Goal: Transaction & Acquisition: Download file/media

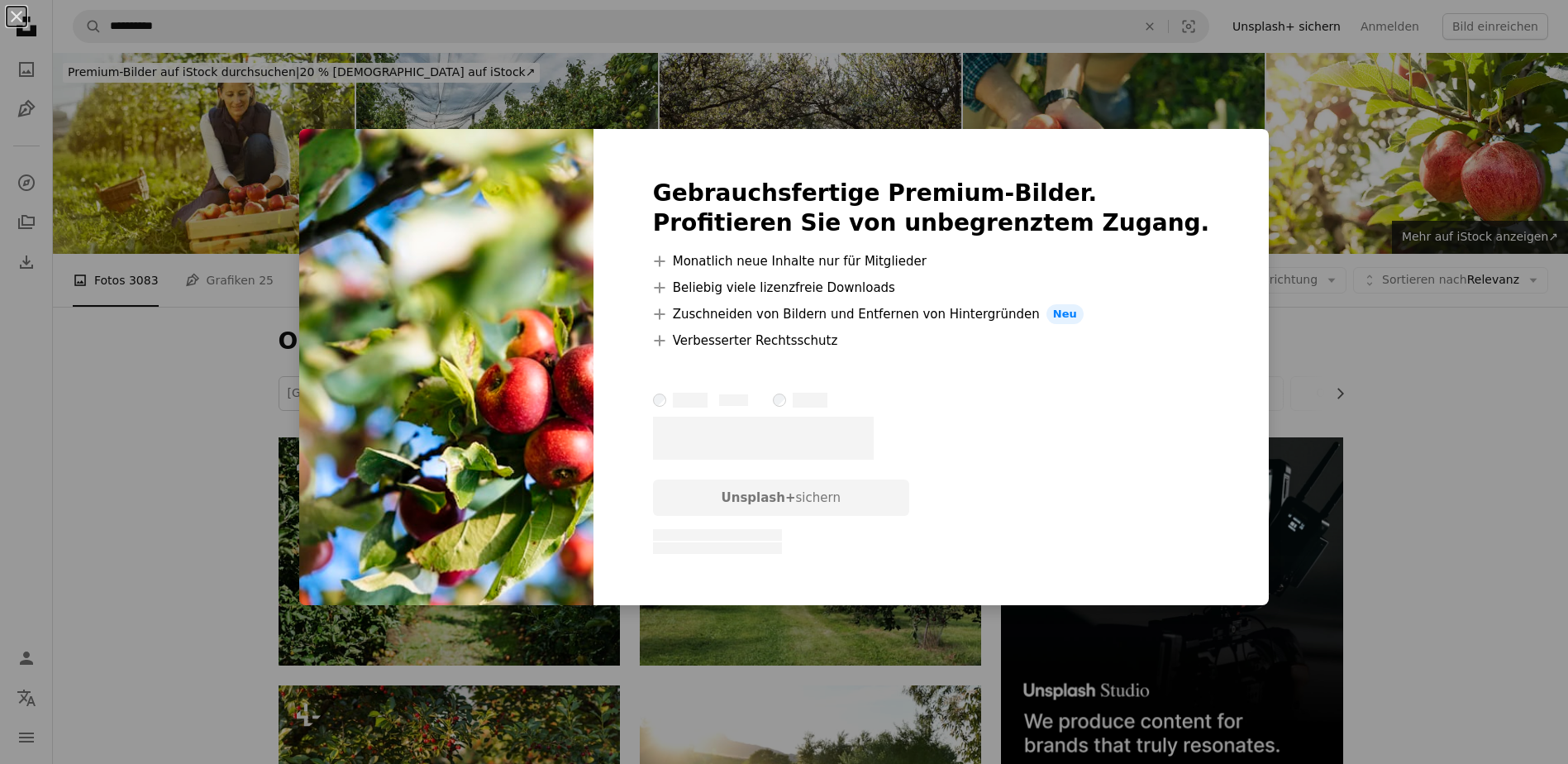
scroll to position [6323, 0]
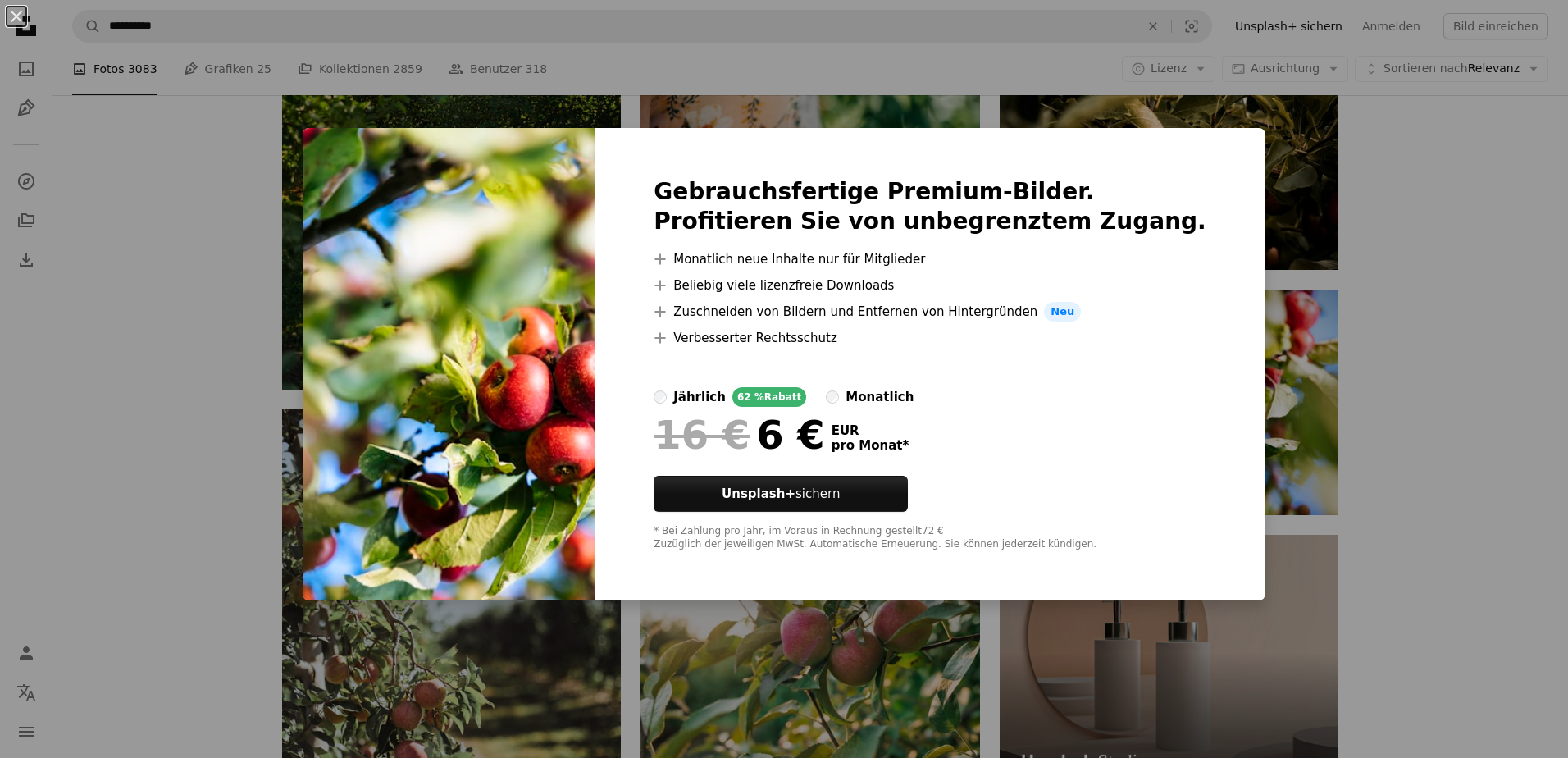
click at [1483, 338] on div "An X shape Gebrauchsfertige Premium-Bilder. Profitieren Sie von unbegrenztem Zu…" at bounding box center [784, 379] width 1568 height 758
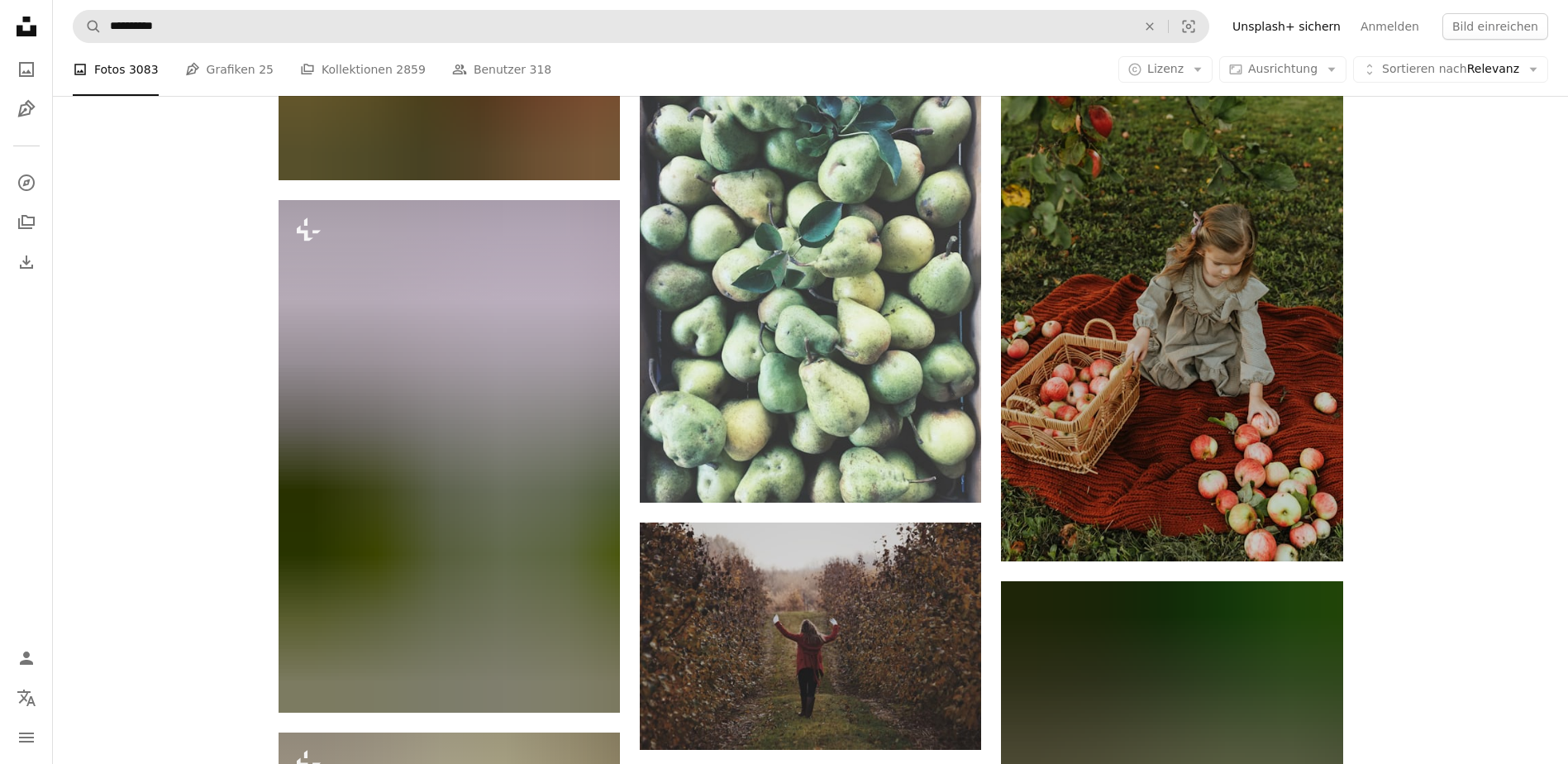
scroll to position [31138, 0]
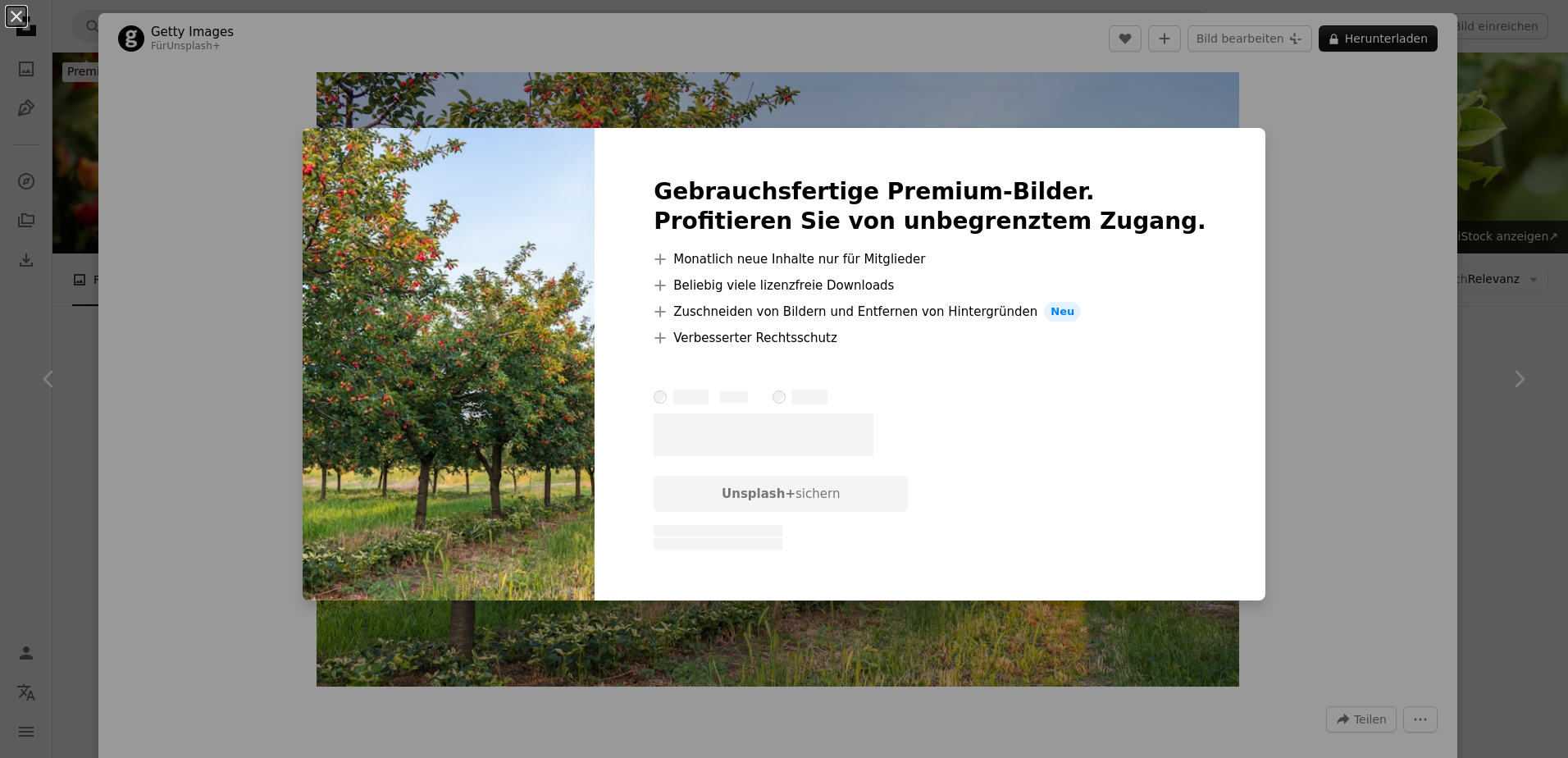
scroll to position [1805, 0]
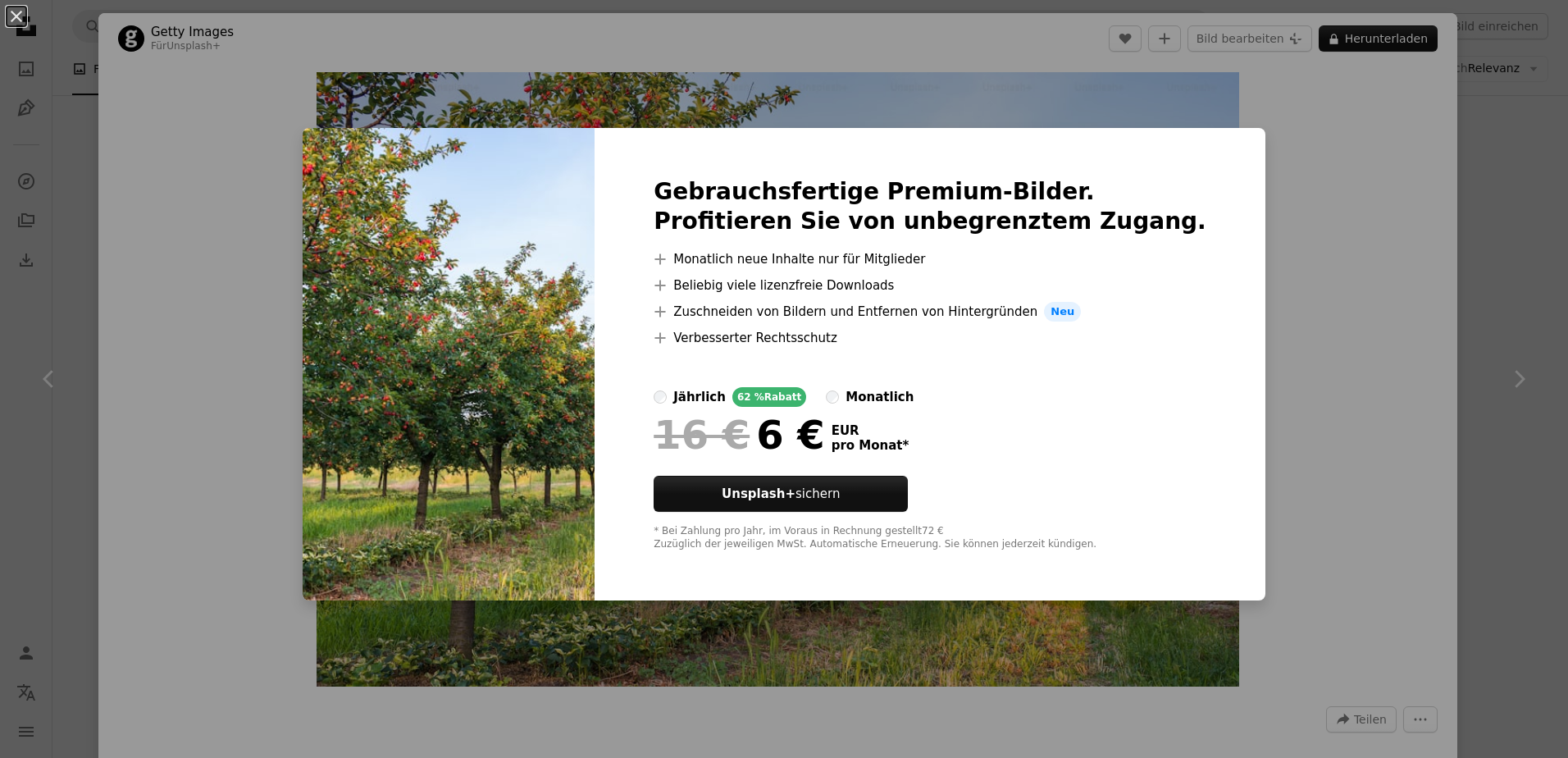
click at [1475, 186] on div "An X shape Gebrauchsfertige Premium-Bilder. Profitieren Sie von unbegrenztem Zu…" at bounding box center [784, 379] width 1568 height 758
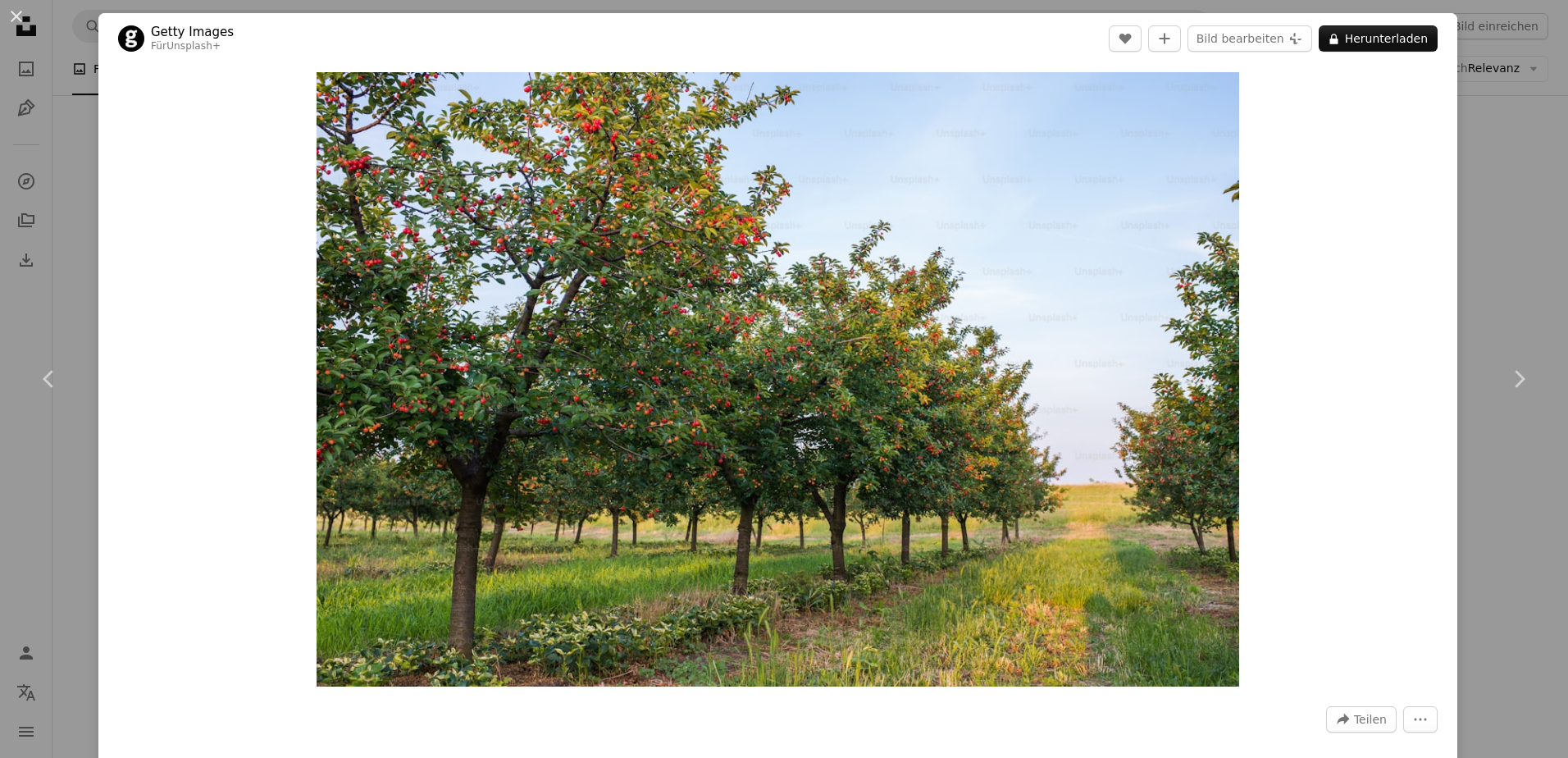
click at [1475, 186] on div "An X shape Chevron left Chevron right Getty Images Für Unsplash+ A heart A plus…" at bounding box center [784, 379] width 1568 height 758
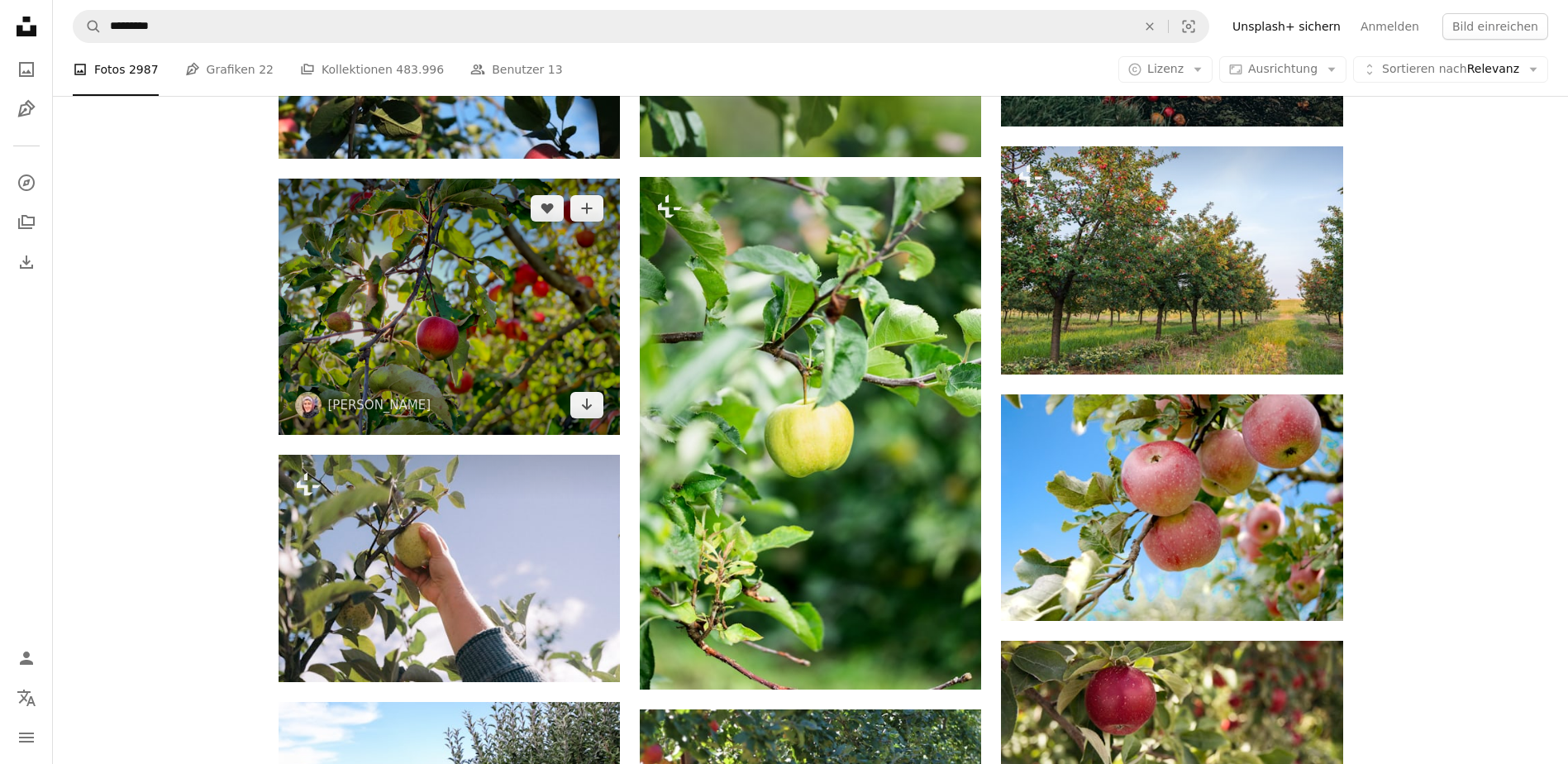
click at [440, 301] on img at bounding box center [449, 307] width 341 height 257
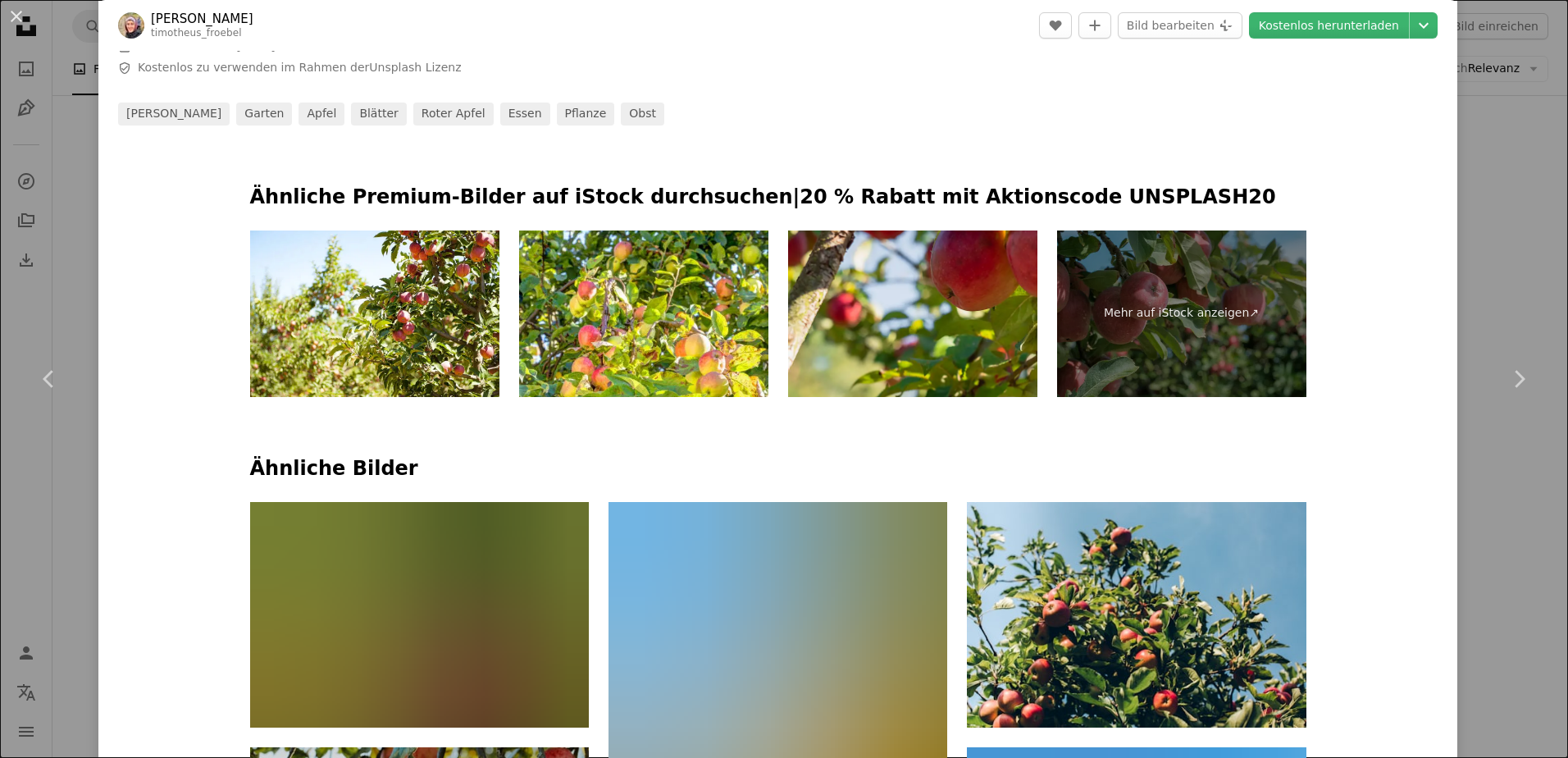
scroll to position [820, 0]
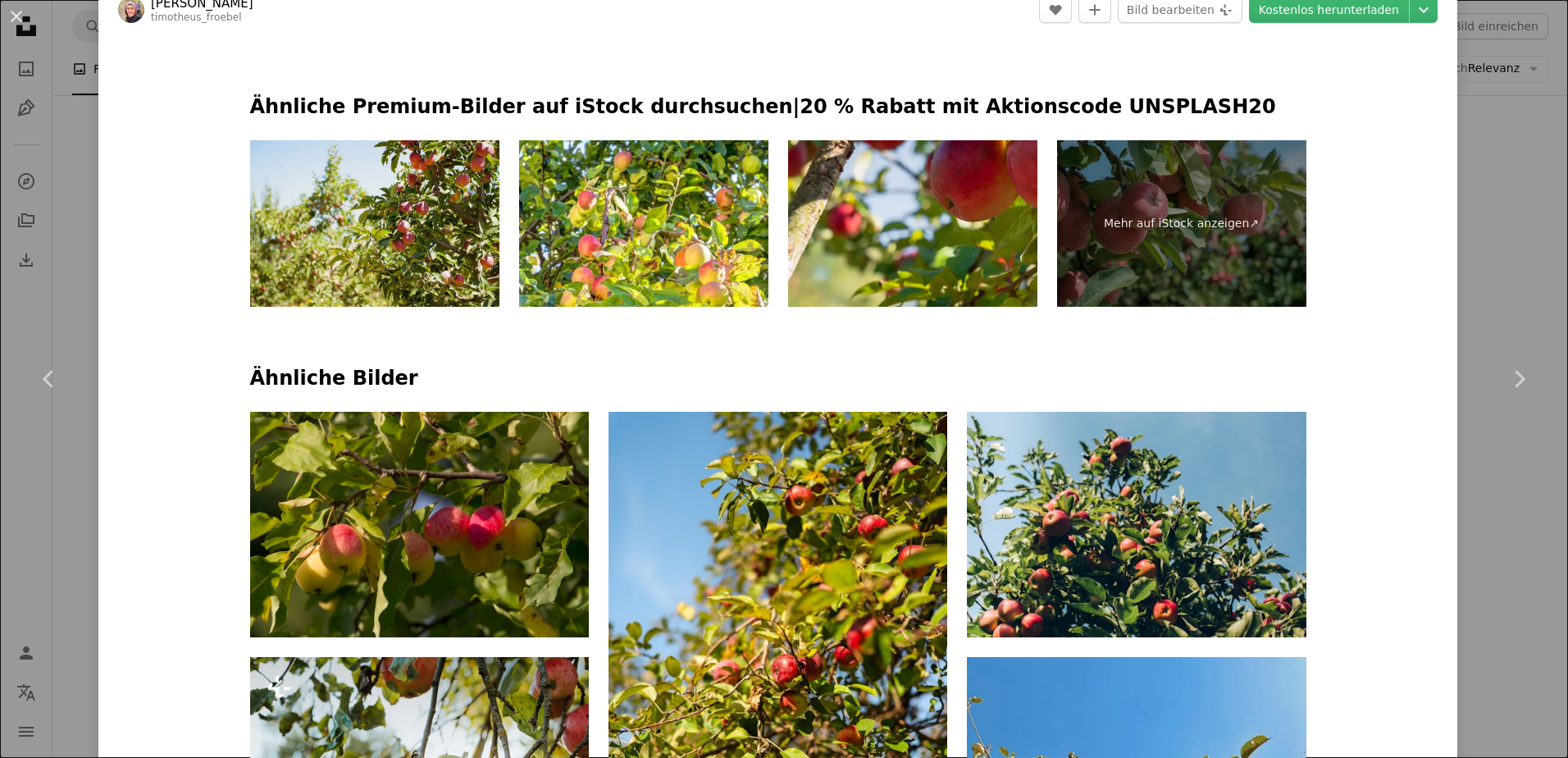
click at [426, 242] on img at bounding box center [375, 223] width 250 height 167
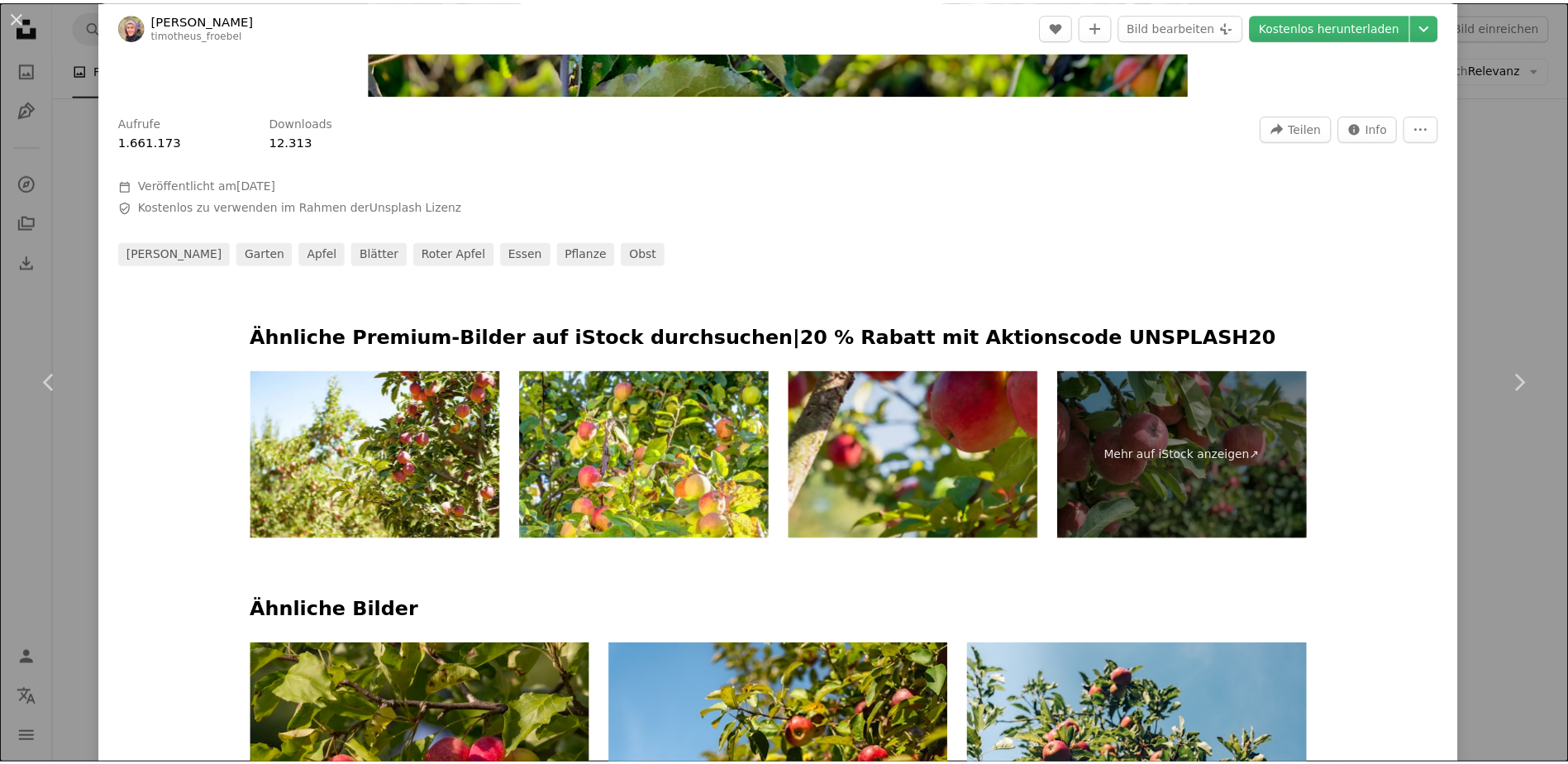
scroll to position [578, 0]
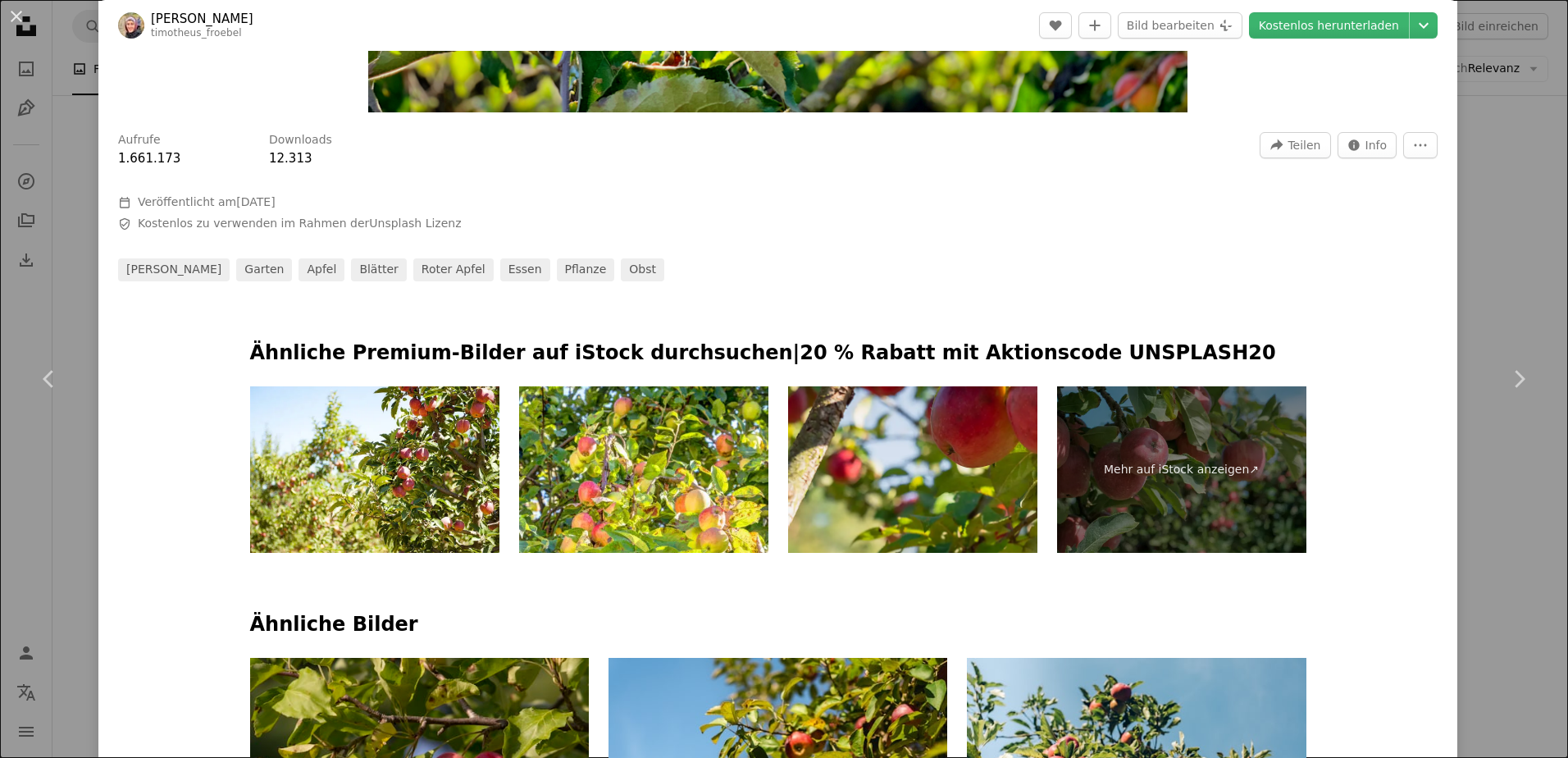
click at [1470, 127] on div "An X shape Chevron left Chevron right [PERSON_NAME] timotheus_froebel A heart A…" at bounding box center [784, 379] width 1568 height 758
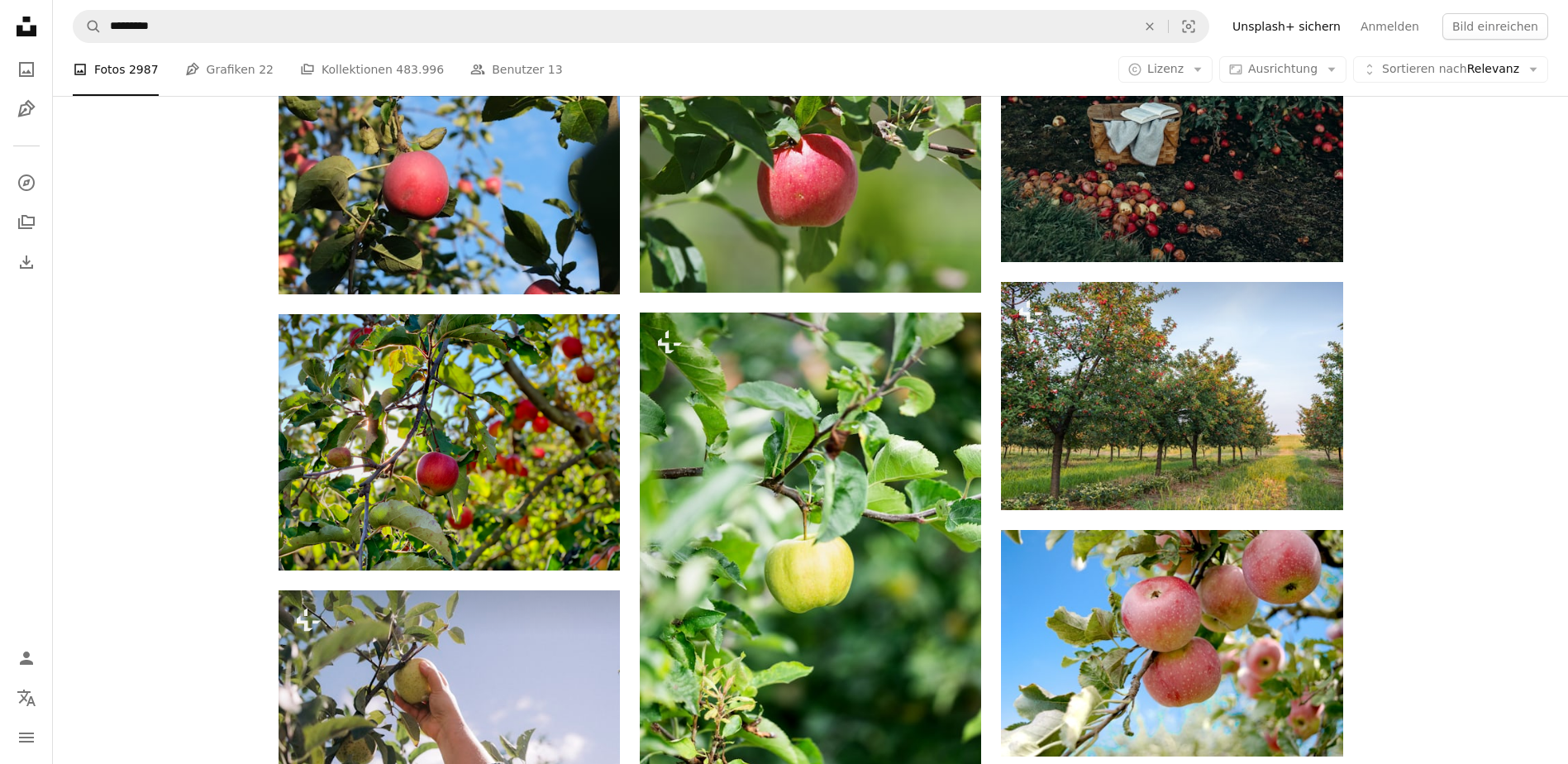
scroll to position [1653, 0]
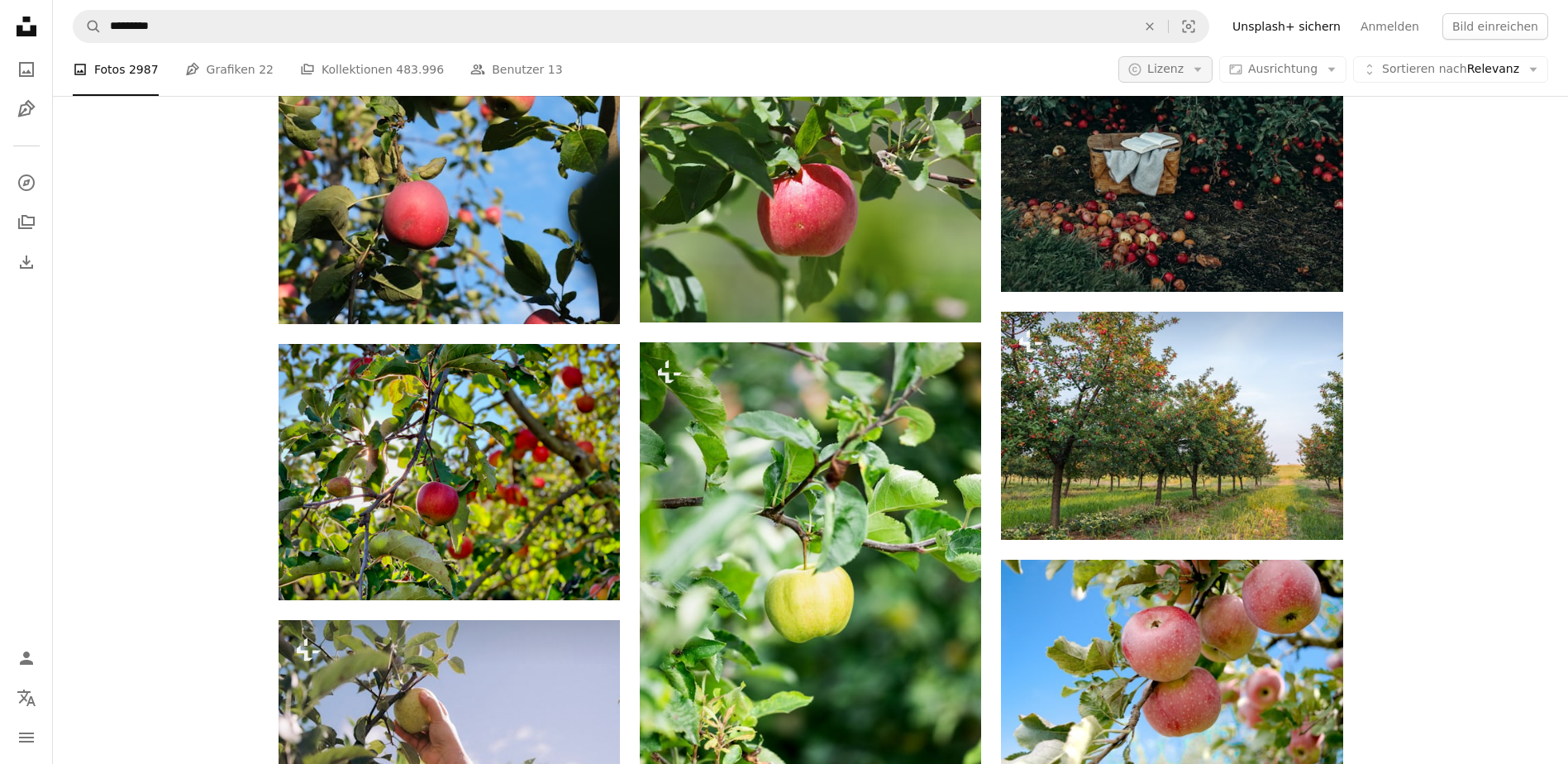
click at [1184, 69] on span "Lizenz" at bounding box center [1166, 69] width 37 height 13
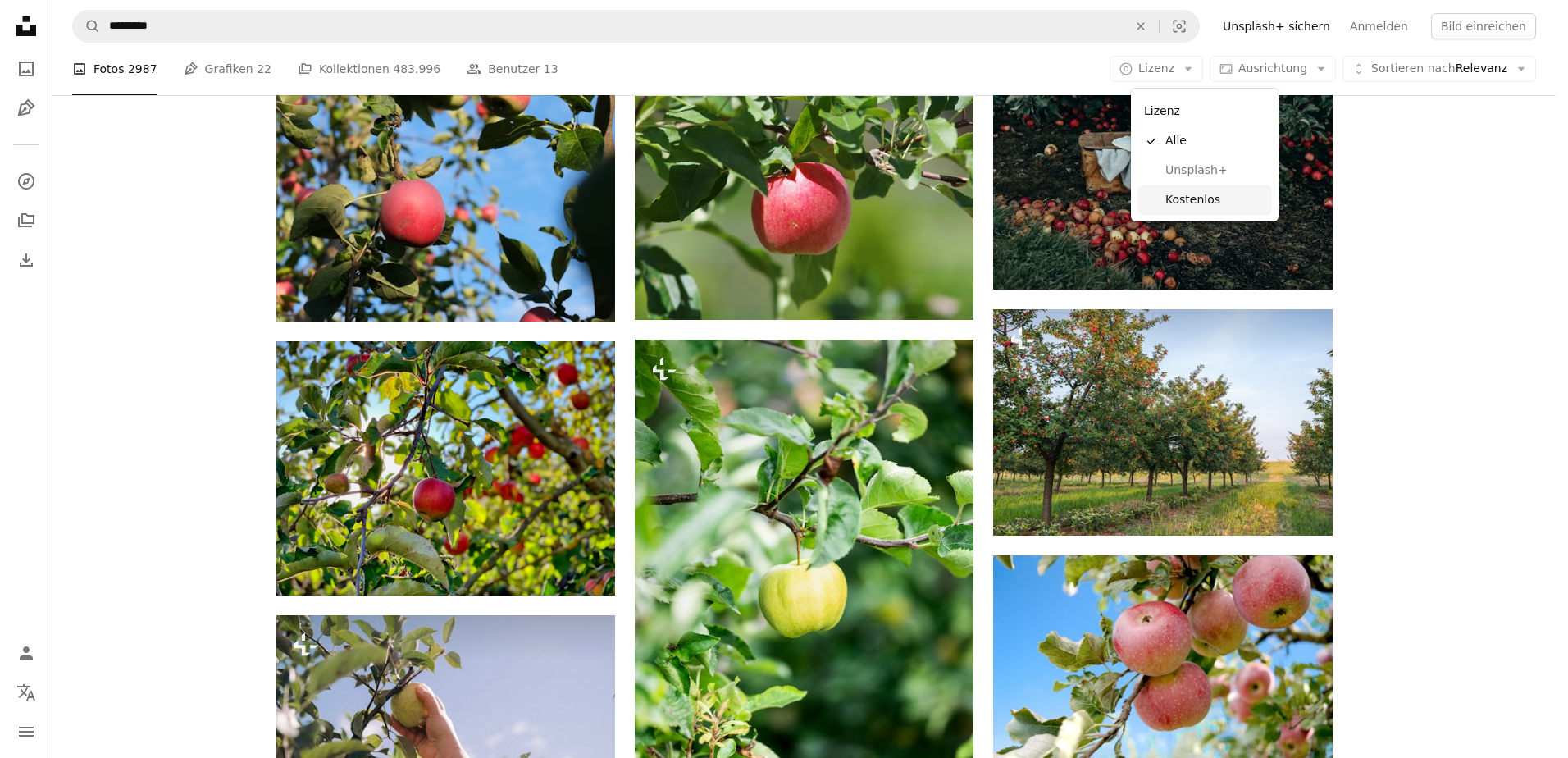
click at [1196, 196] on span "Kostenlos" at bounding box center [1215, 200] width 100 height 17
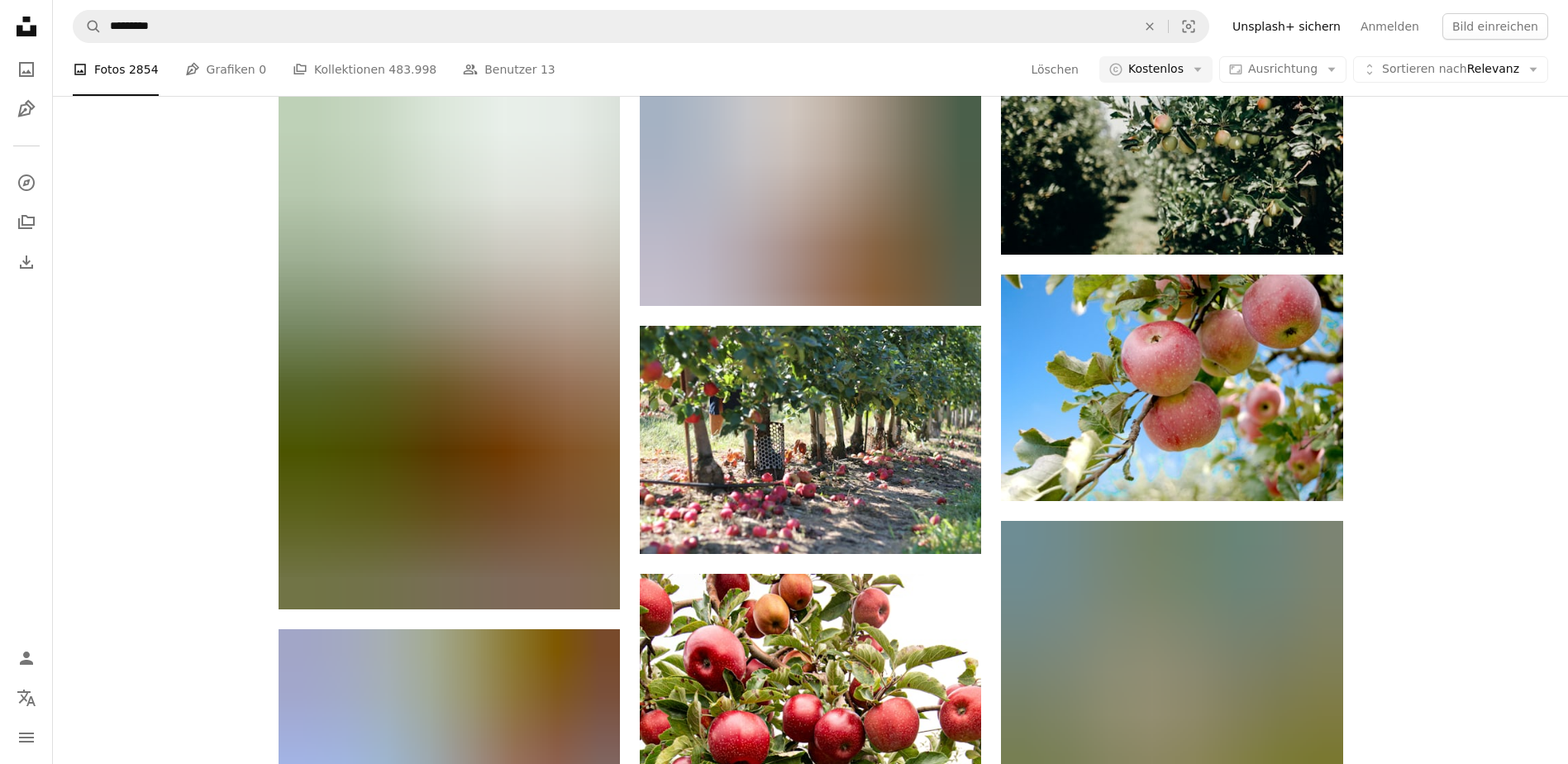
scroll to position [3192, 0]
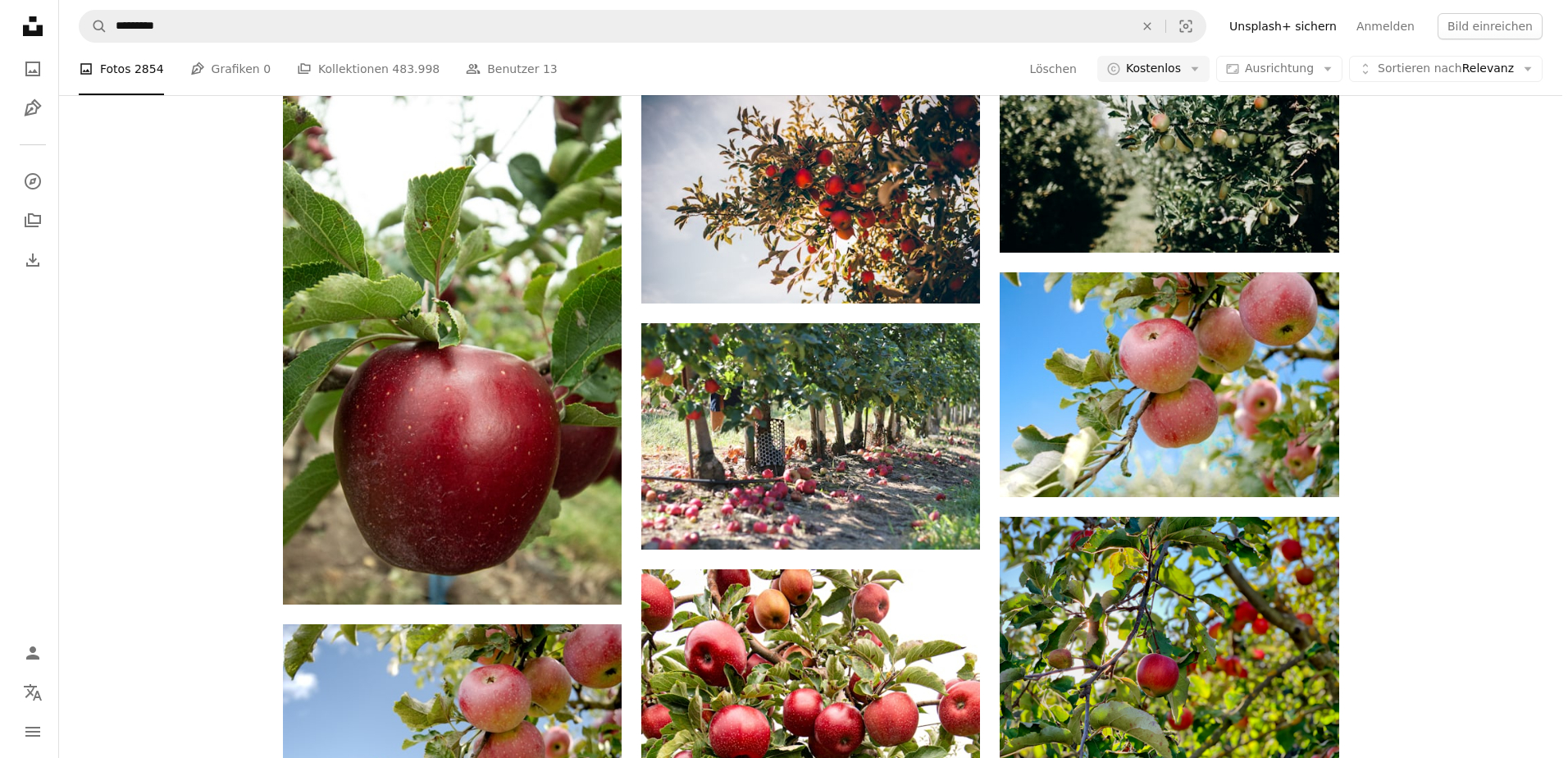
scroll to position [24082, 0]
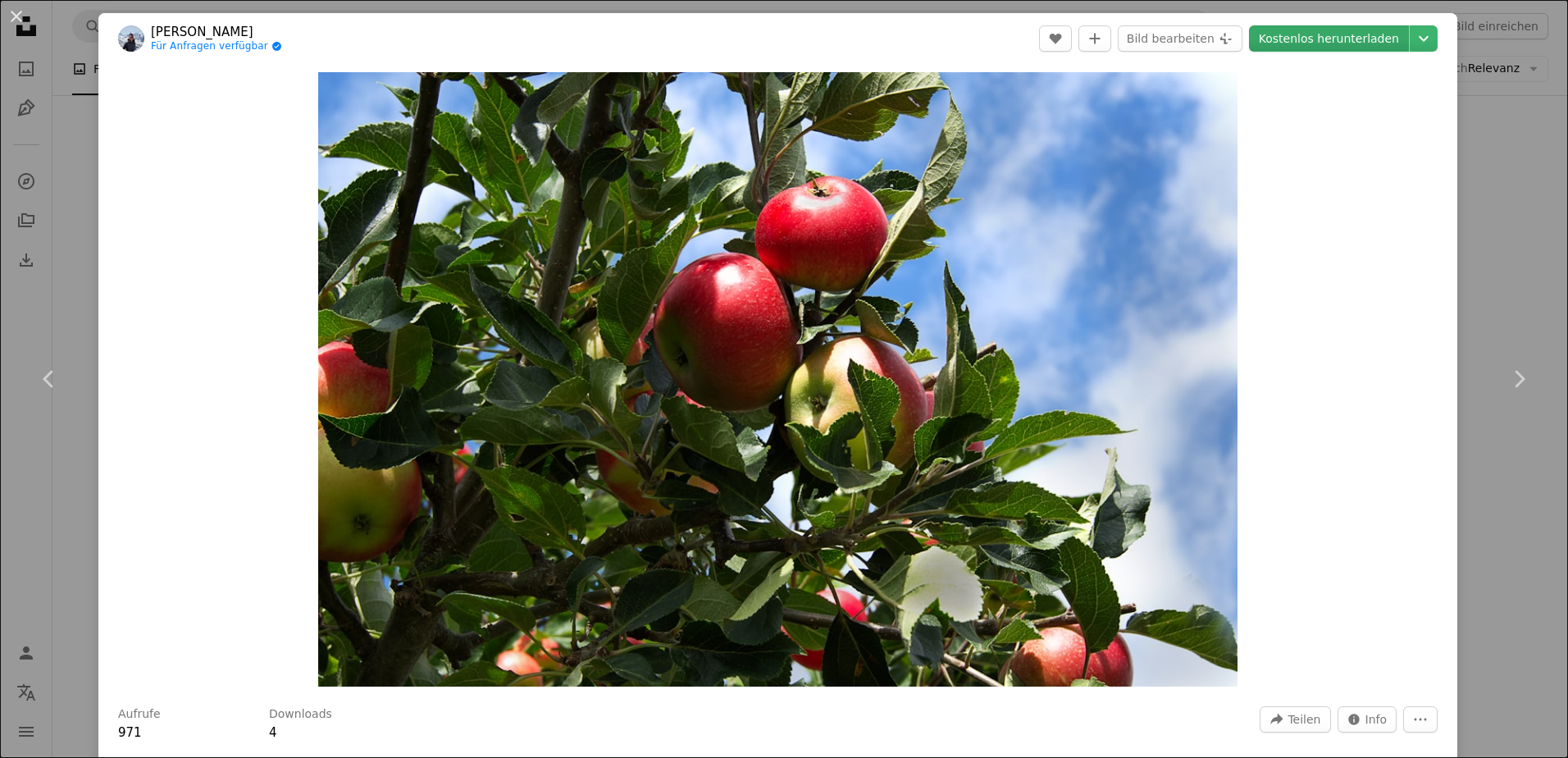
click at [1318, 41] on link "Kostenlos herunterladen" at bounding box center [1328, 39] width 160 height 27
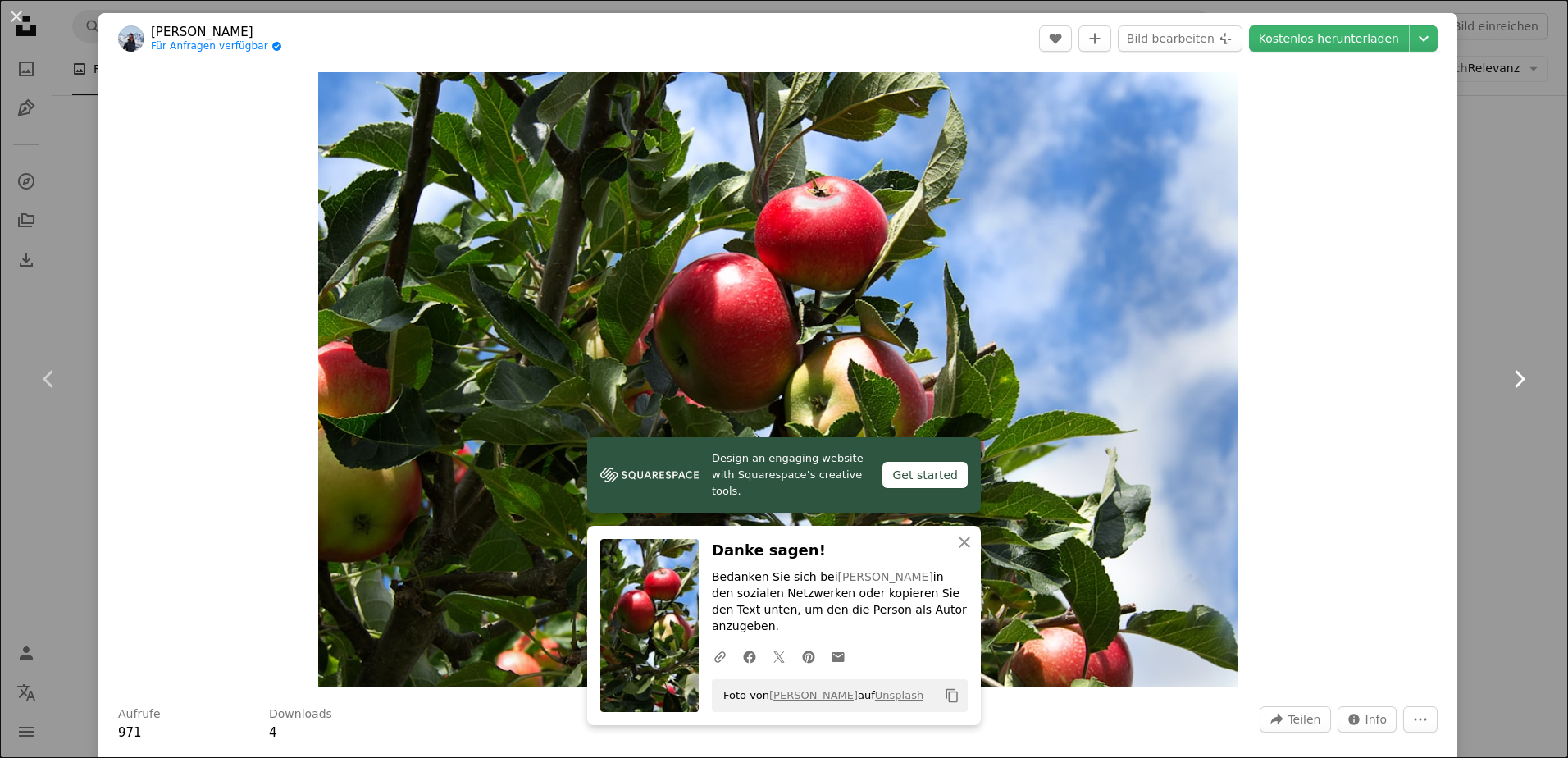
click at [1493, 350] on link "Chevron right" at bounding box center [1518, 379] width 99 height 158
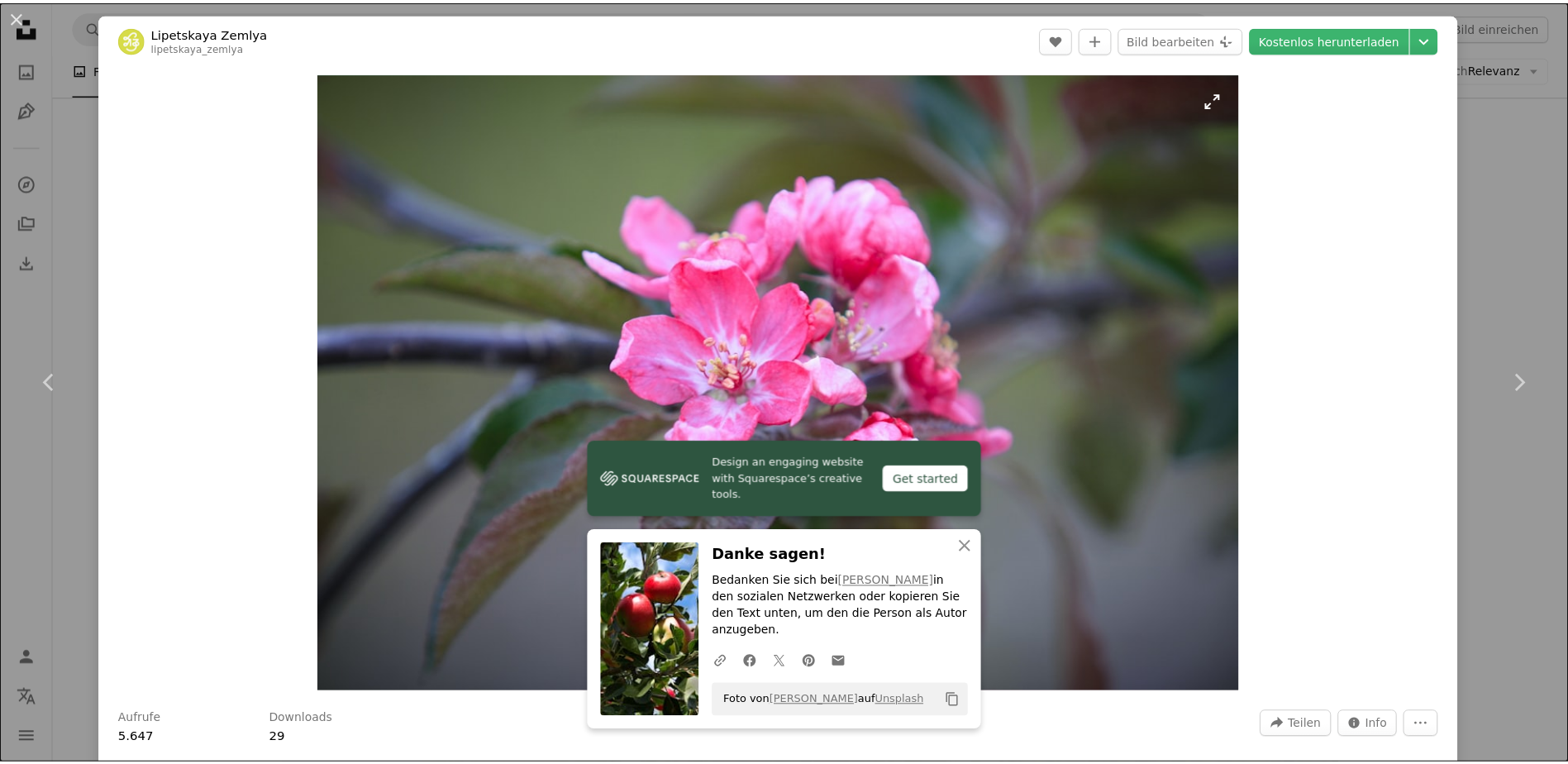
scroll to position [83, 0]
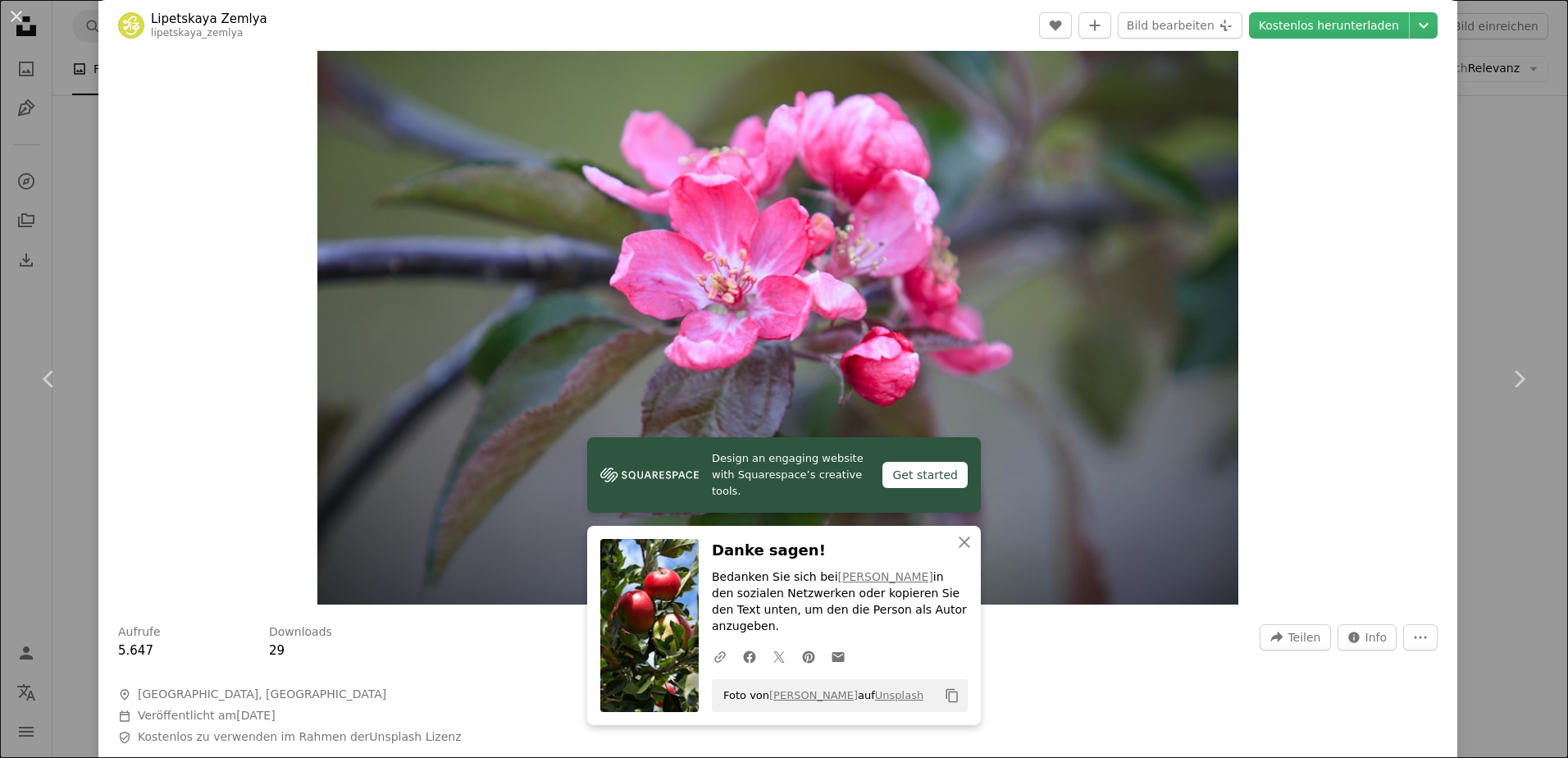
click at [1482, 221] on div "An X shape Chevron left Chevron right Design an engaging website with Squarespa…" at bounding box center [784, 379] width 1568 height 758
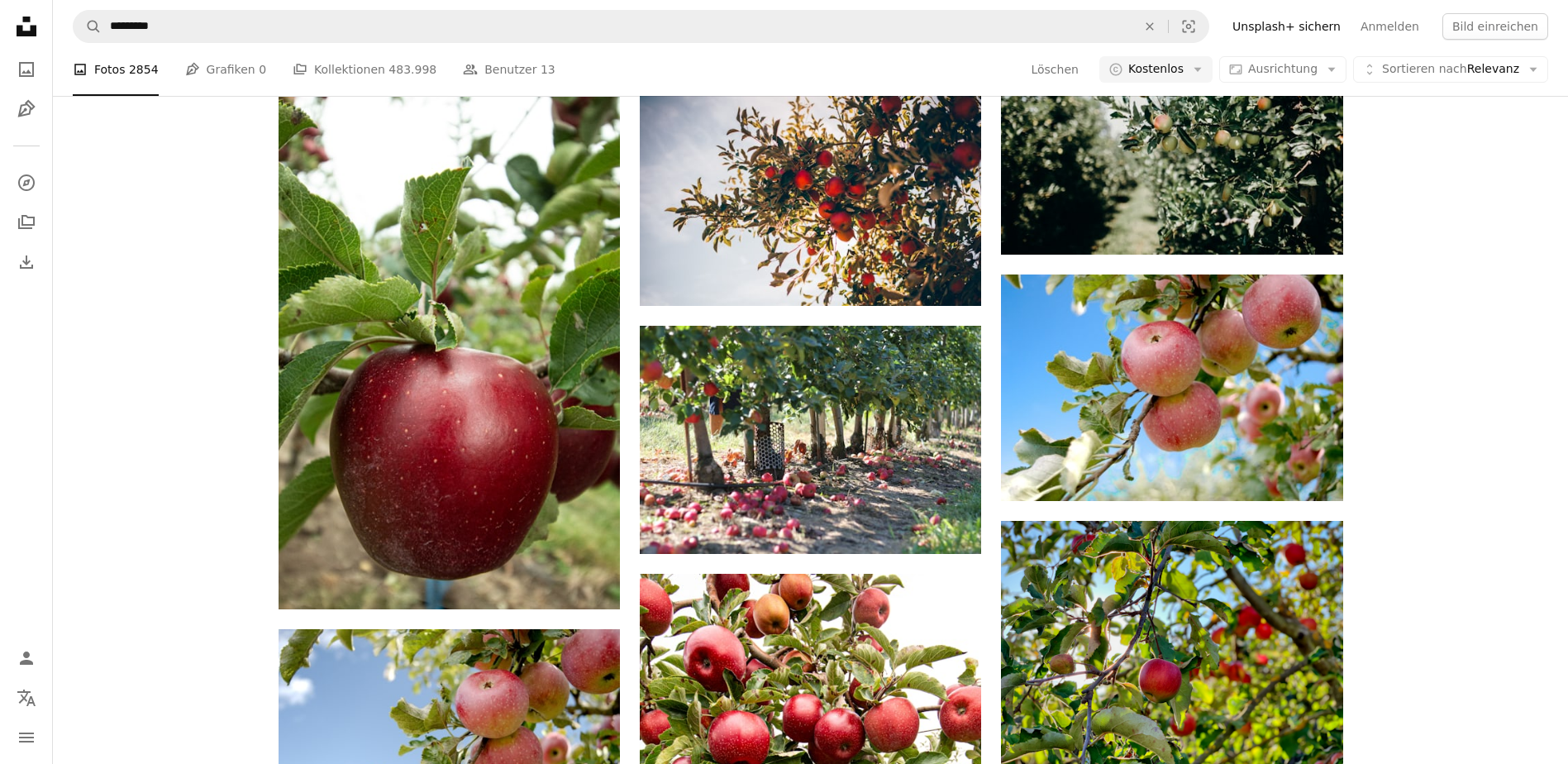
scroll to position [40640, 0]
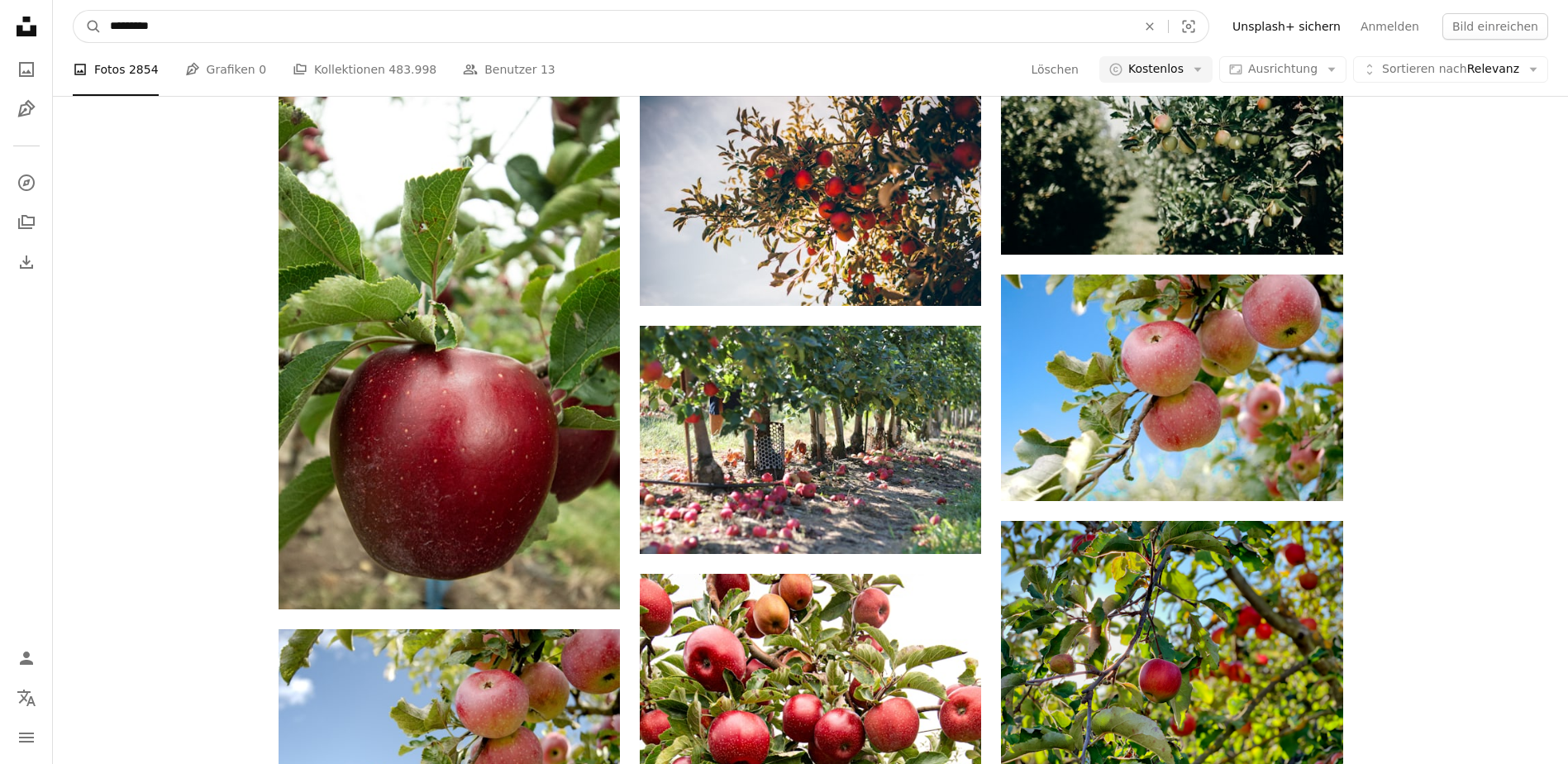
click at [441, 27] on input "*********" at bounding box center [617, 27] width 1030 height 32
click at [440, 30] on input "*********" at bounding box center [617, 27] width 1030 height 32
type input "**********"
click button "A magnifying glass" at bounding box center [88, 27] width 28 height 32
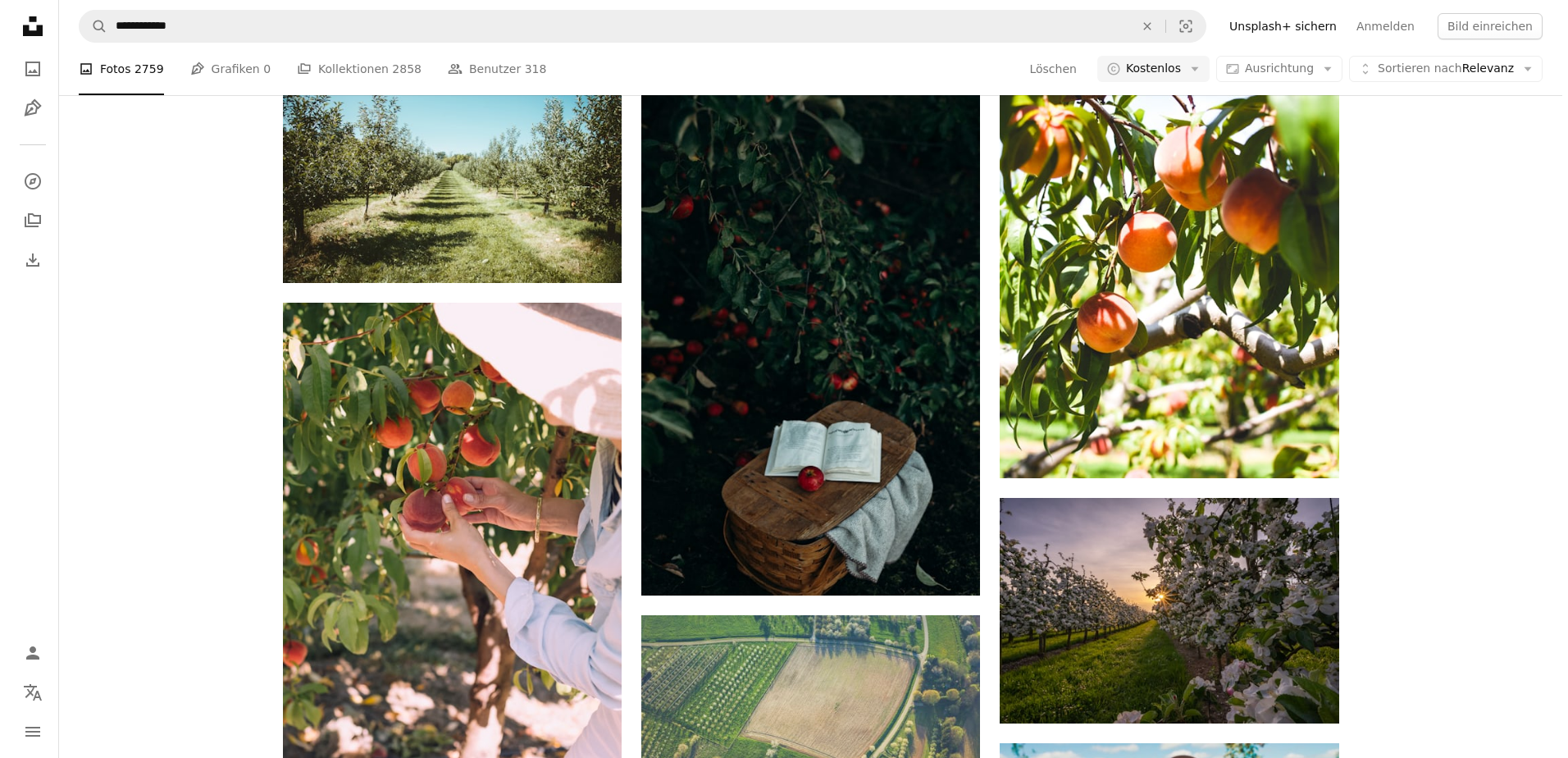
scroll to position [328, 0]
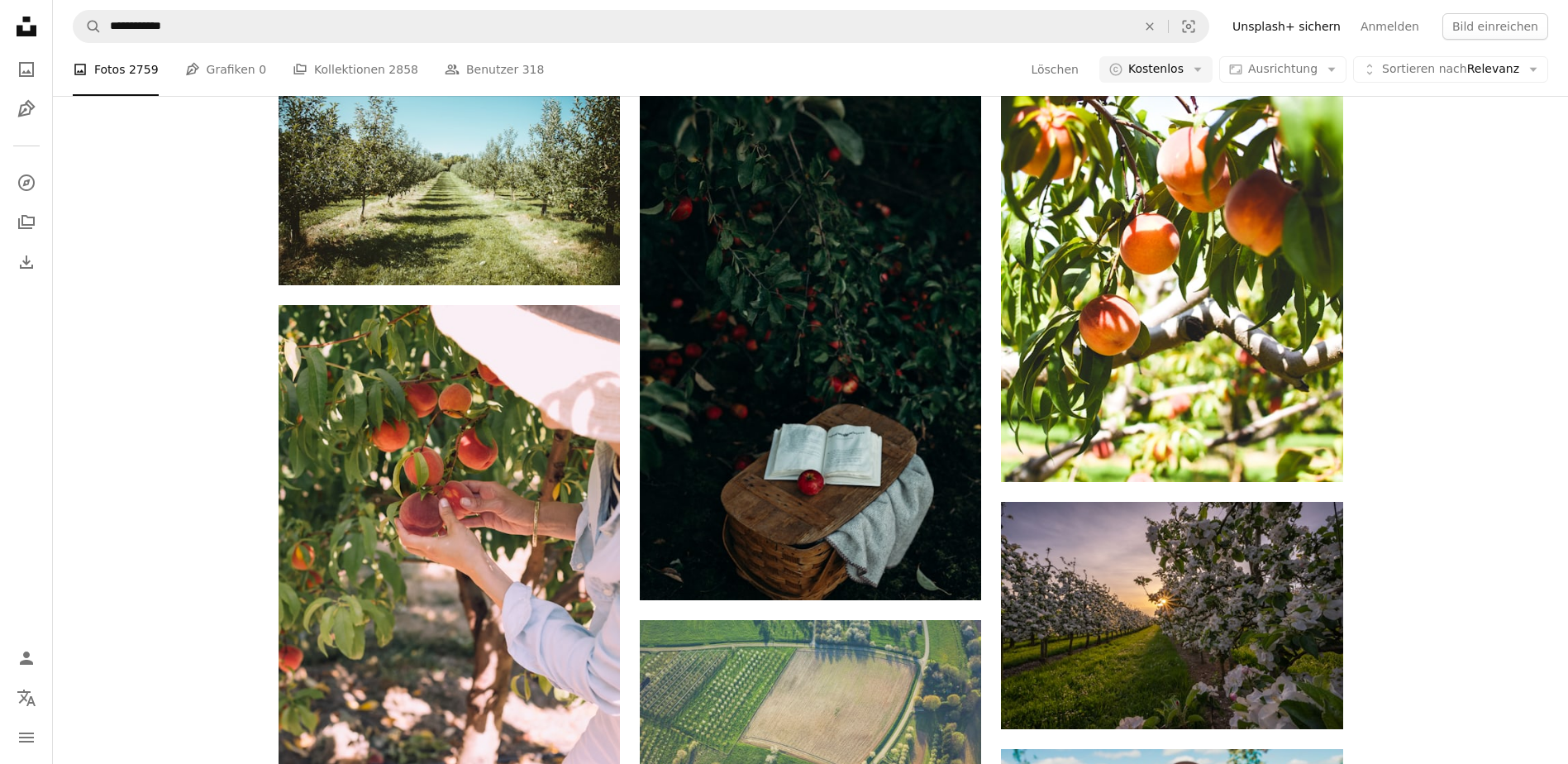
drag, startPoint x: 875, startPoint y: 237, endPoint x: 861, endPoint y: 247, distance: 17.2
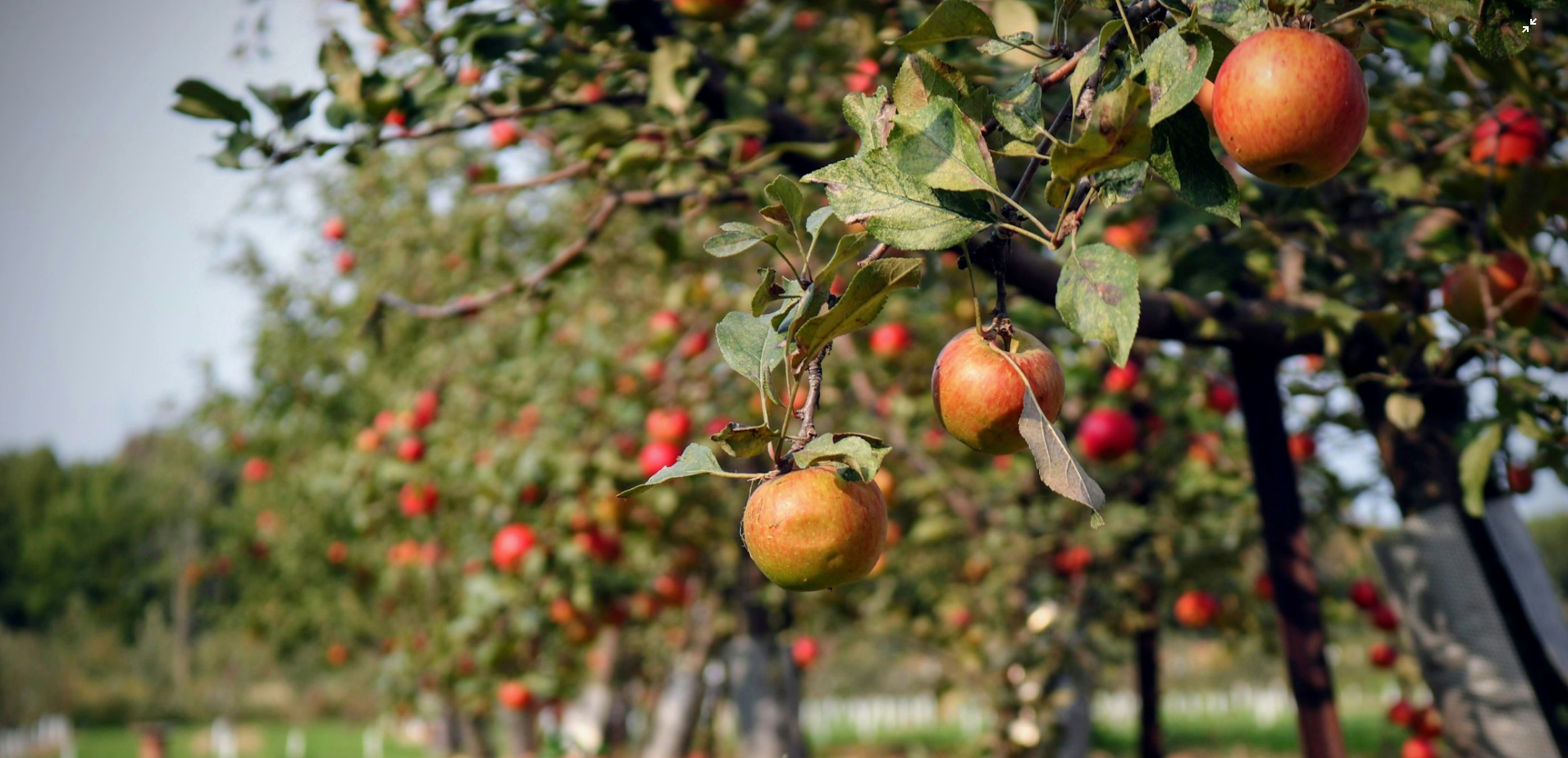
scroll to position [136, 0]
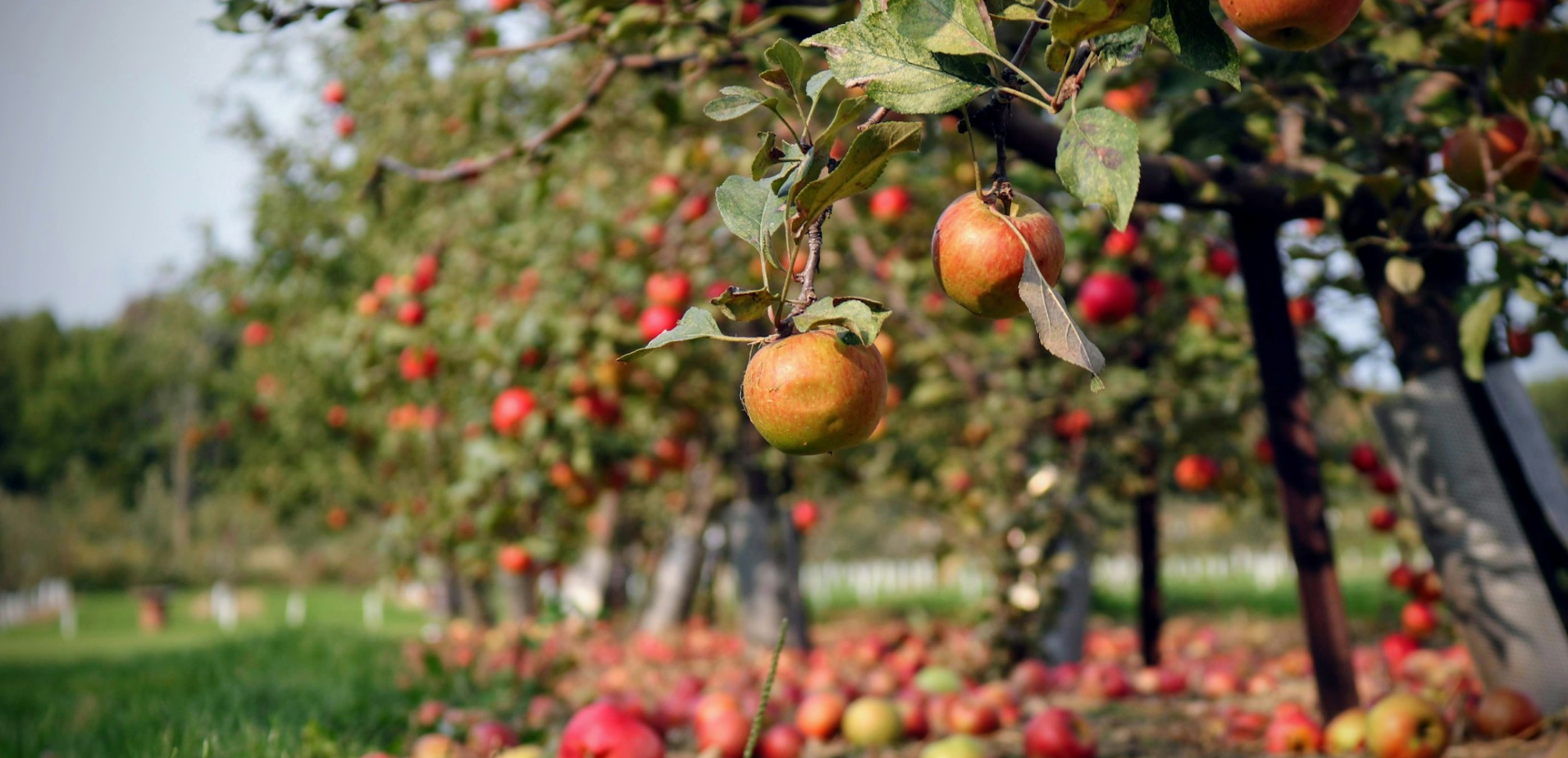
drag, startPoint x: 897, startPoint y: 257, endPoint x: 906, endPoint y: 255, distance: 9.2
click at [897, 257] on img "Dieses Bild herauszoomen" at bounding box center [784, 386] width 1570 height 1047
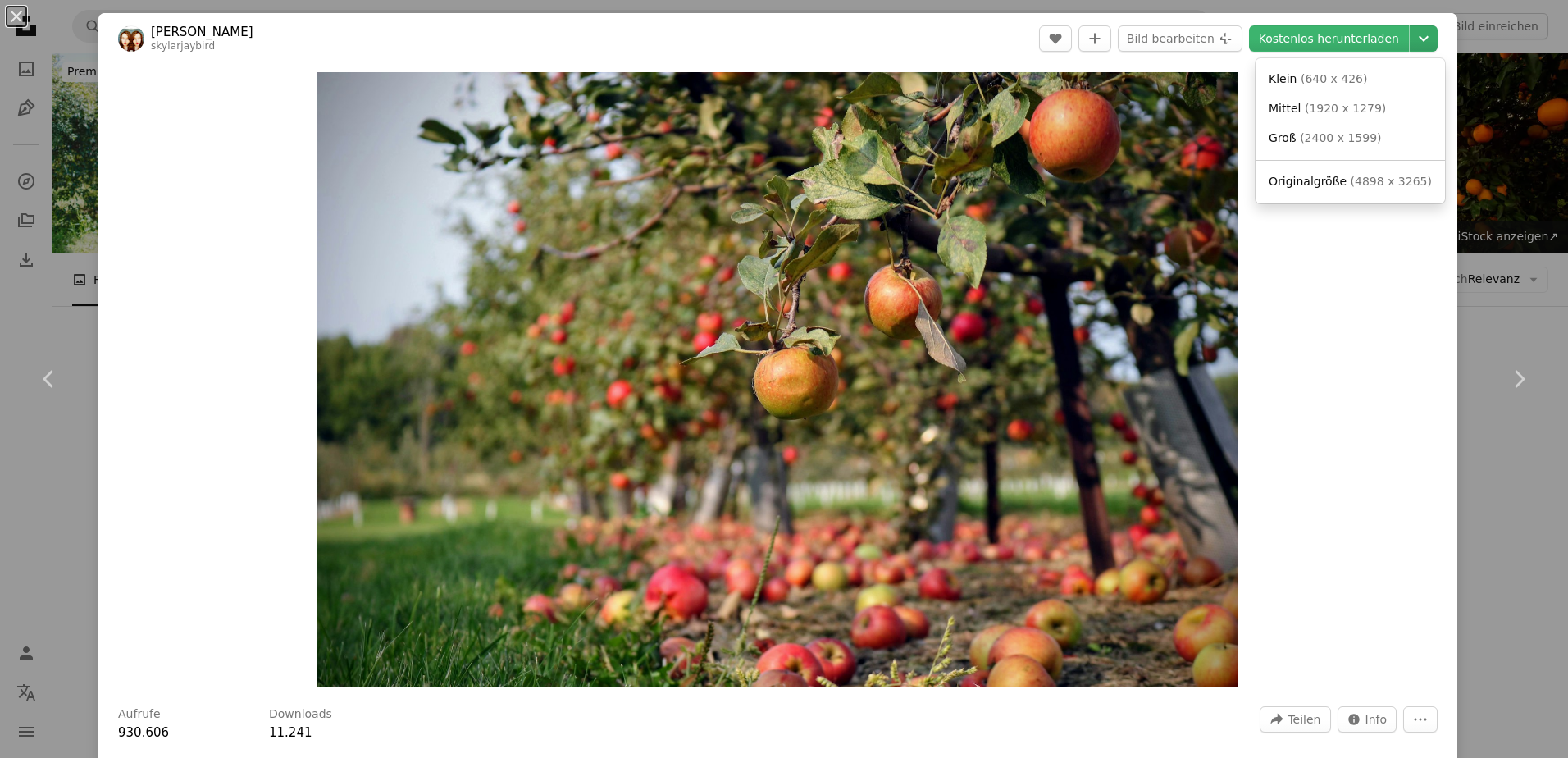
click at [1410, 34] on icon "Chevron down" at bounding box center [1424, 39] width 27 height 20
click at [1340, 37] on dialog "An X shape Chevron left Chevron right [PERSON_NAME] skylarjaybird A heart A plu…" at bounding box center [784, 379] width 1568 height 758
click at [1337, 38] on link "Kostenlos herunterladen" at bounding box center [1328, 39] width 160 height 27
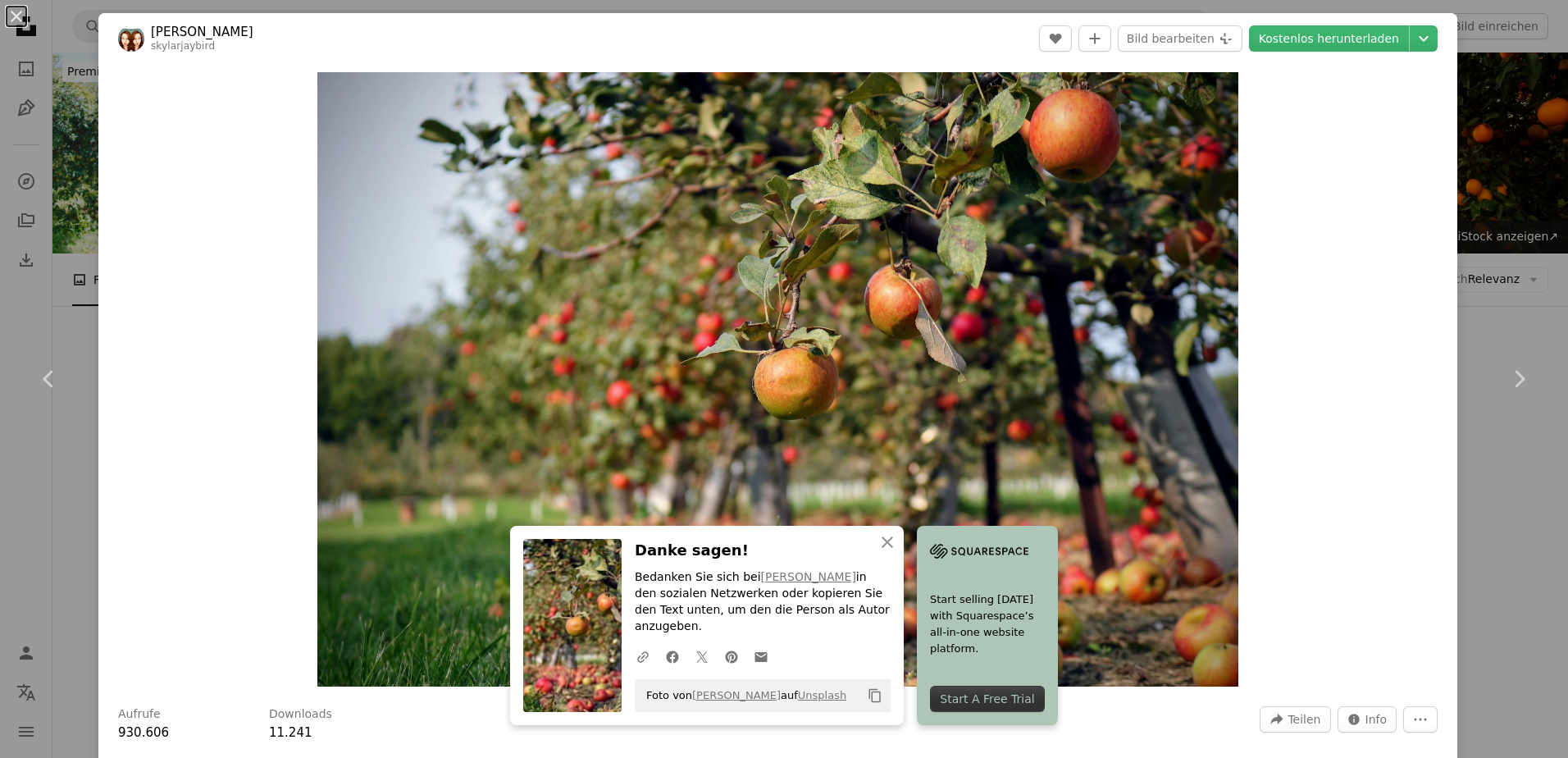
click at [1508, 236] on div "An X shape Chevron left Chevron right An X shape Schließen Danke sagen! Bedanke…" at bounding box center [784, 379] width 1568 height 758
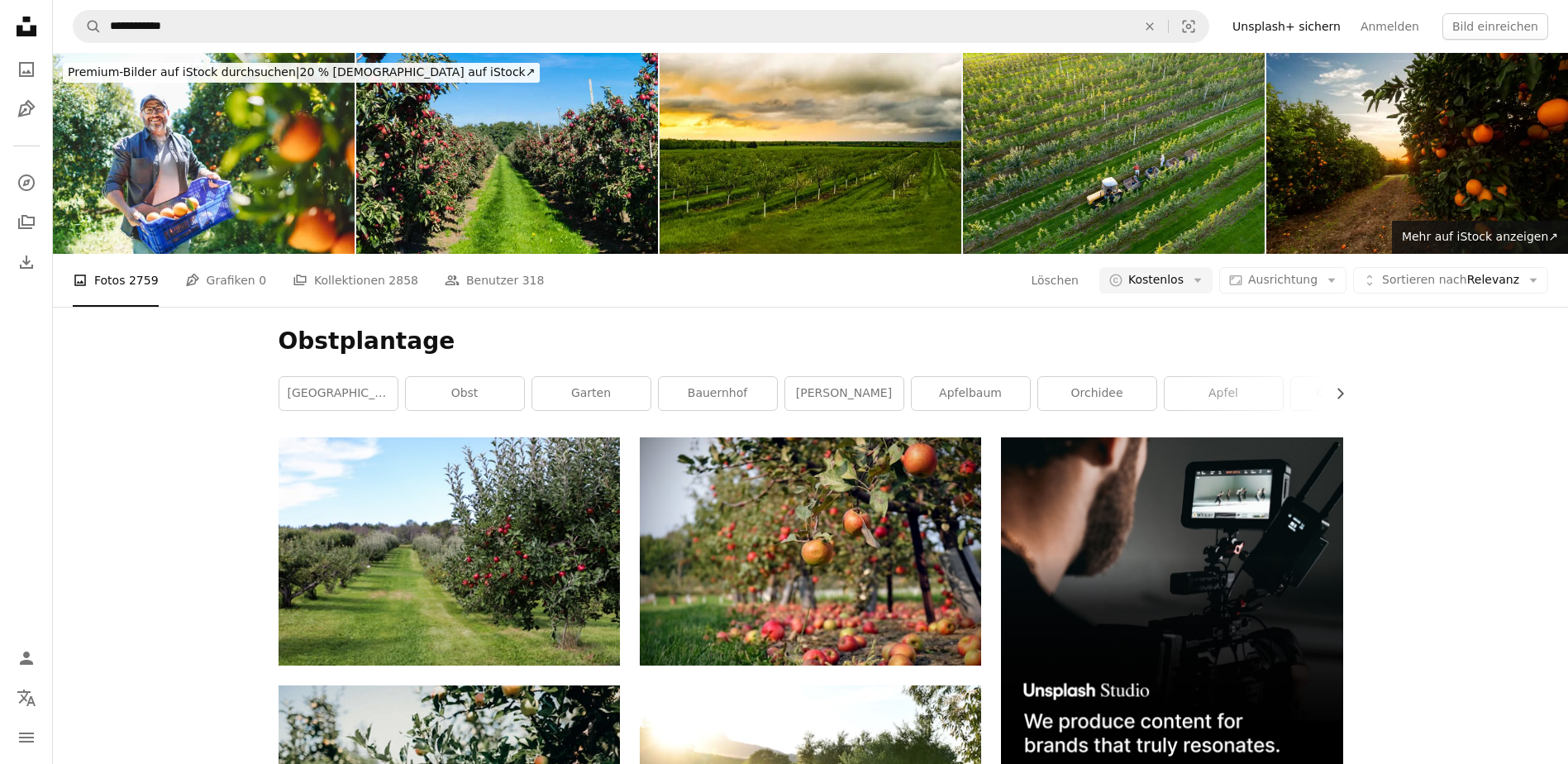
scroll to position [1488, 0]
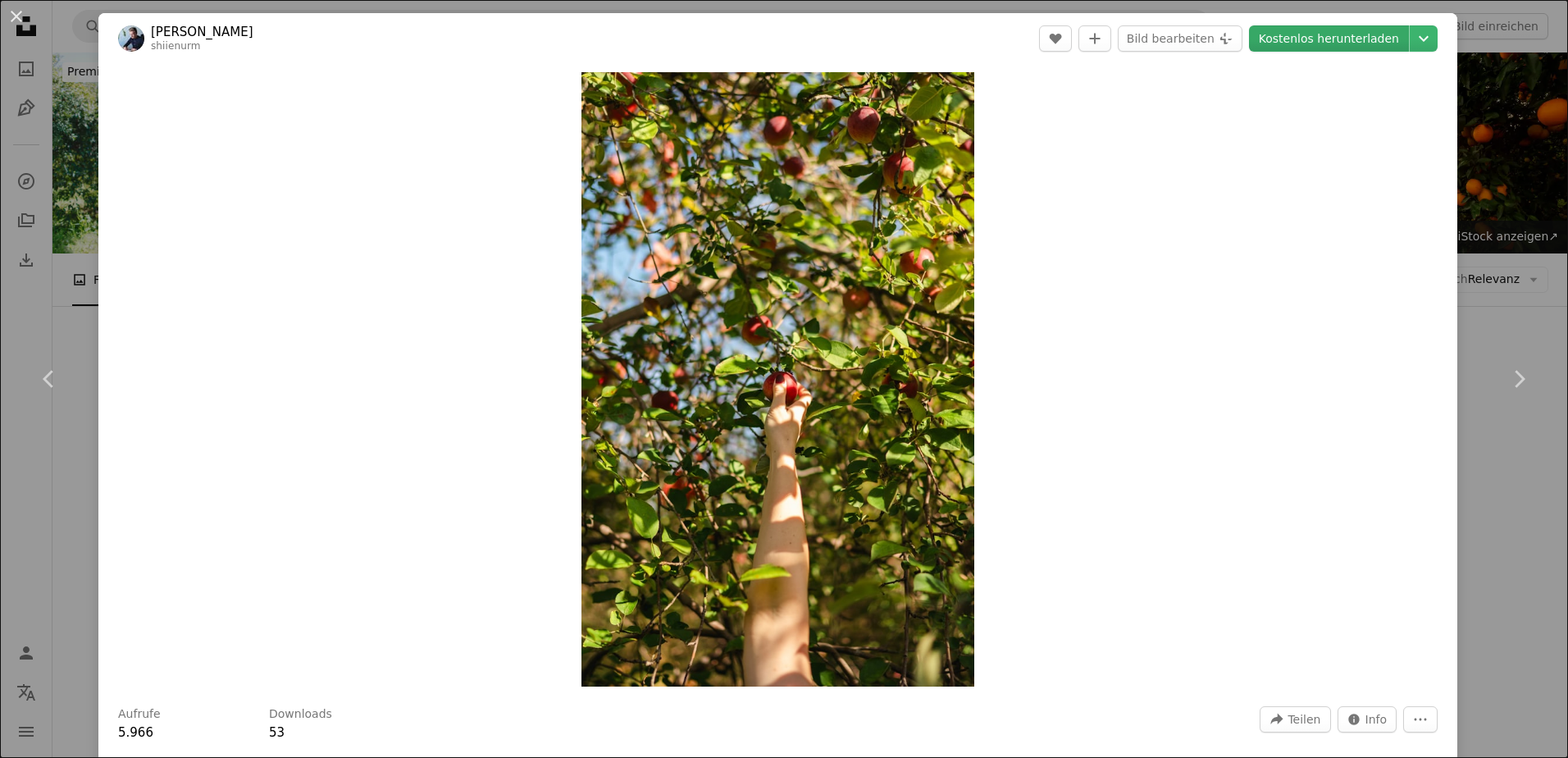
click at [1341, 38] on link "Kostenlos herunterladen" at bounding box center [1328, 39] width 160 height 27
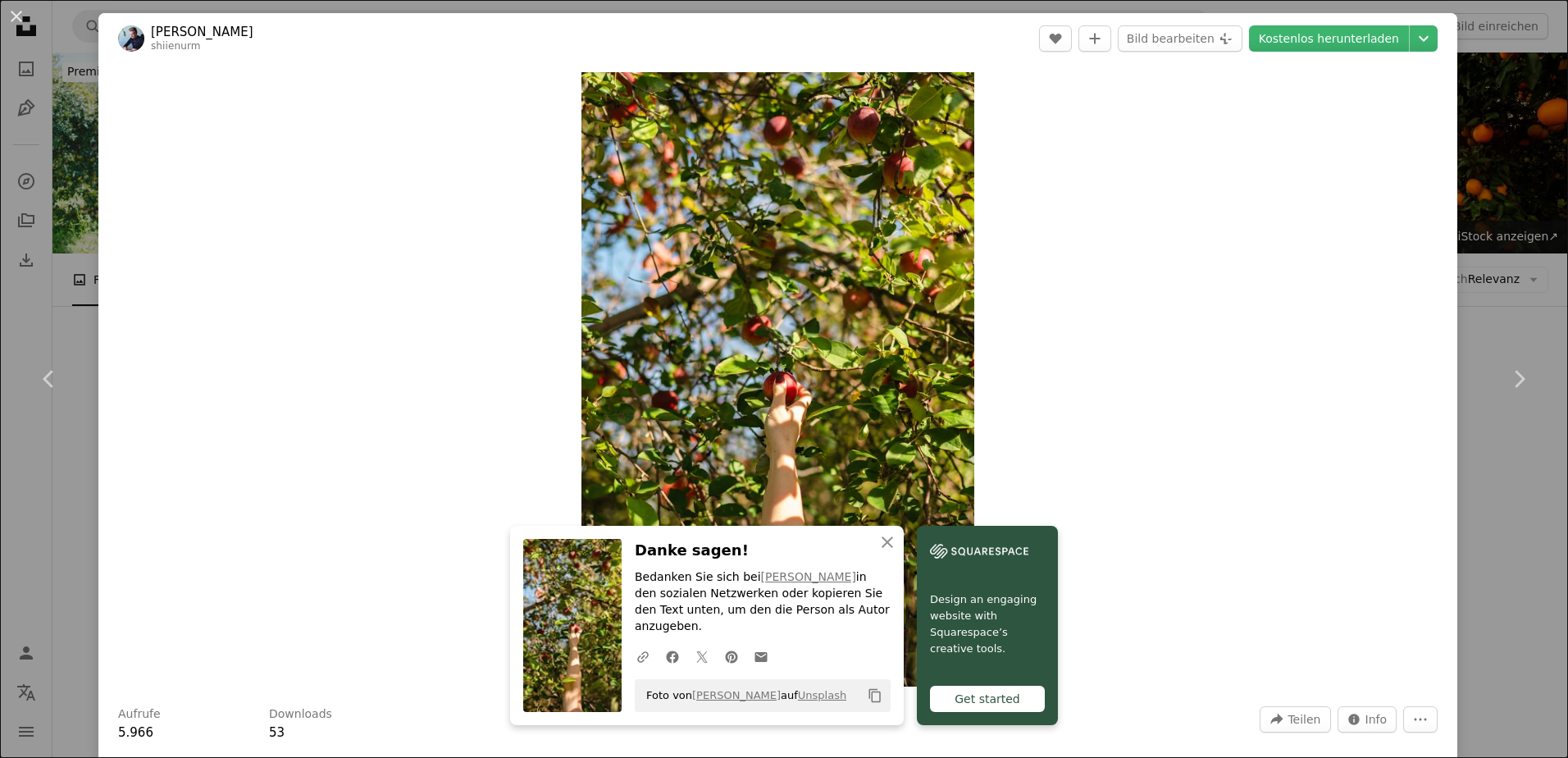
click at [1483, 185] on div "An X shape Chevron left Chevron right An X shape Schließen Danke sagen! Bedanke…" at bounding box center [784, 379] width 1568 height 758
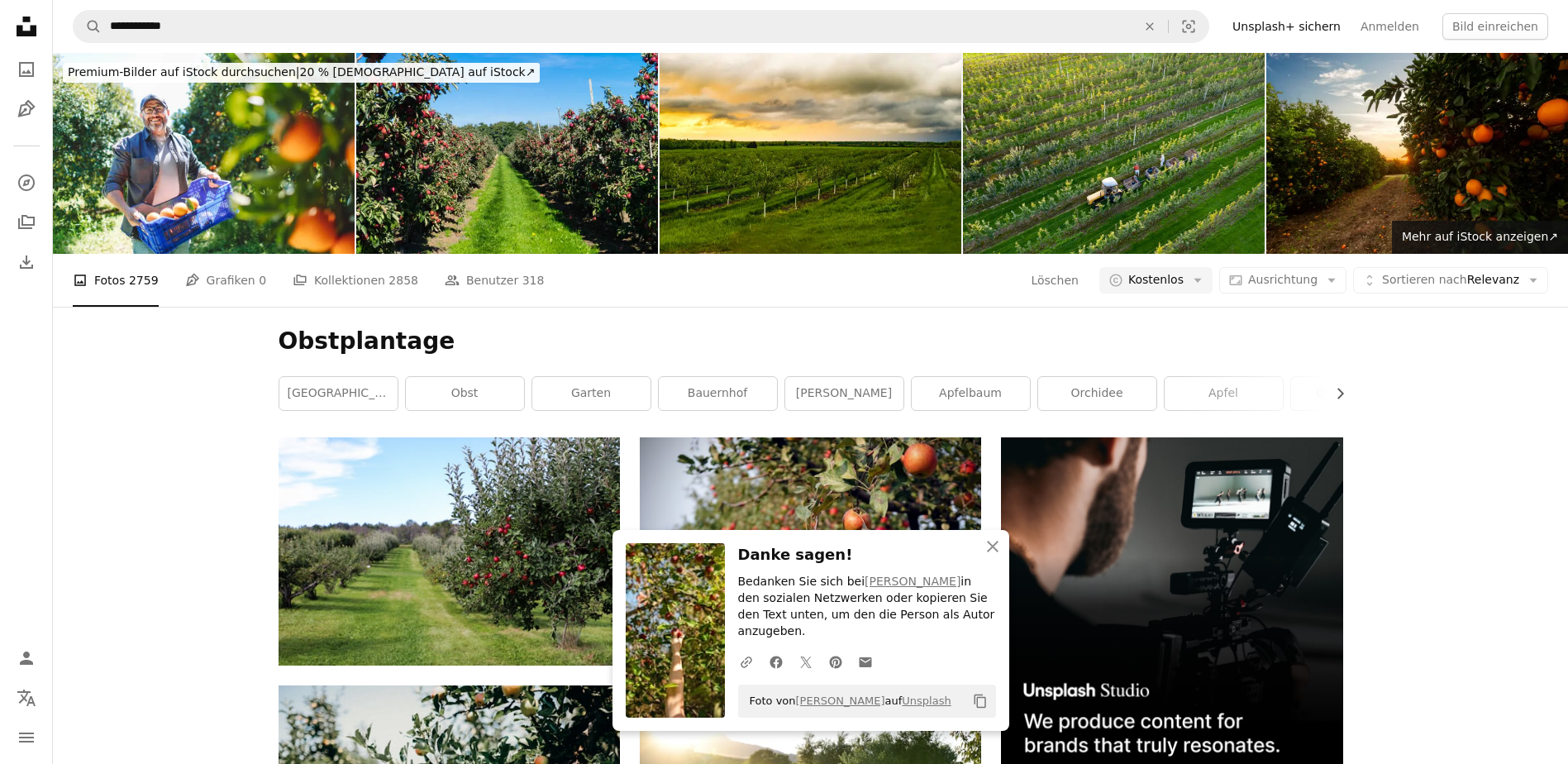
scroll to position [16980, 0]
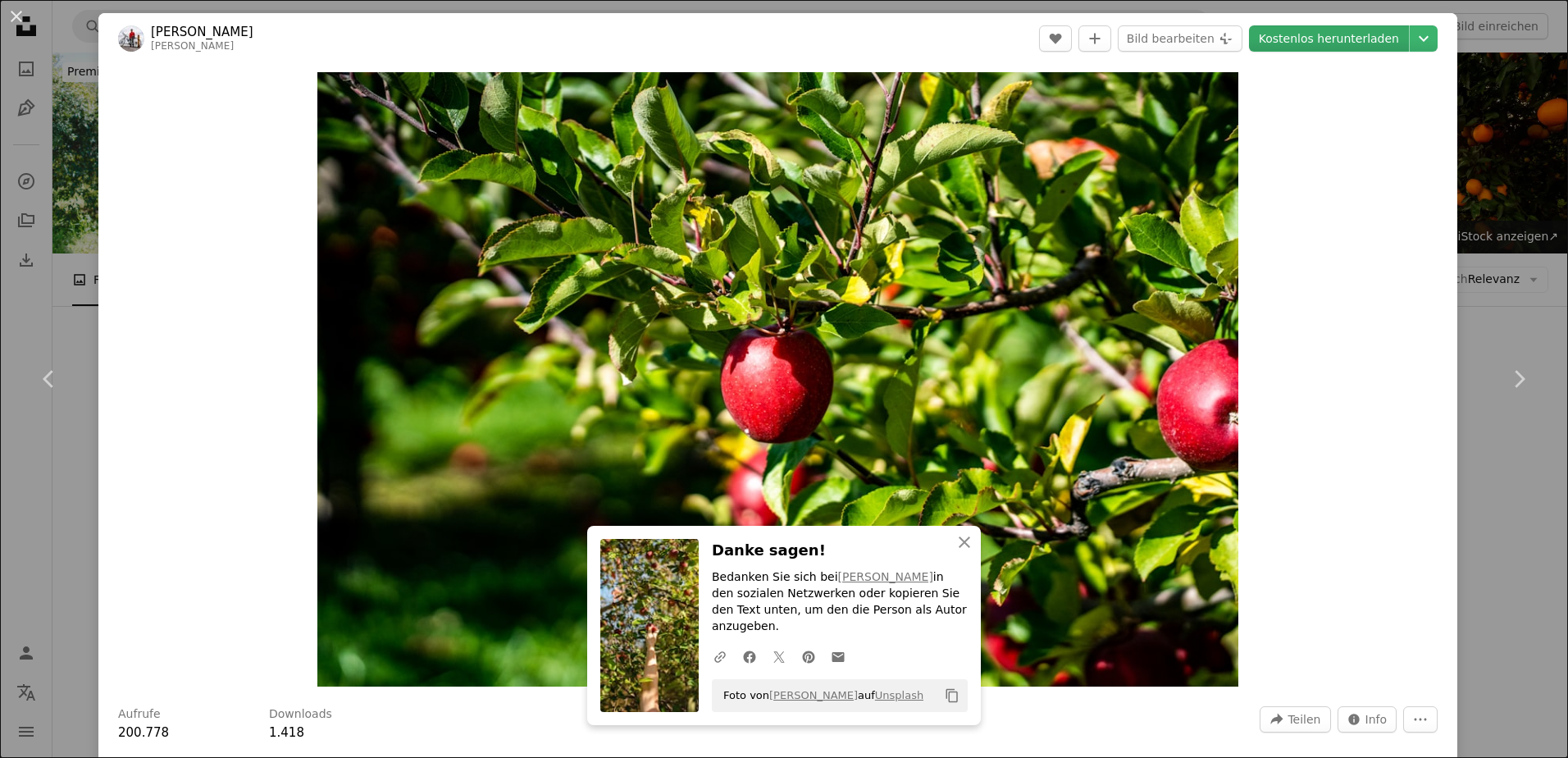
click at [1356, 35] on link "Kostenlos herunterladen" at bounding box center [1328, 39] width 160 height 27
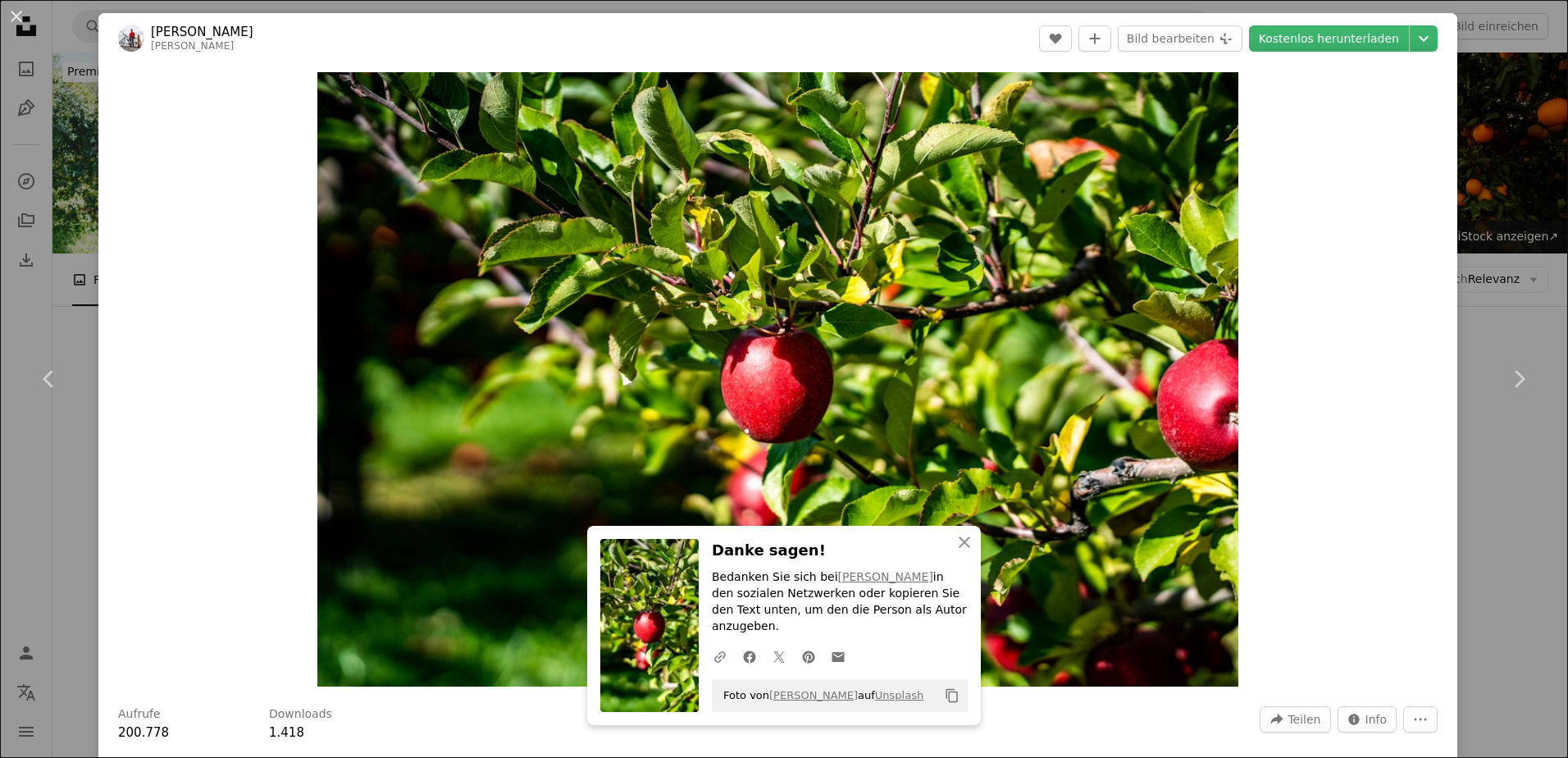
click at [1497, 178] on div "An X shape Chevron left Chevron right An X shape Schließen Danke sagen! Bedanke…" at bounding box center [784, 379] width 1568 height 758
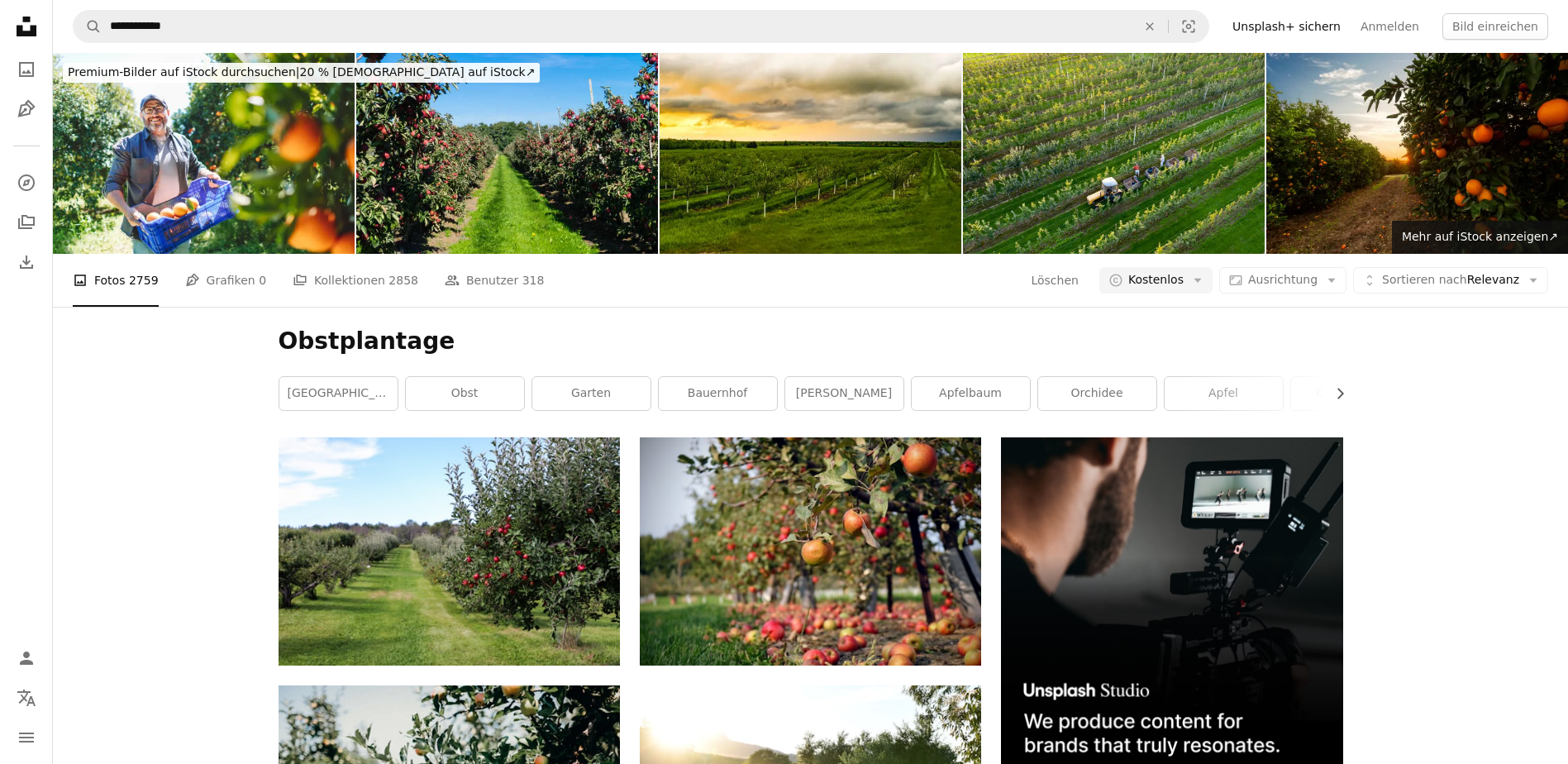
scroll to position [18551, 0]
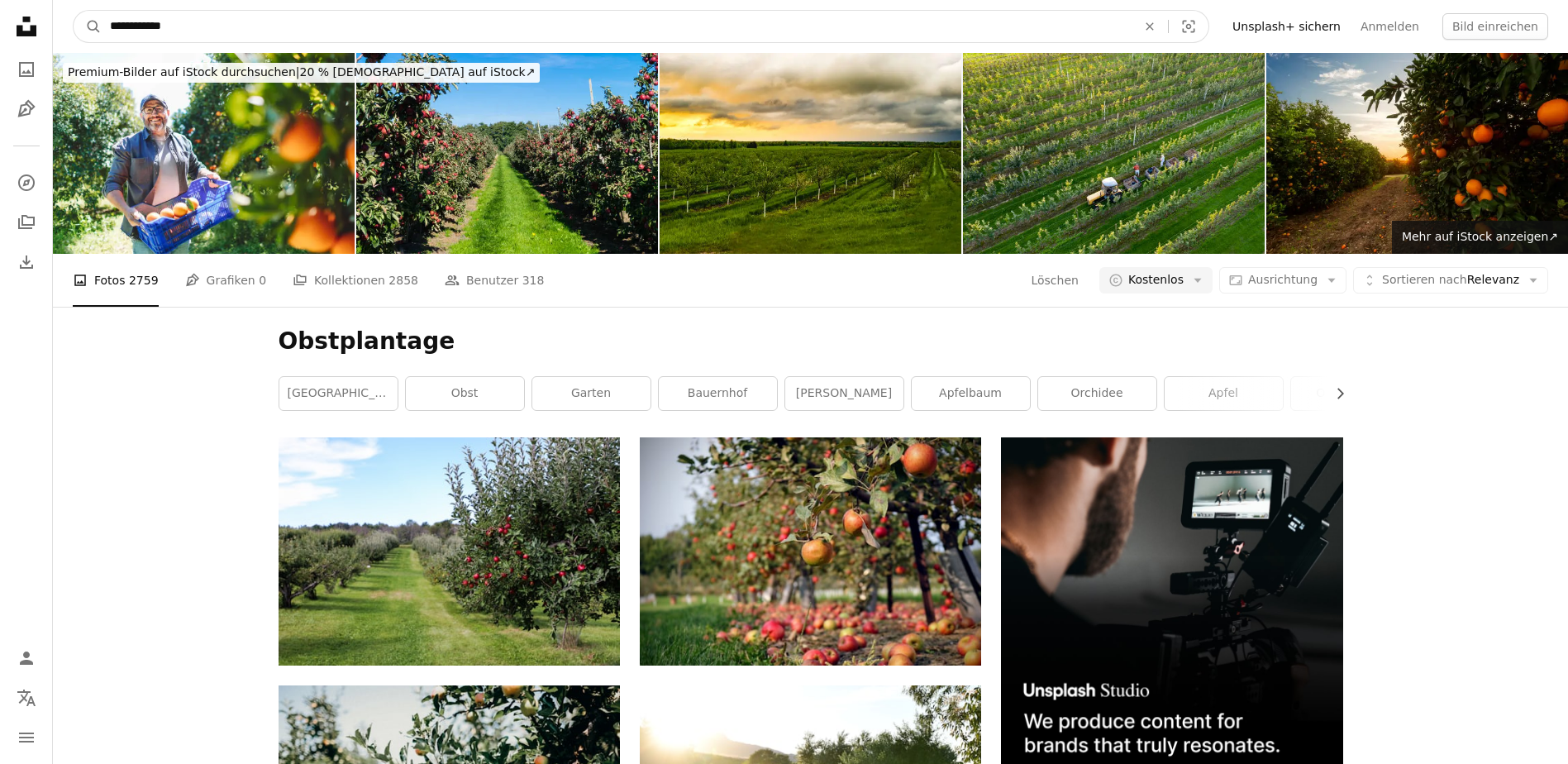
click at [211, 30] on input "**********" at bounding box center [617, 27] width 1030 height 32
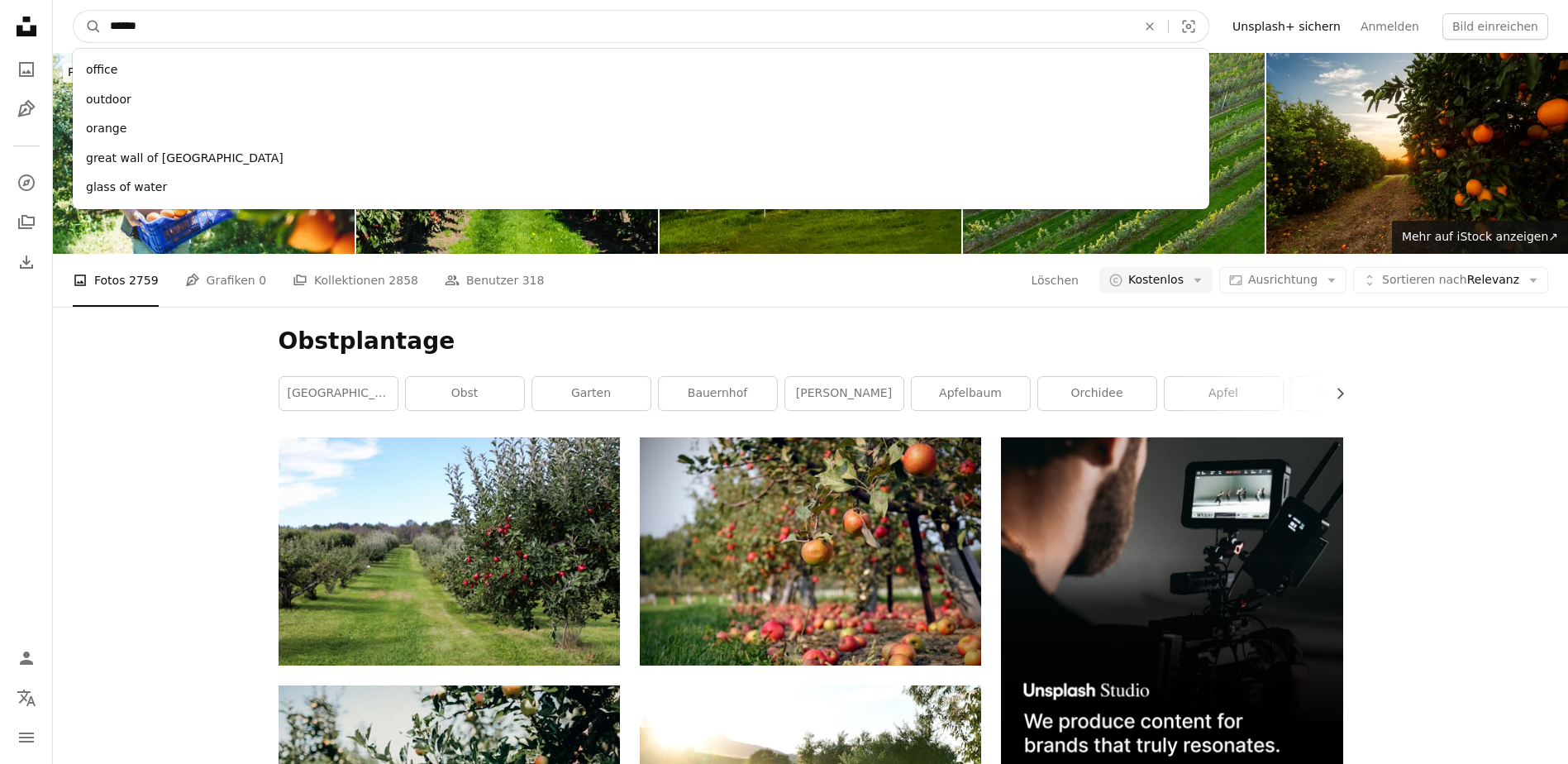
type input "*******"
click button "A magnifying glass" at bounding box center [88, 27] width 28 height 32
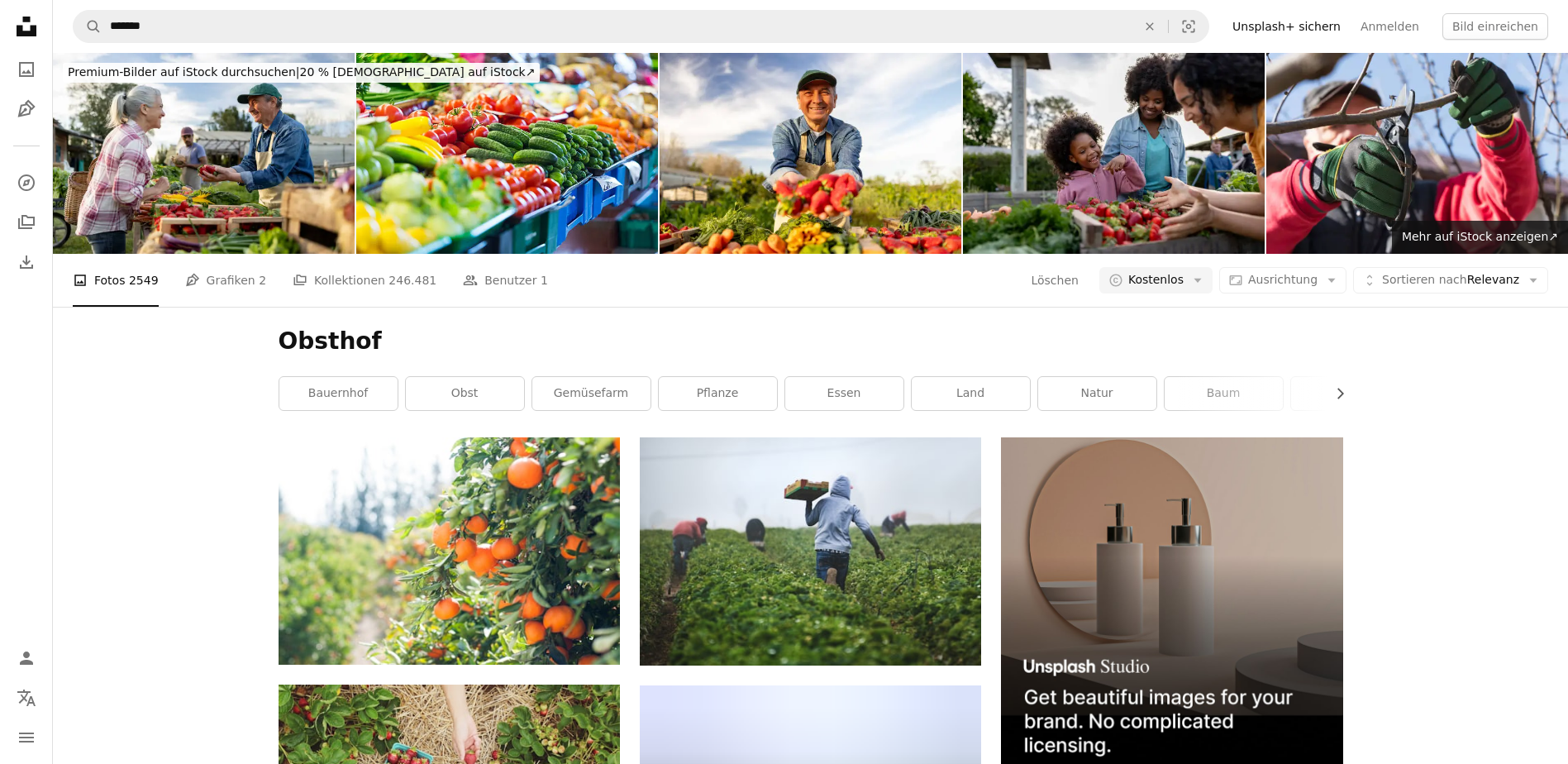
scroll to position [827, 0]
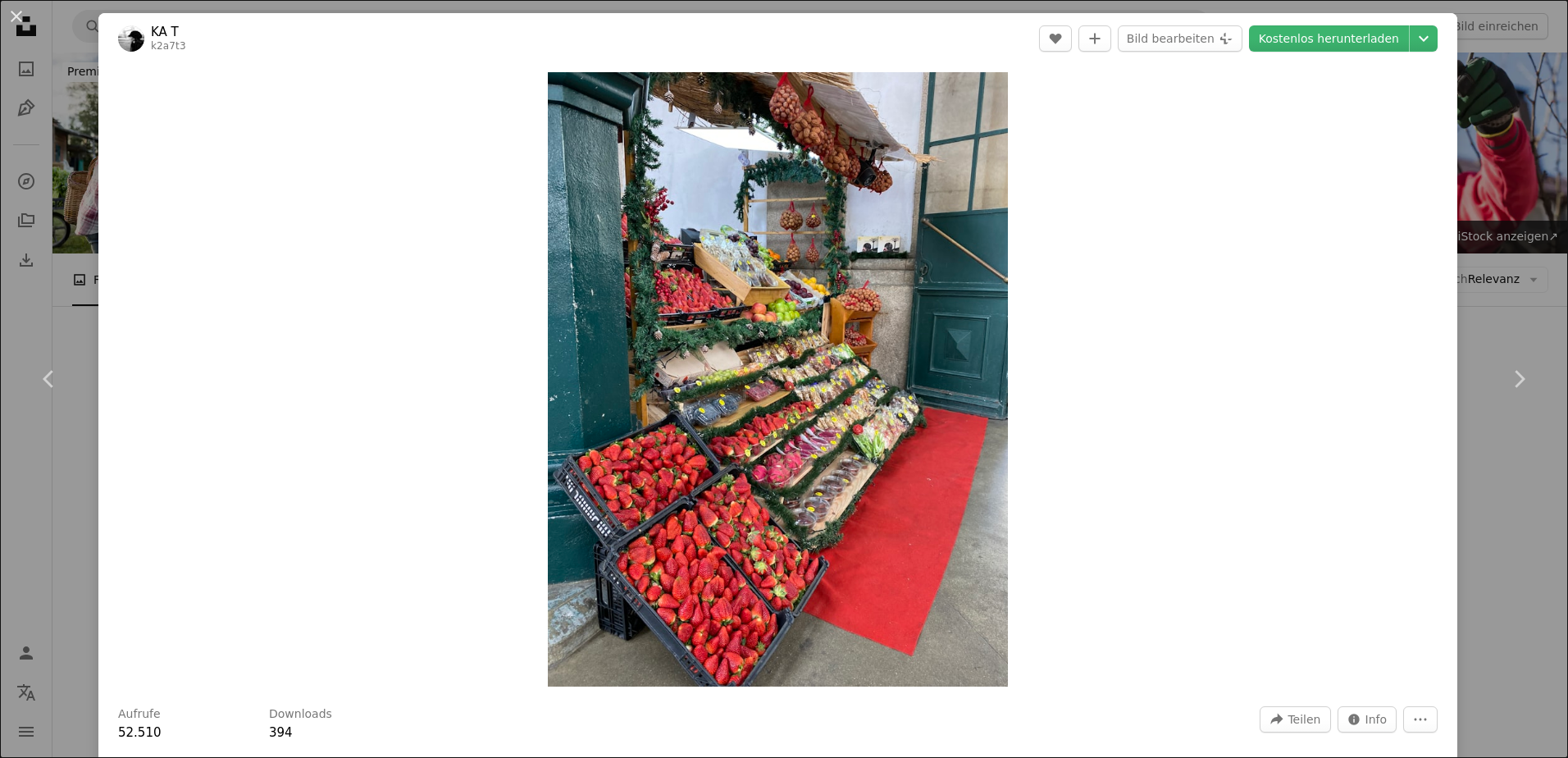
click at [1124, 610] on div "Zoom in" at bounding box center [778, 379] width 1359 height 631
click at [1476, 309] on link "Chevron right" at bounding box center [1518, 379] width 99 height 158
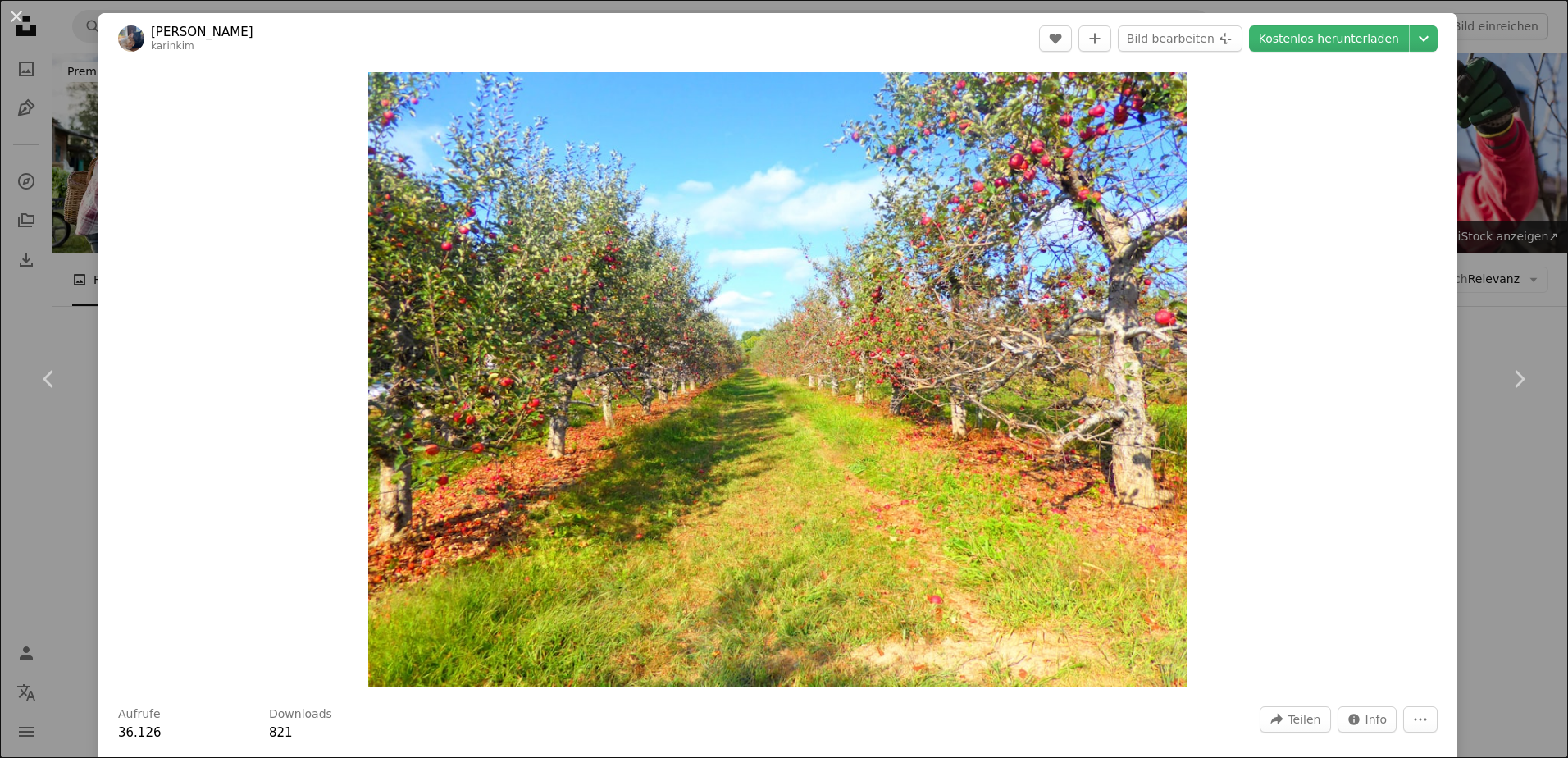
click at [1517, 171] on div "An X shape Chevron left Chevron right [PERSON_NAME] karinkim A heart A plus sig…" at bounding box center [784, 379] width 1568 height 758
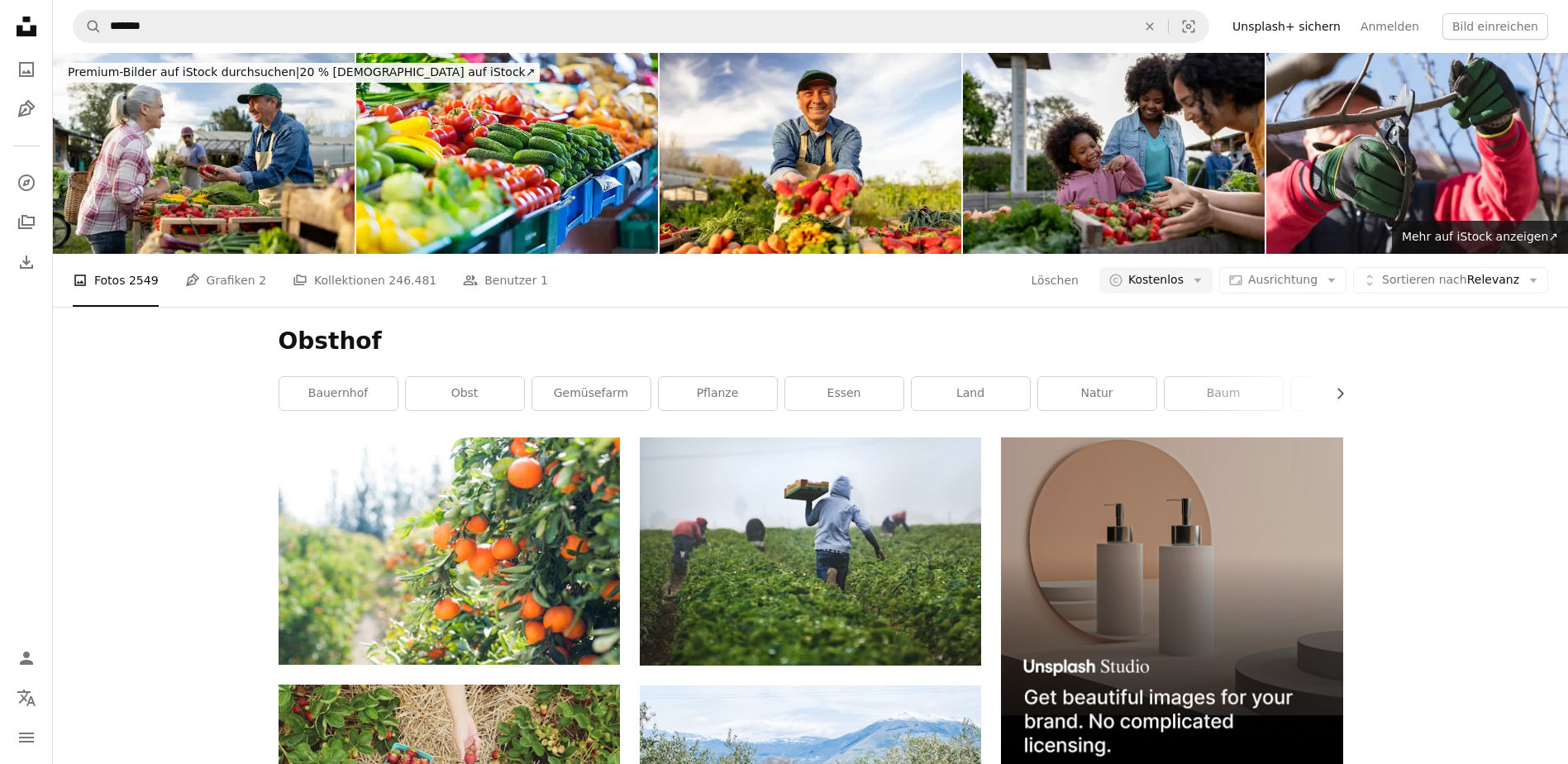
scroll to position [8329, 0]
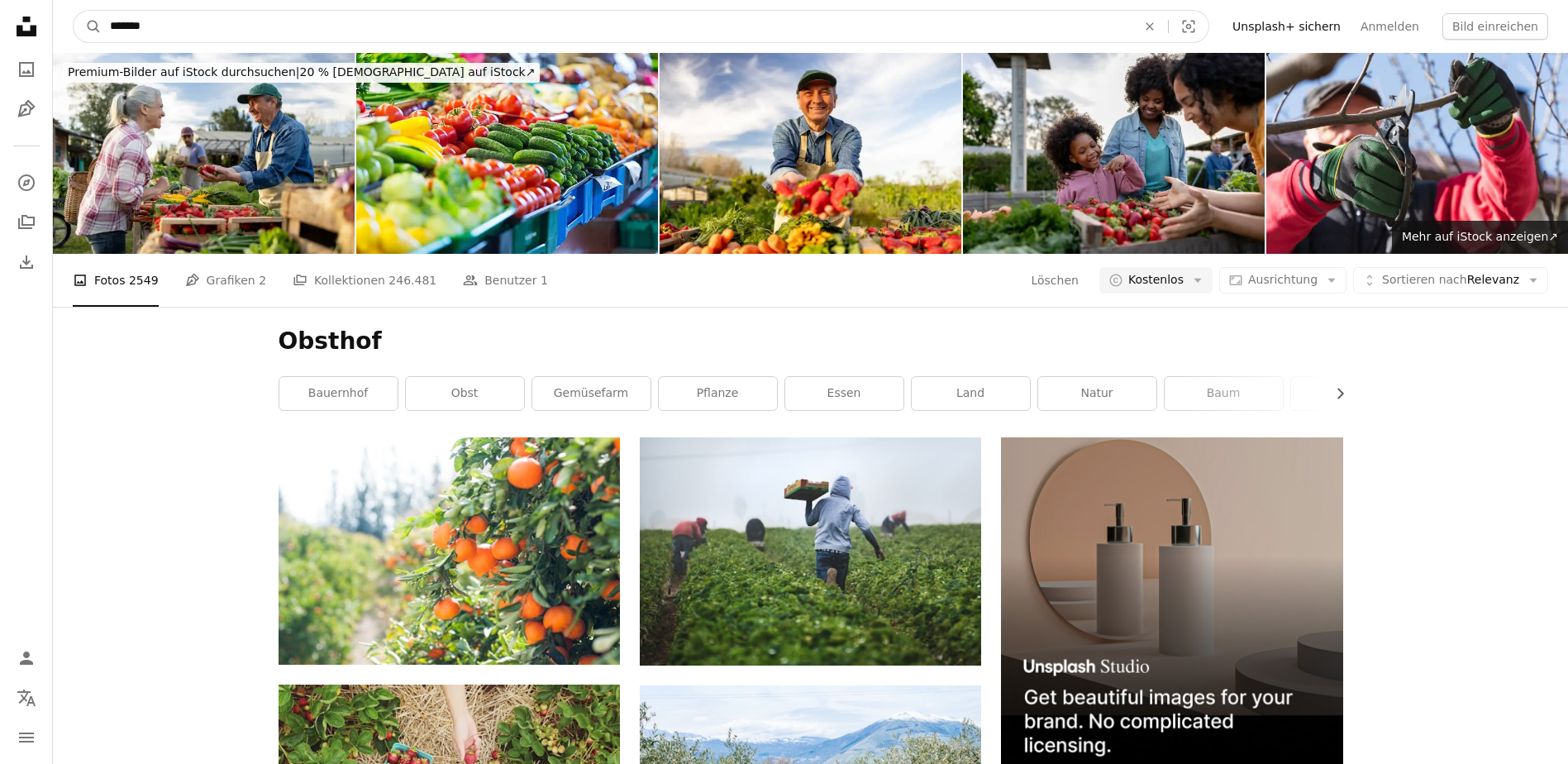
click at [178, 25] on input "*******" at bounding box center [617, 27] width 1030 height 32
type input "**********"
click at [74, 11] on button "A magnifying glass" at bounding box center [88, 27] width 28 height 32
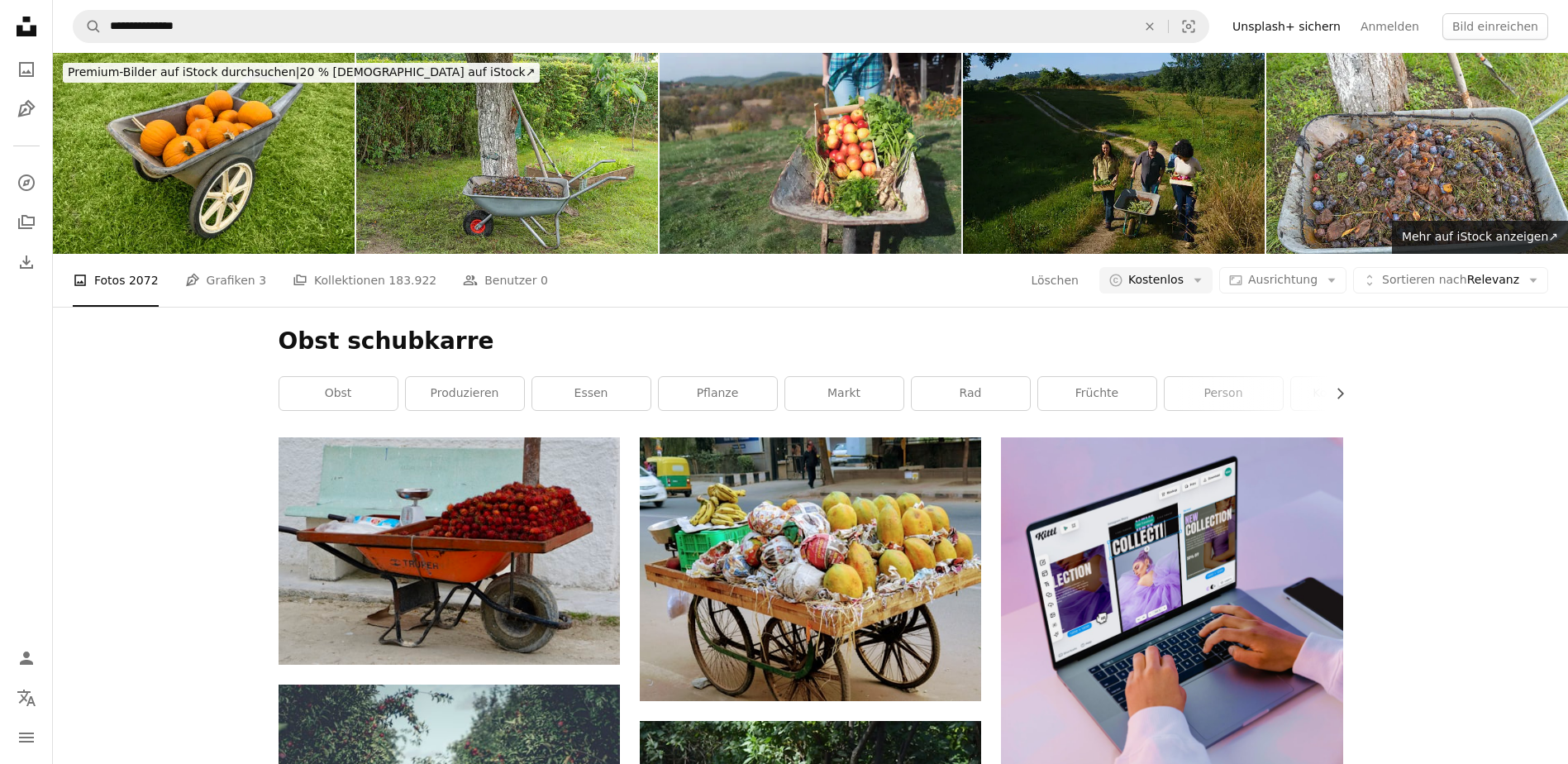
scroll to position [1819, 0]
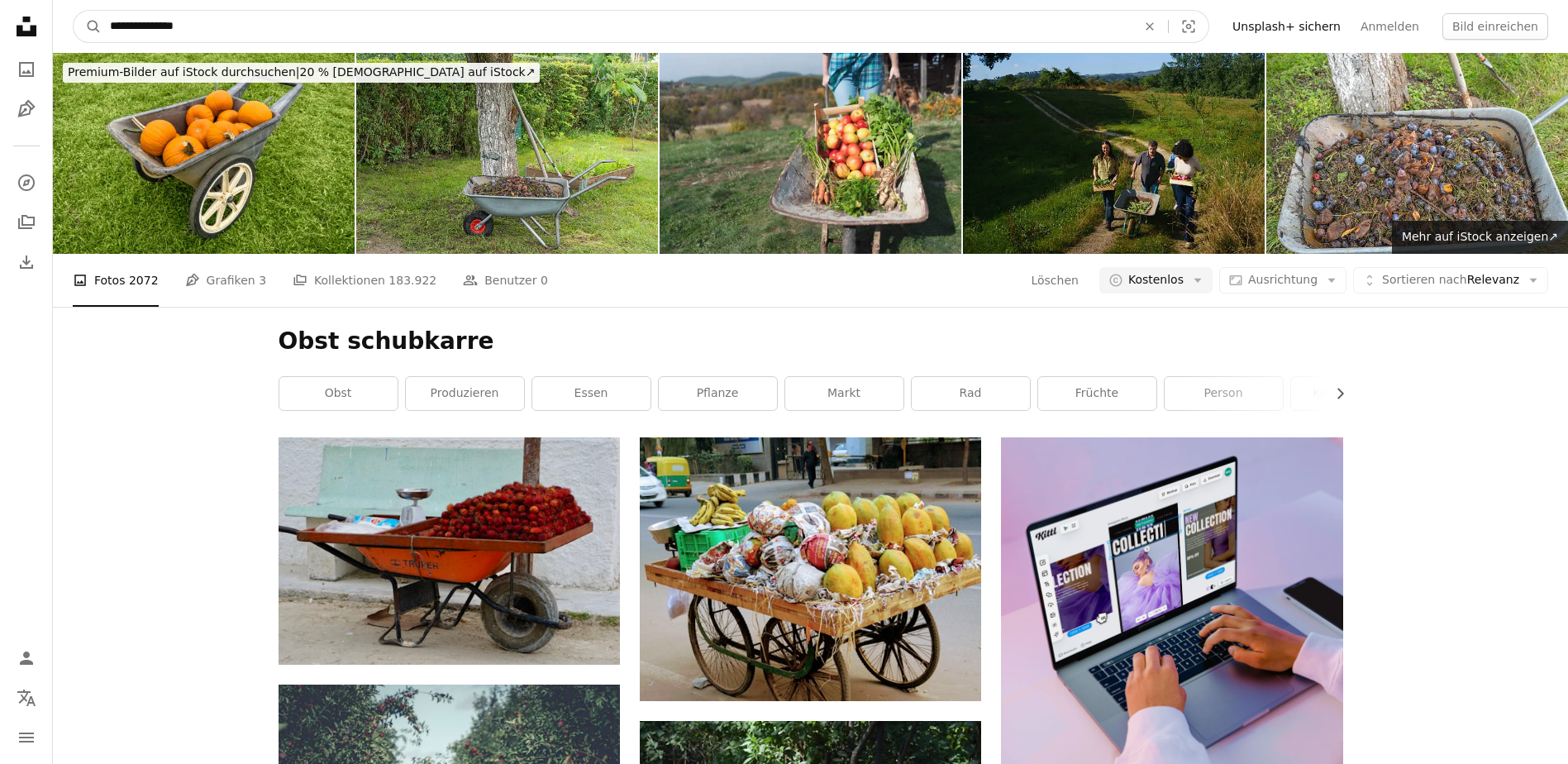
click at [272, 38] on input "**********" at bounding box center [617, 27] width 1030 height 32
type input "****"
click button "A magnifying glass" at bounding box center [88, 27] width 28 height 32
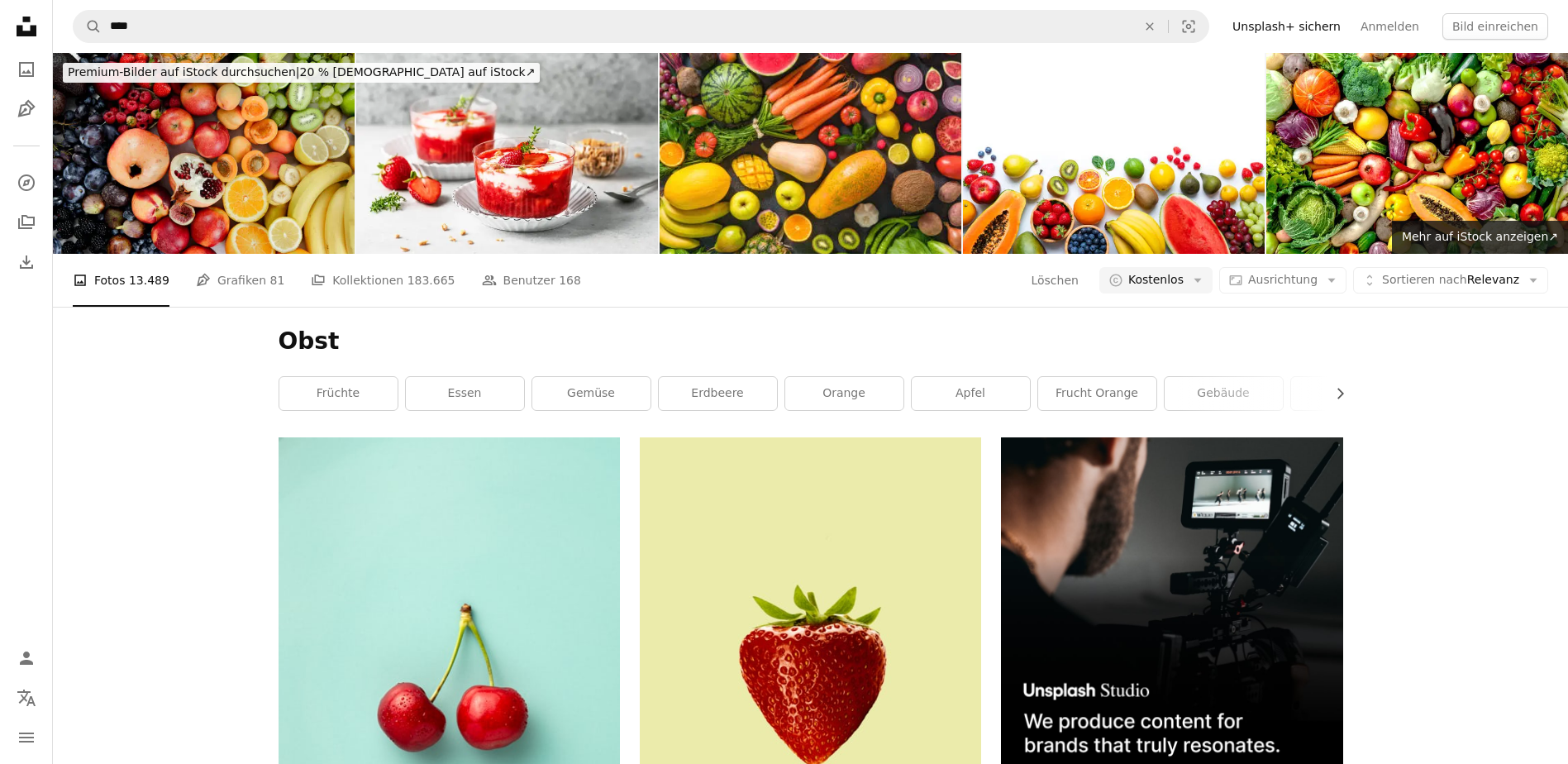
scroll to position [2893, 0]
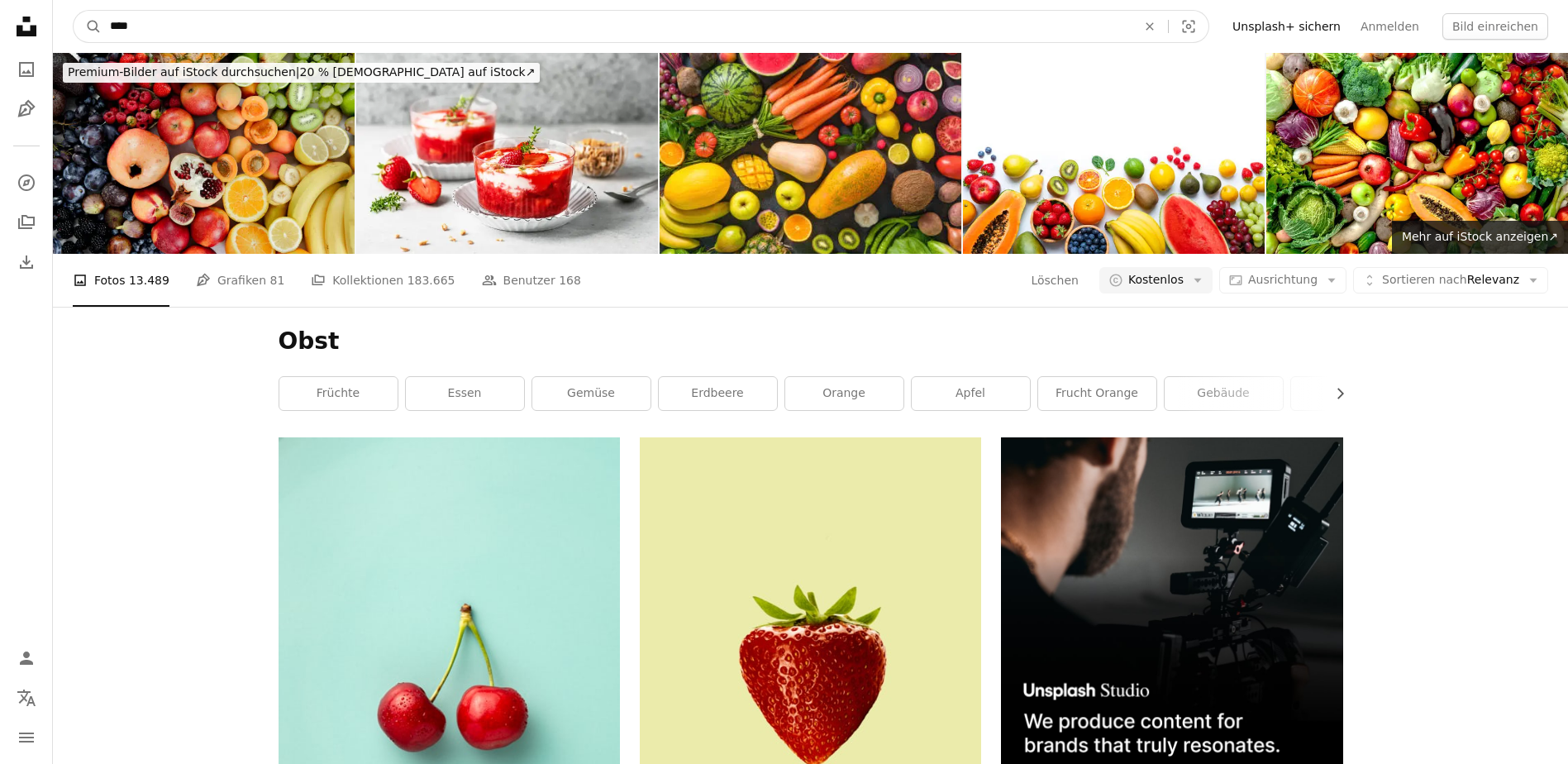
click at [266, 23] on input "****" at bounding box center [617, 27] width 1030 height 32
type input "********"
click button "A magnifying glass" at bounding box center [88, 27] width 28 height 32
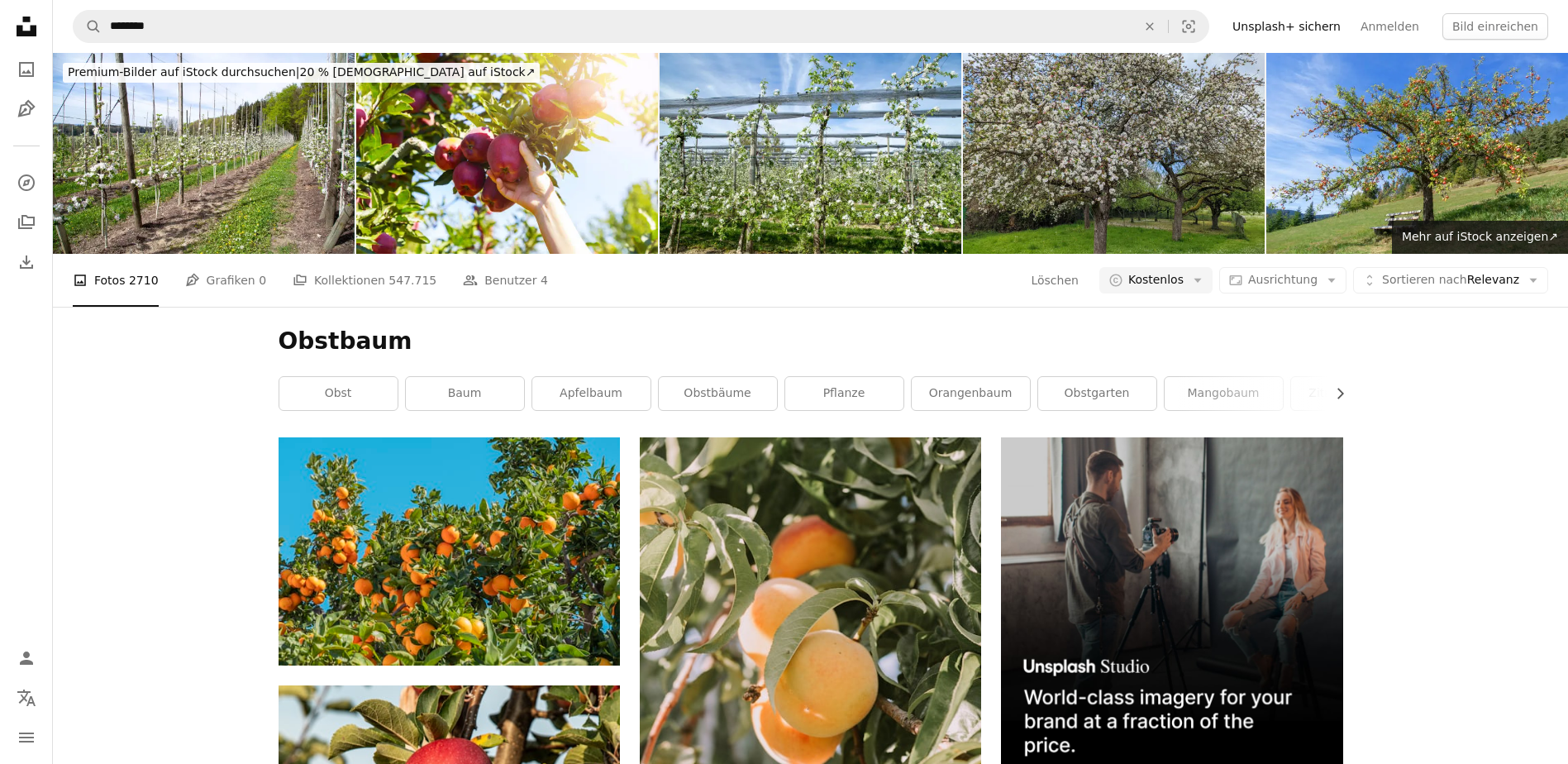
scroll to position [1240, 0]
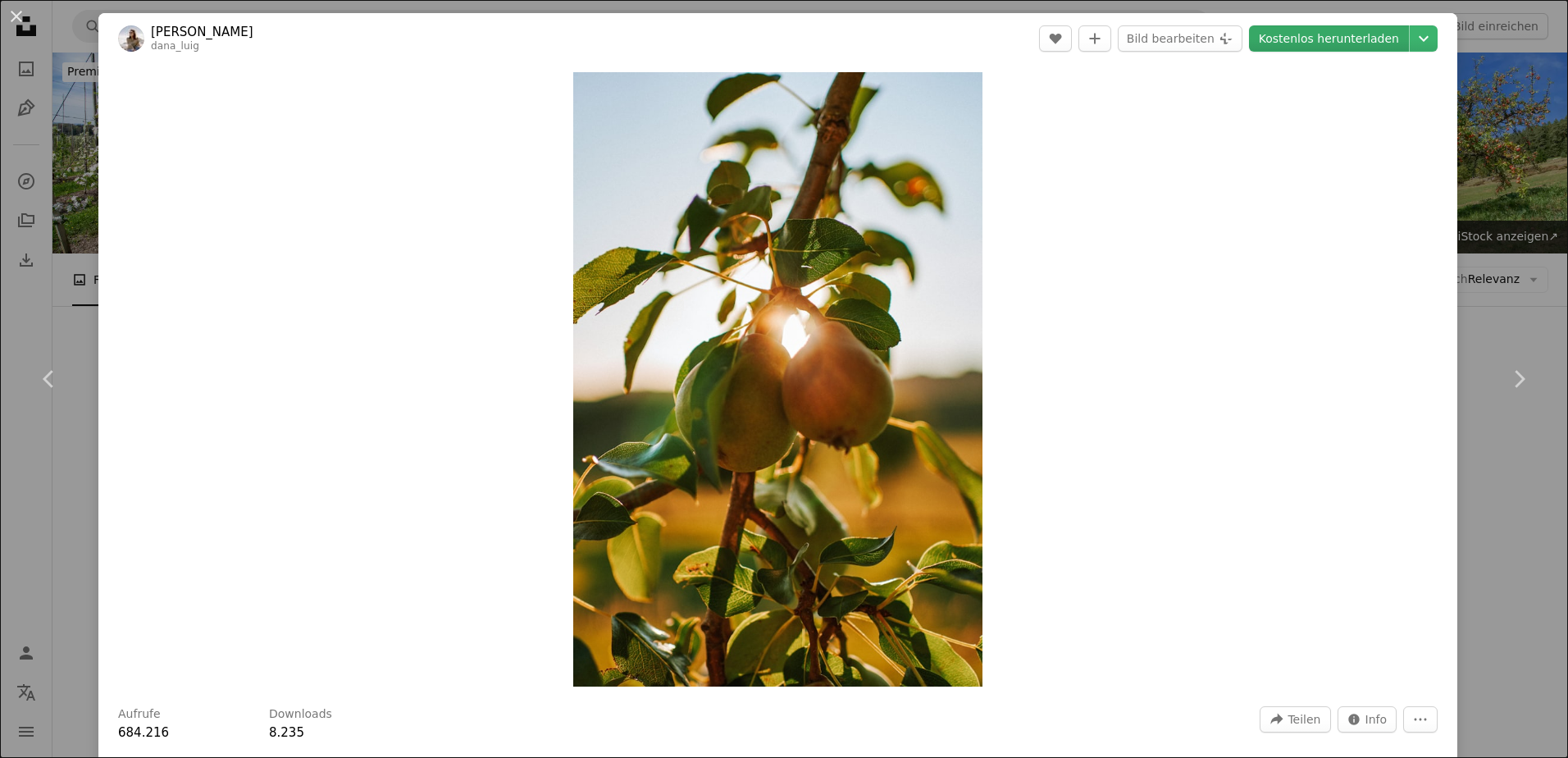
click at [1353, 37] on link "Kostenlos herunterladen" at bounding box center [1328, 39] width 160 height 27
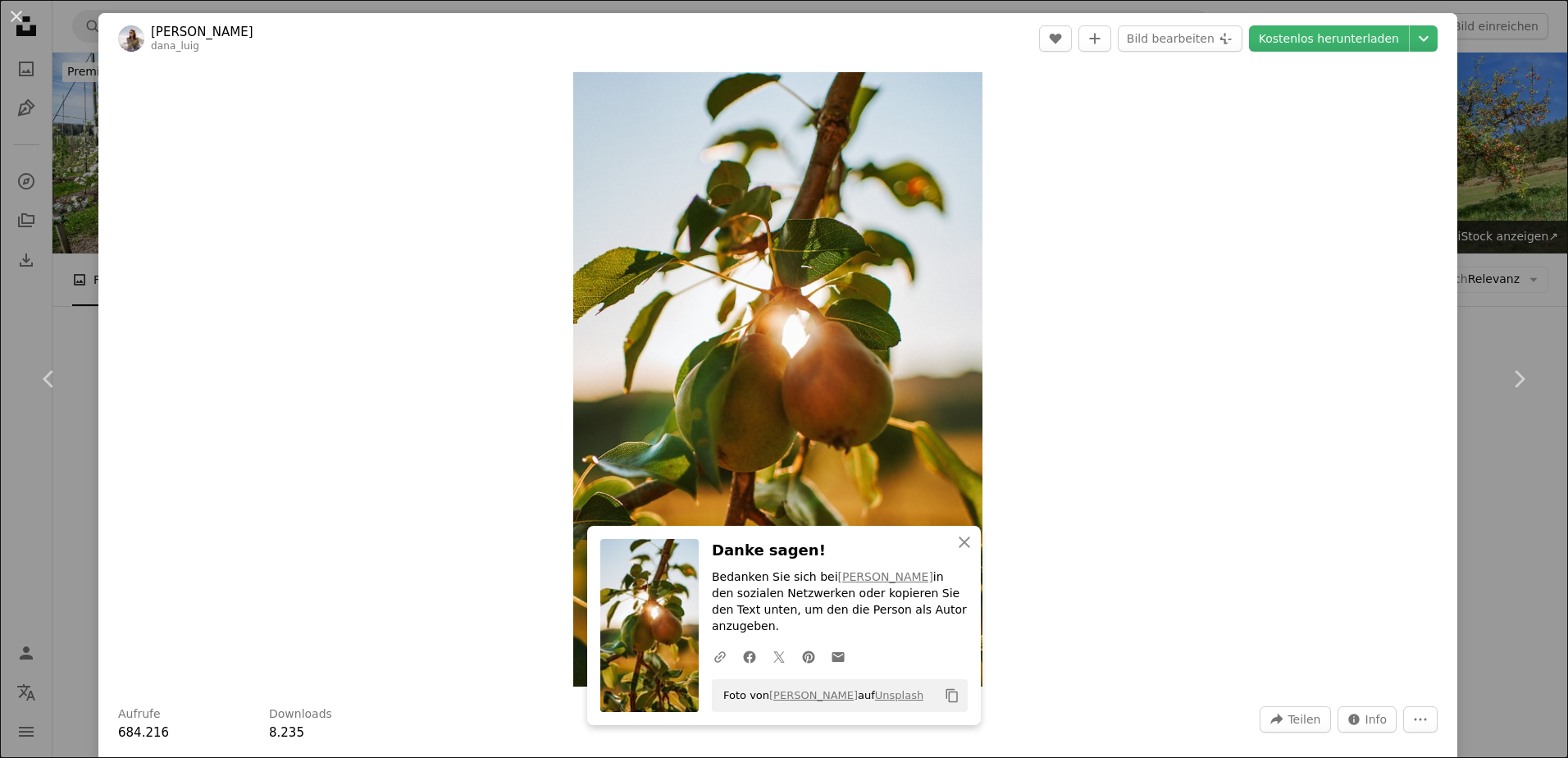
click at [1487, 188] on div "An X shape Chevron left Chevron right An X shape Schließen Danke sagen! Bedanke…" at bounding box center [784, 379] width 1568 height 758
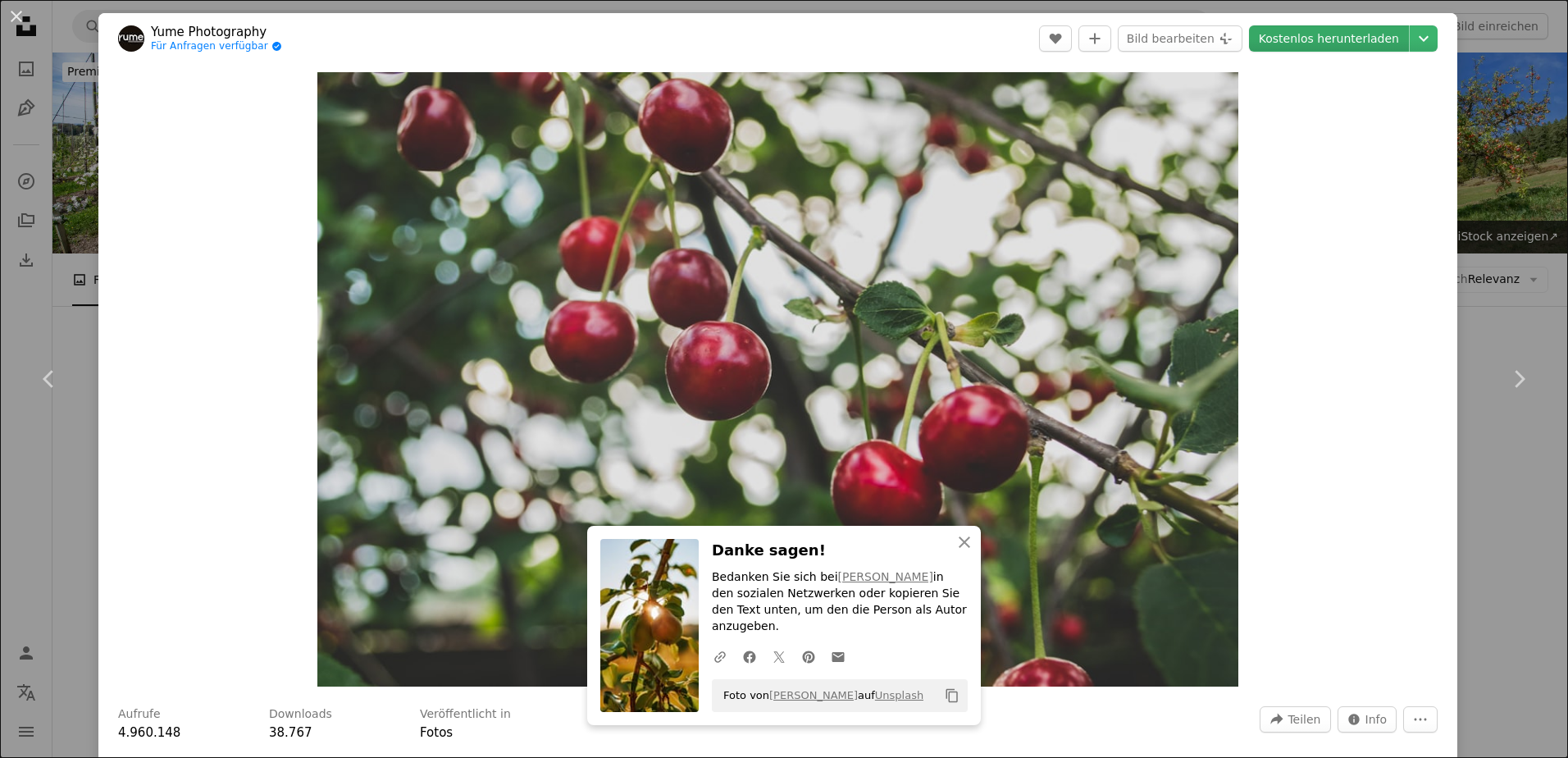
click at [1362, 44] on link "Kostenlos herunterladen" at bounding box center [1328, 39] width 160 height 27
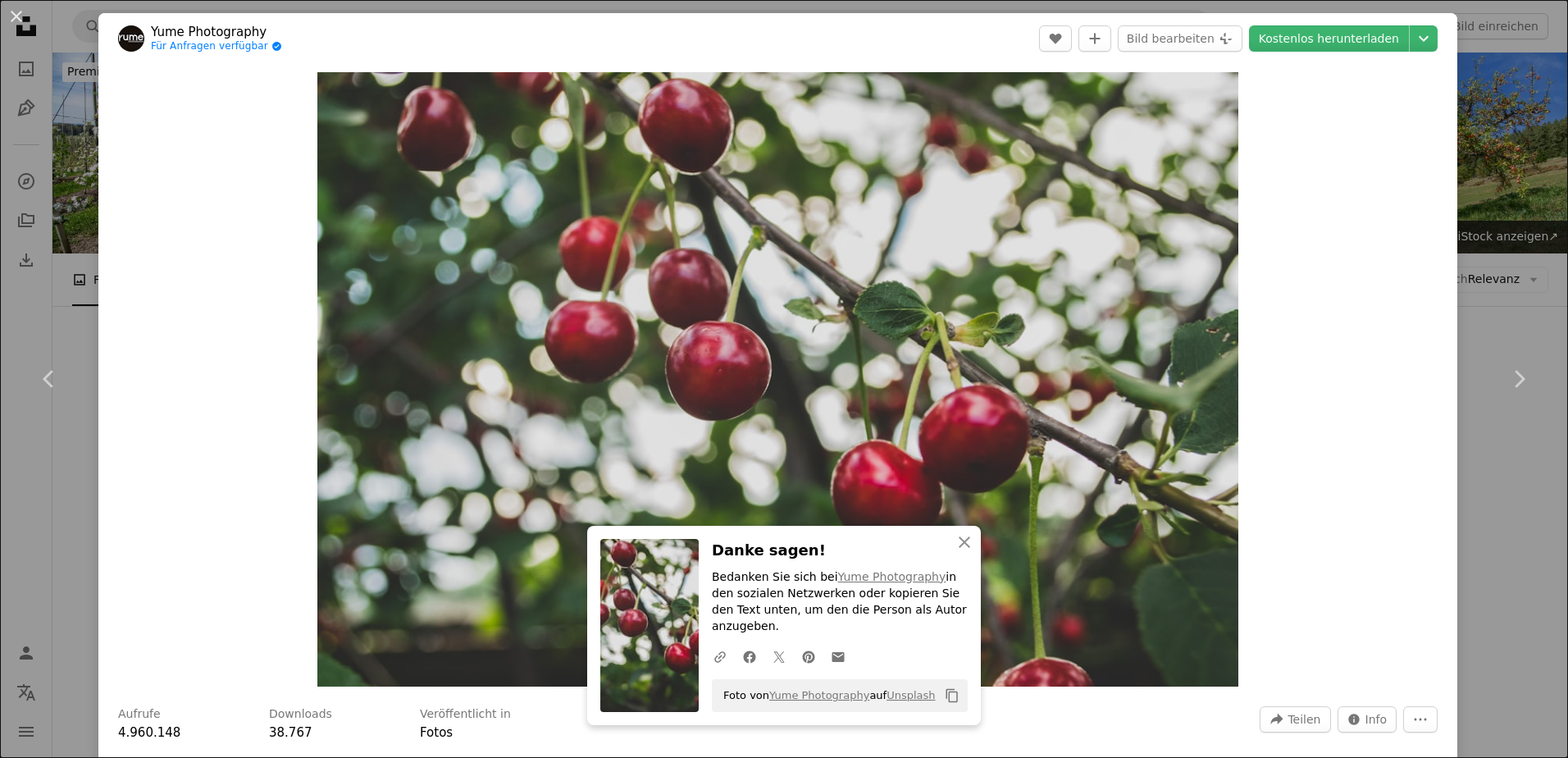
click at [1488, 215] on div "An X shape Chevron left Chevron right An X shape Schließen Danke sagen! Bedanke…" at bounding box center [784, 379] width 1568 height 758
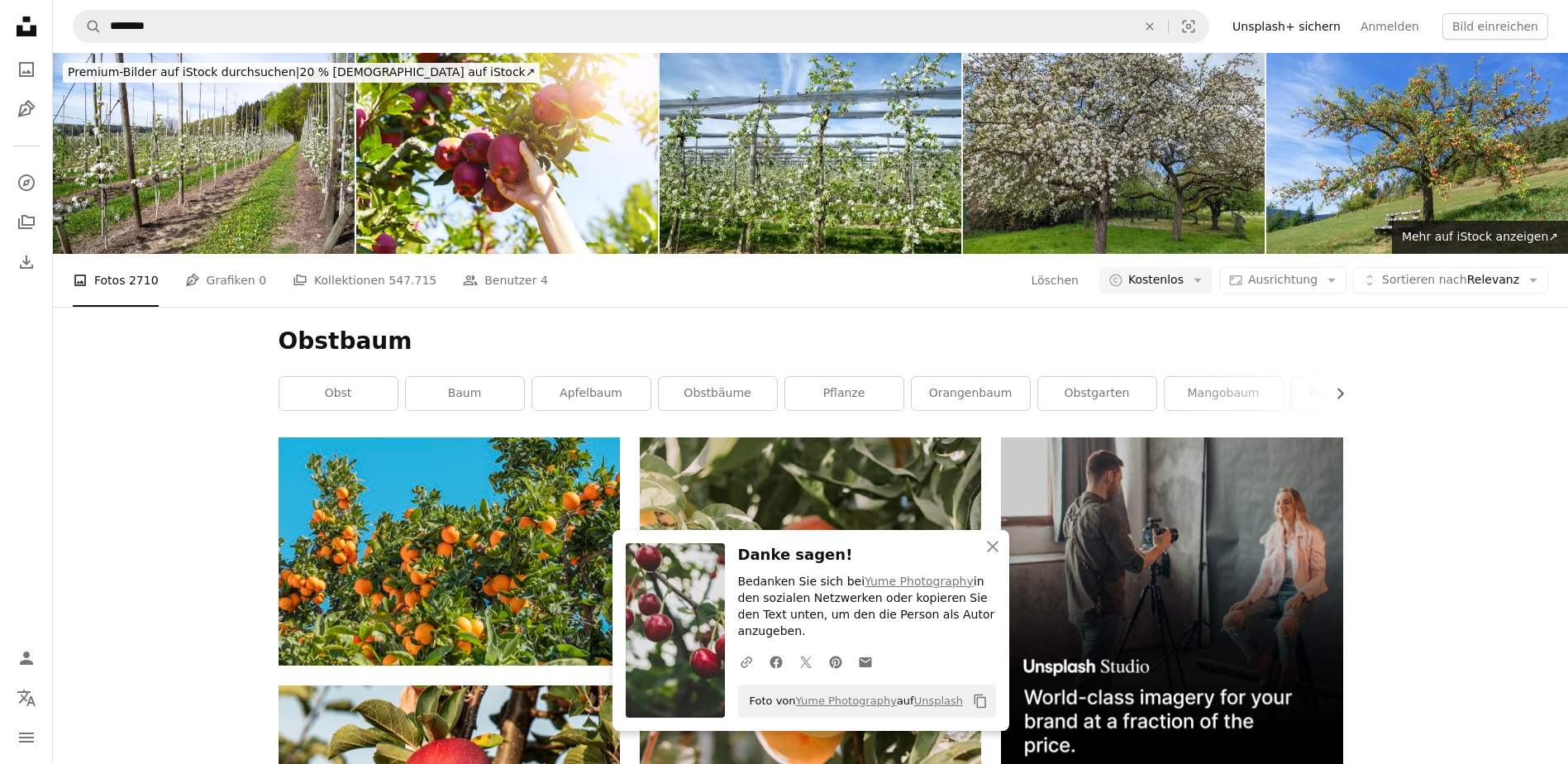
scroll to position [1571, 0]
click at [1003, 562] on button "An X shape Schließen" at bounding box center [993, 547] width 33 height 33
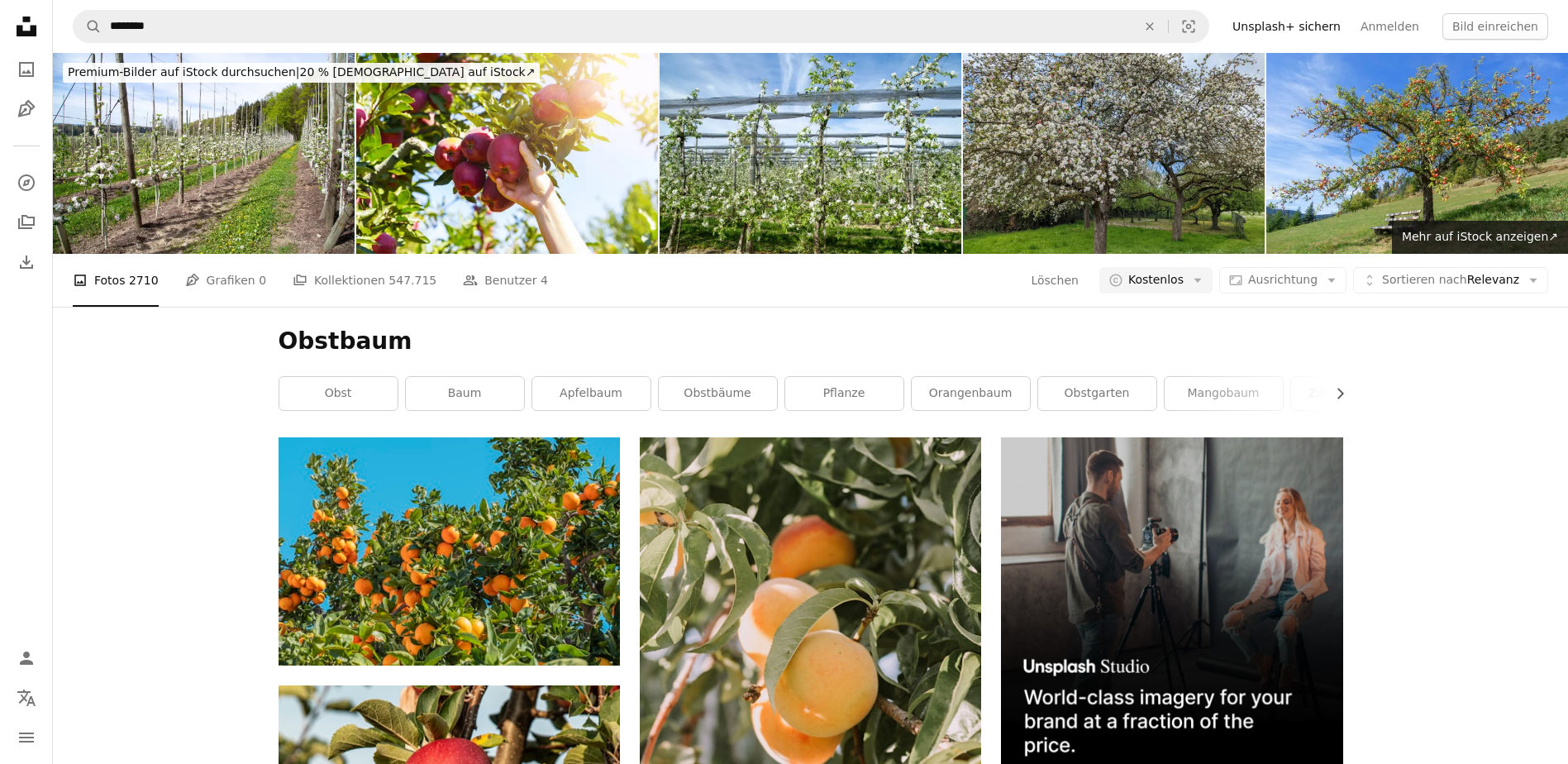
scroll to position [1984, 0]
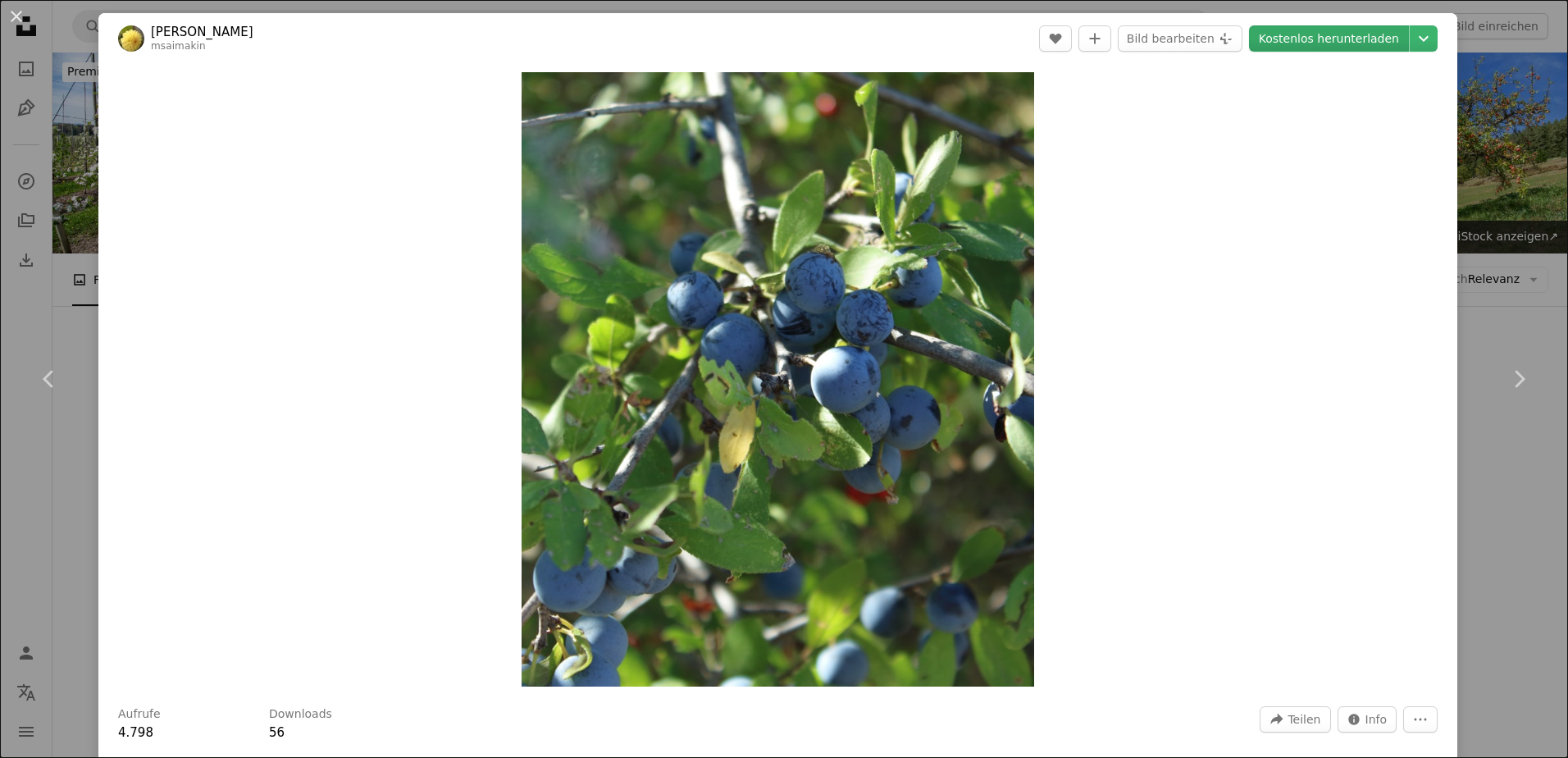
click at [1347, 37] on link "Kostenlos herunterladen" at bounding box center [1328, 39] width 160 height 27
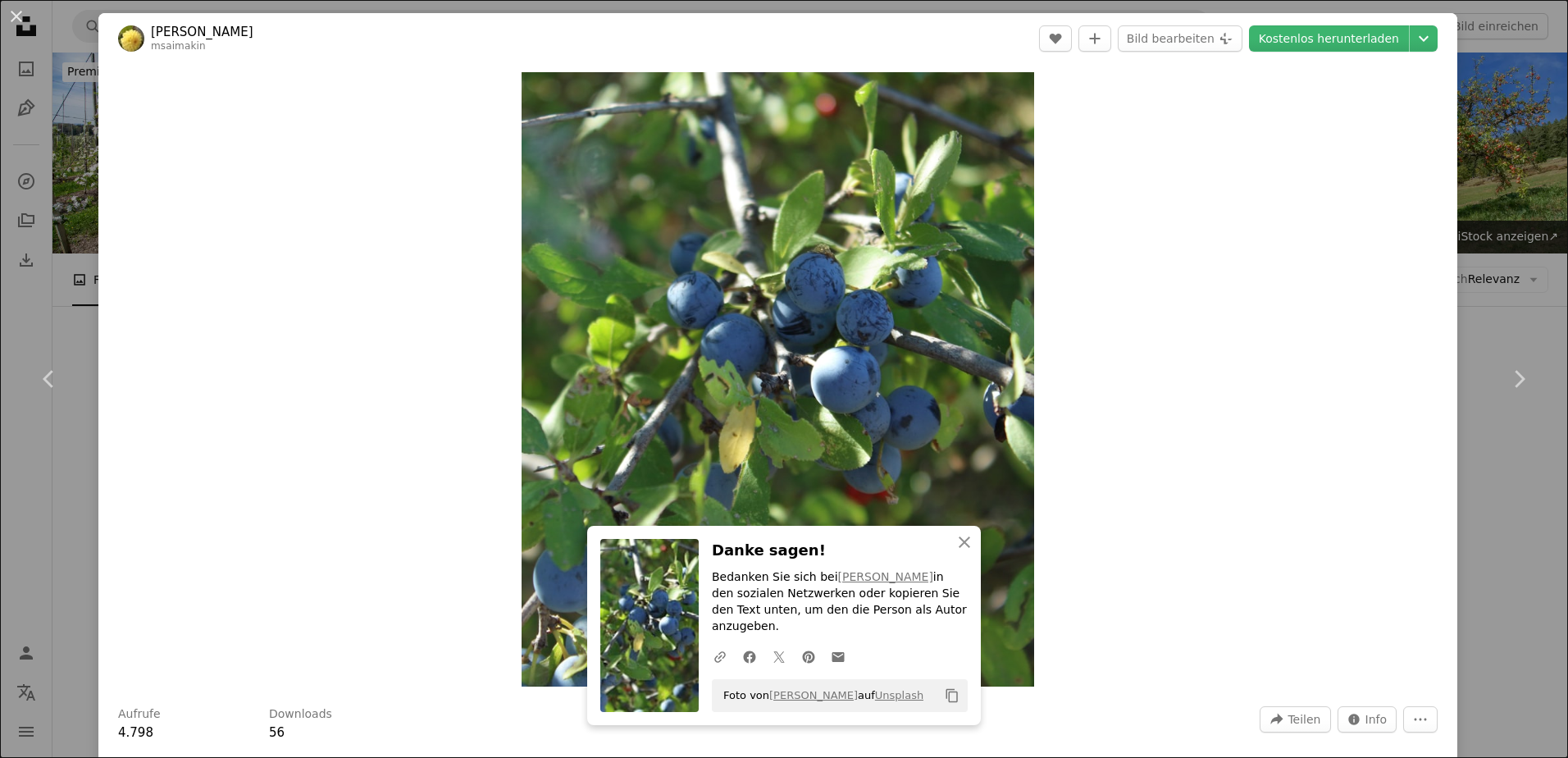
click at [1499, 237] on div "An X shape Chevron left Chevron right An X shape Schließen Danke sagen! Bedanke…" at bounding box center [784, 379] width 1568 height 758
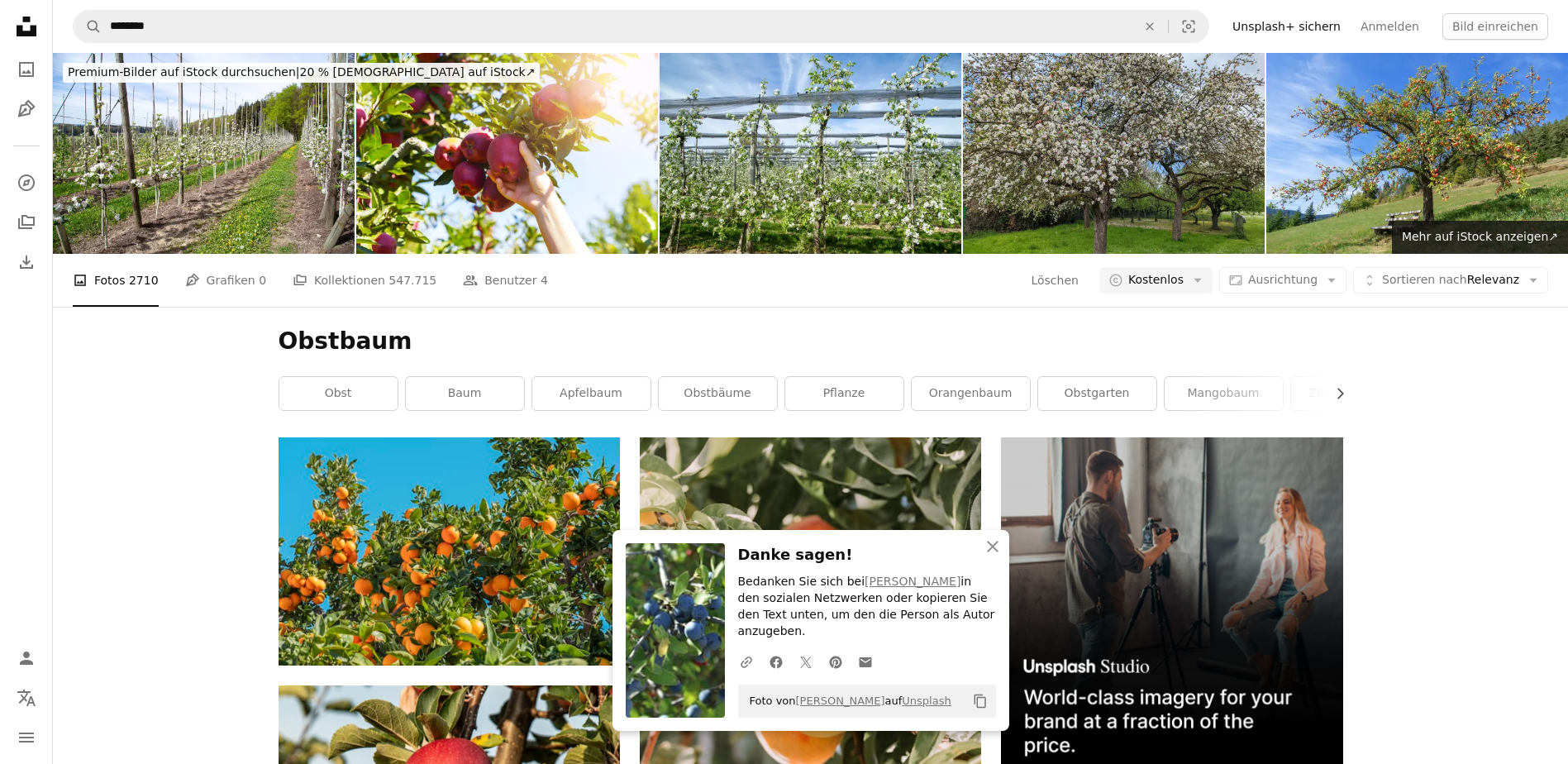
scroll to position [7090, 0]
click at [992, 557] on icon "An X shape" at bounding box center [993, 547] width 20 height 20
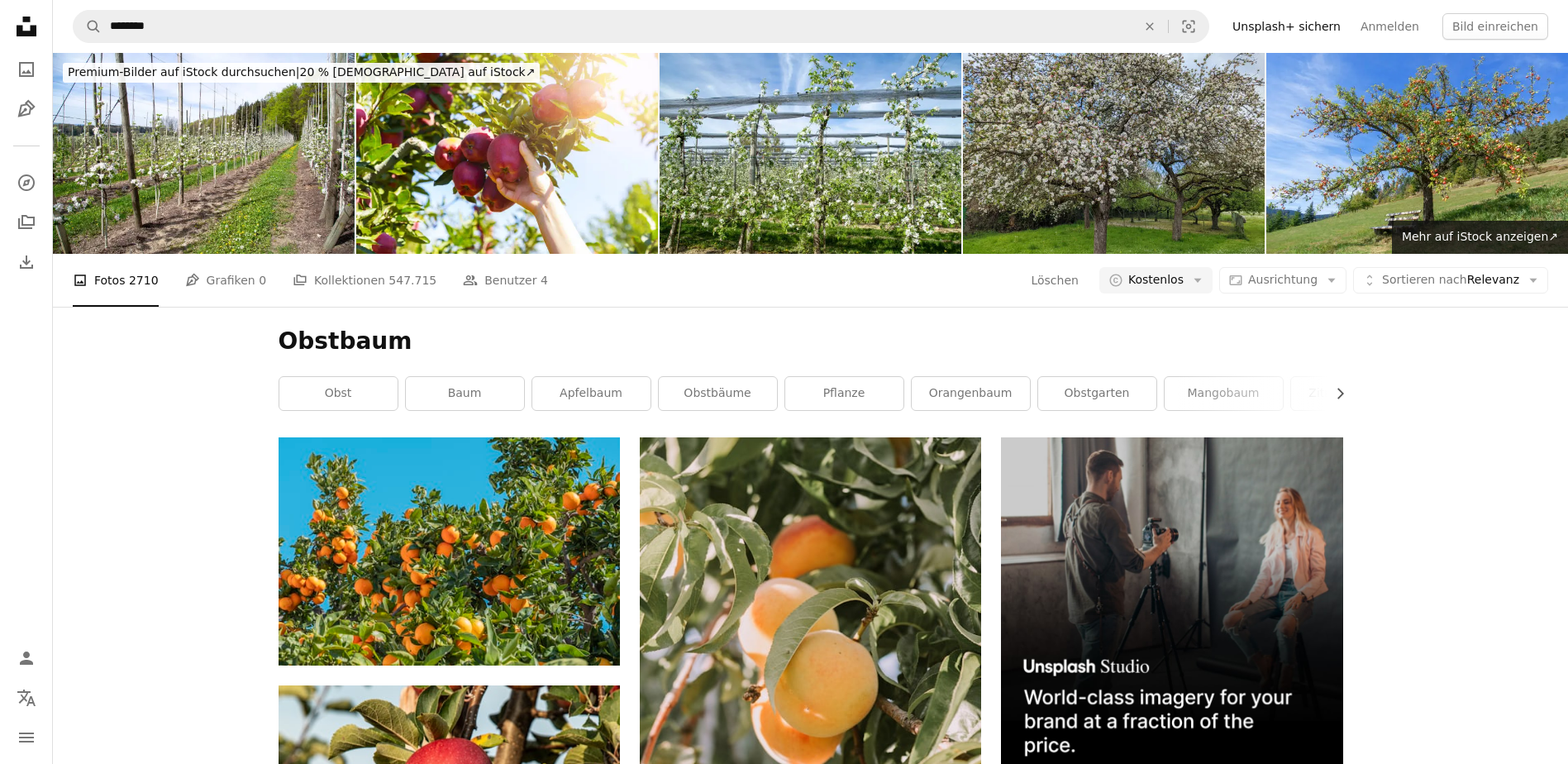
scroll to position [18498, 0]
drag, startPoint x: 1447, startPoint y: 252, endPoint x: 1447, endPoint y: 270, distance: 18.0
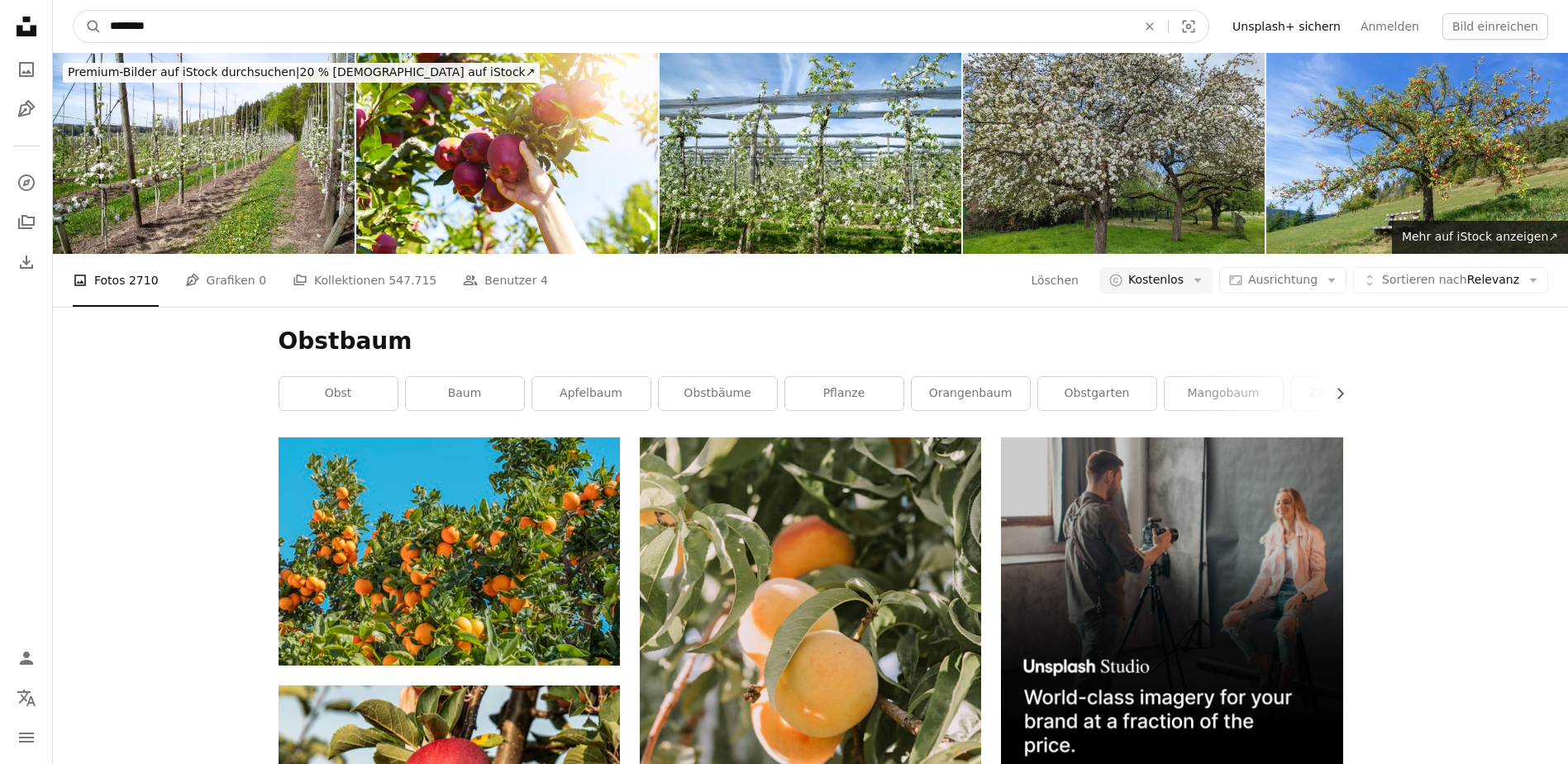
click at [207, 36] on input "********" at bounding box center [617, 27] width 1030 height 32
type input "**********"
click button "A magnifying glass" at bounding box center [88, 27] width 28 height 32
